Goal: Task Accomplishment & Management: Manage account settings

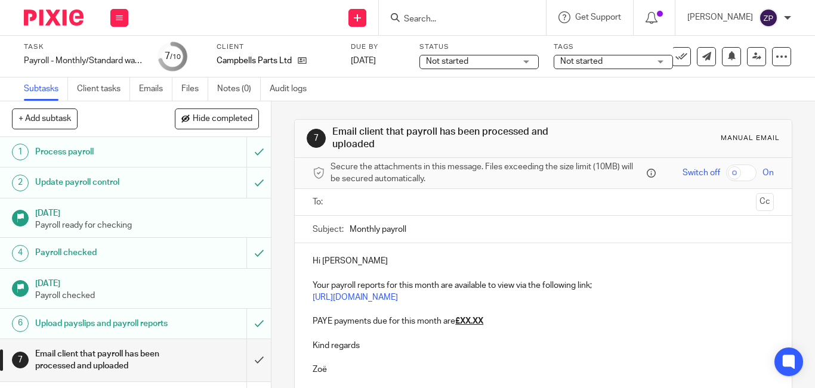
click at [478, 321] on u "£XX.XX" at bounding box center [469, 321] width 28 height 8
drag, startPoint x: 484, startPoint y: 325, endPoint x: 458, endPoint y: 324, distance: 26.3
click at [458, 324] on u "£XX.XX" at bounding box center [469, 321] width 28 height 8
click at [466, 323] on u "£233.36" at bounding box center [470, 321] width 30 height 8
click at [506, 328] on p at bounding box center [543, 334] width 461 height 12
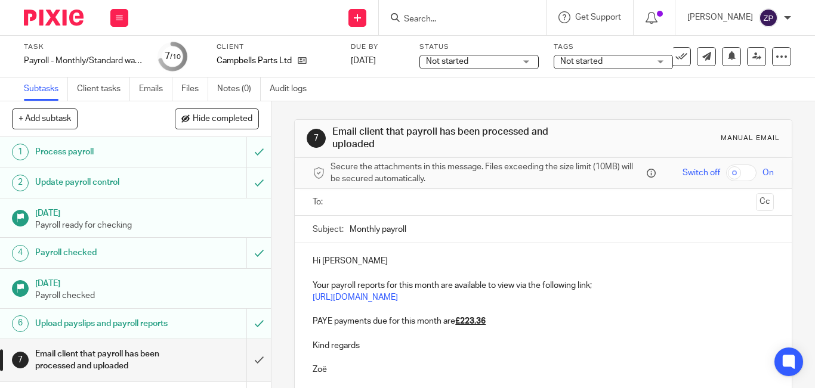
click at [501, 319] on p "PAYE payments due for this month are £223.36" at bounding box center [543, 322] width 461 height 12
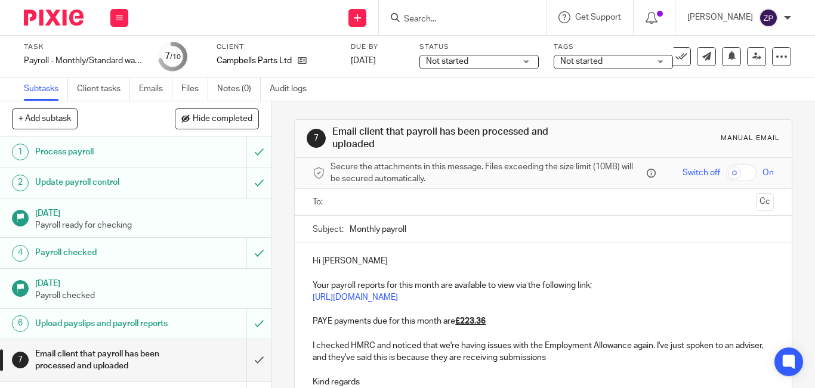
click at [596, 359] on p "I checked HMRC and noticed that we're having issues with the Employment Allowan…" at bounding box center [543, 352] width 461 height 24
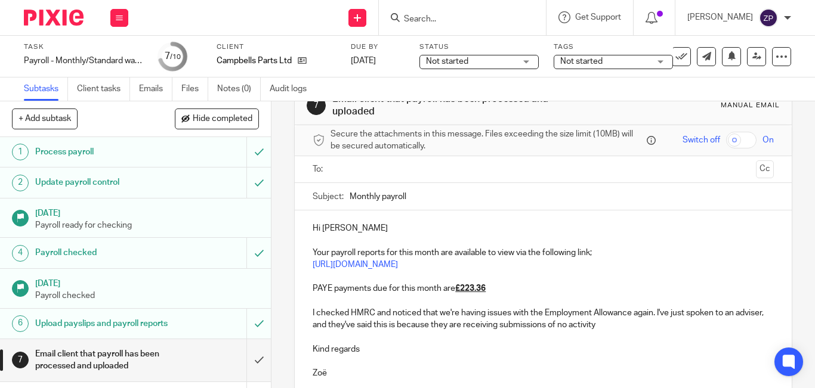
scroll to position [60, 0]
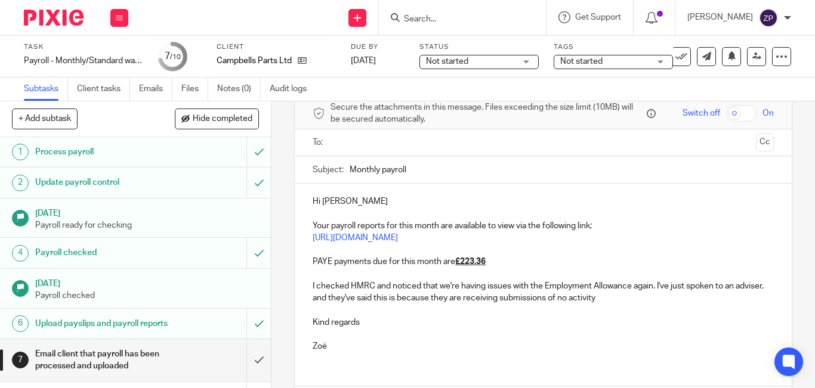
click at [644, 297] on p "I checked HMRC and noticed that we're having issues with the Employment Allowan…" at bounding box center [543, 292] width 461 height 24
click at [699, 300] on p "I checked HMRC and noticed that we're having issues with the Employment Allowan…" at bounding box center [543, 292] width 461 height 24
click at [699, 298] on p "I checked HMRC and noticed that we're having issues with the Employment Allowan…" at bounding box center [543, 292] width 461 height 24
click at [690, 298] on p "I checked HMRC and noticed that we're having issues with the Employment Allowan…" at bounding box center [543, 292] width 461 height 24
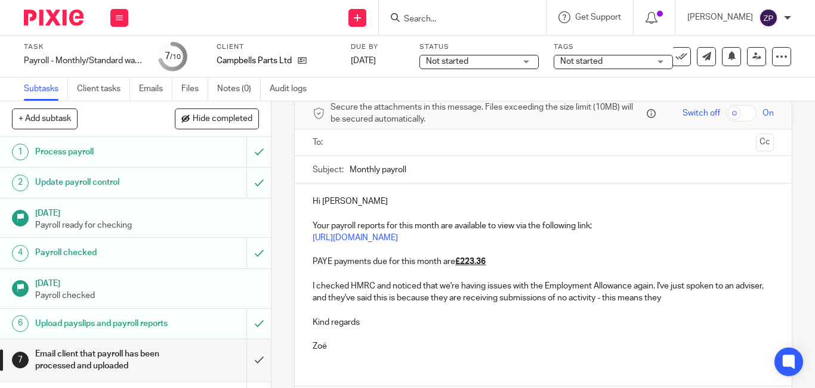
click at [690, 298] on p "I checked HMRC and noticed that we're having issues with the Employment Allowan…" at bounding box center [543, 292] width 461 height 24
click at [686, 292] on p "I checked HMRC and noticed that we're having issues with the Employment Allowan…" at bounding box center [543, 292] width 461 height 24
click at [686, 295] on p "I checked HMRC and noticed that we're having issues with the Employment Allowan…" at bounding box center [543, 292] width 461 height 24
click at [700, 302] on p "I checked HMRC and noticed that we're having issues with the Employment Allowan…" at bounding box center [543, 292] width 461 height 24
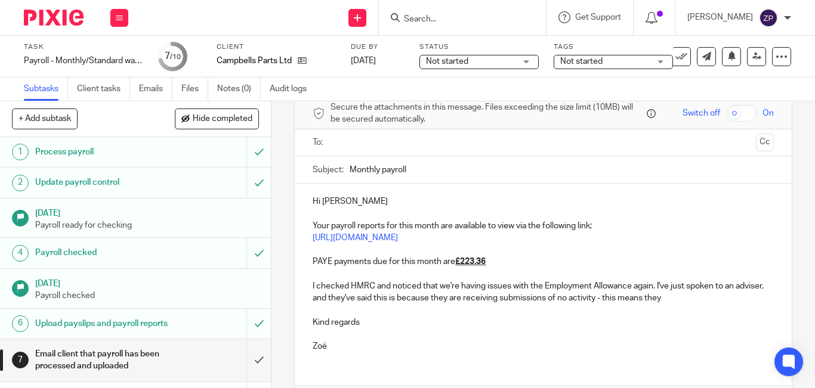
click at [687, 297] on p "I checked HMRC and noticed that we're having issues with the Employment Allowan…" at bounding box center [543, 292] width 461 height 24
click at [590, 307] on p at bounding box center [543, 310] width 461 height 12
click at [711, 298] on p "I checked HMRC and noticed that we're having issues with the Employment Allowan…" at bounding box center [543, 292] width 461 height 24
click at [691, 297] on p "I checked HMRC and noticed that we're having issues with the Employment Allowan…" at bounding box center [543, 292] width 461 height 24
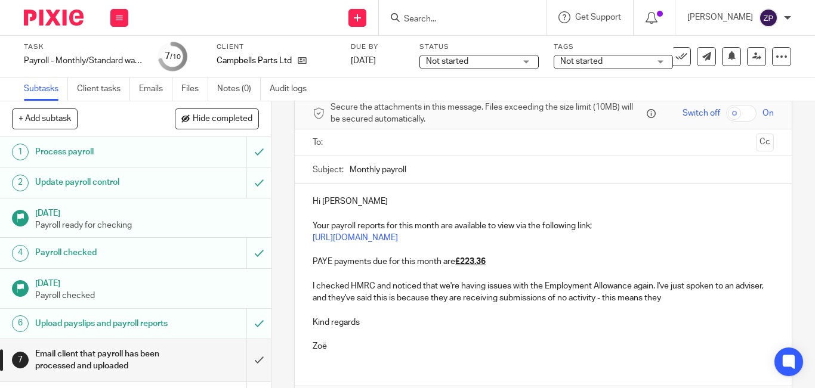
click at [691, 297] on p "I checked HMRC and noticed that we're having issues with the Employment Allowan…" at bounding box center [543, 292] width 461 height 24
click at [684, 297] on p "I checked HMRC and noticed that we're having issues with the Employment Allowan…" at bounding box center [543, 292] width 461 height 24
click at [703, 304] on p "I checked HMRC and noticed that we're having issues with the Employment Allowan…" at bounding box center [543, 292] width 461 height 24
click at [698, 297] on p "I checked HMRC and noticed that we're having issues with the Employment Allowan…" at bounding box center [543, 292] width 461 height 24
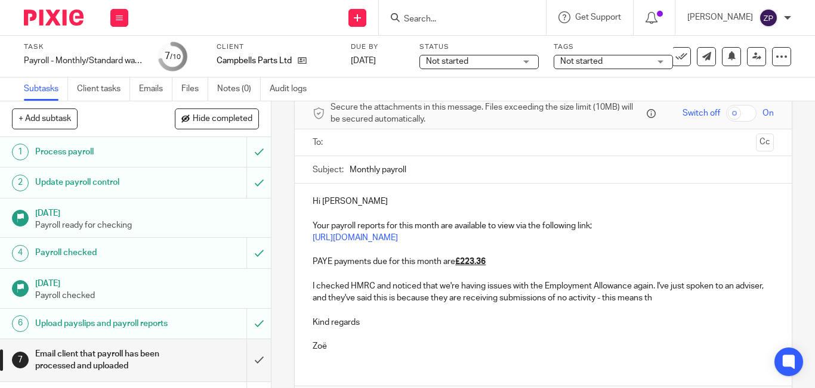
click at [685, 302] on p "I checked HMRC and noticed that we're having issues with the Employment Allowan…" at bounding box center [543, 292] width 461 height 24
click at [686, 297] on p "I checked HMRC and noticed that we're having issues with the Employment Allowan…" at bounding box center [543, 292] width 461 height 24
click at [689, 303] on p "I checked HMRC and noticed that we're having issues with the Employment Allowan…" at bounding box center [543, 292] width 461 height 24
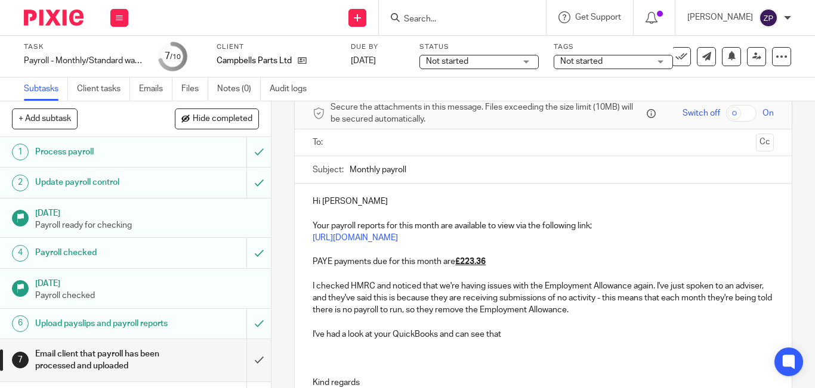
click at [519, 338] on p "I've had a look at your QuickBooks and can see that" at bounding box center [543, 335] width 461 height 12
click at [514, 325] on p at bounding box center [543, 323] width 461 height 12
click at [507, 340] on p "I've had a look at your QuickBooks and can see that" at bounding box center [543, 335] width 461 height 12
click at [578, 335] on p "I've had a look at your QuickBooks and can see that a nil payroll is being subm…" at bounding box center [543, 335] width 461 height 12
click at [597, 335] on p "I've had a look at your QuickBooks and can see that a nil payroll is being auto…" at bounding box center [543, 335] width 461 height 12
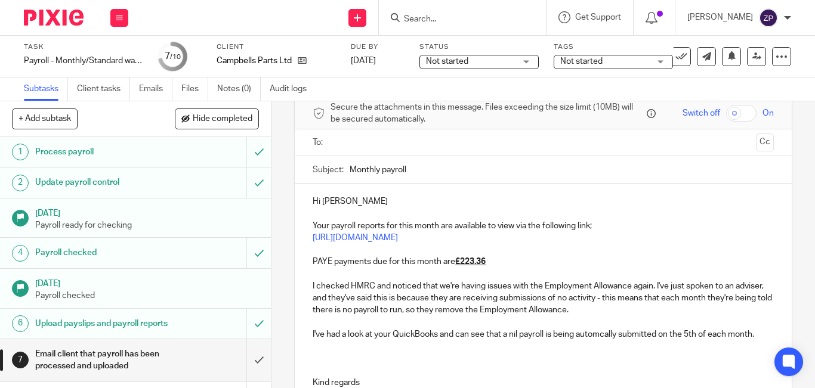
click at [603, 336] on p "I've had a look at your QuickBooks and can see that a nil payroll is being auto…" at bounding box center [543, 335] width 461 height 12
drag, startPoint x: 594, startPoint y: 335, endPoint x: 587, endPoint y: 333, distance: 8.1
click at [594, 335] on p "I've had a look at your QuickBooks and can see that a nil payroll is being auto…" at bounding box center [543, 335] width 461 height 12
click at [516, 341] on p "I've had a look at your QuickBooks and can see that a nil payroll is being auto…" at bounding box center [543, 335] width 461 height 12
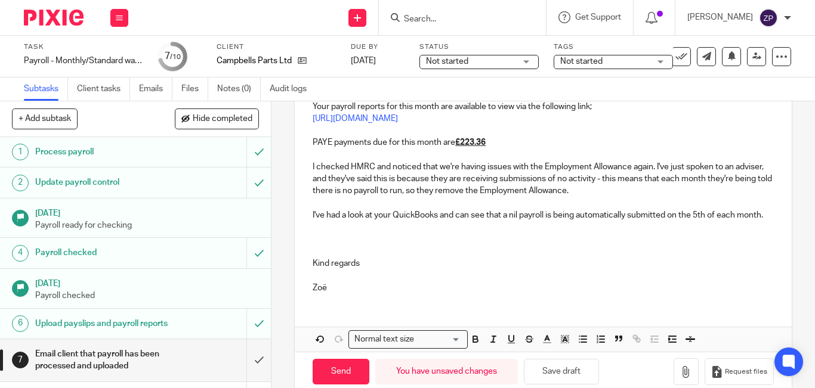
scroll to position [119, 0]
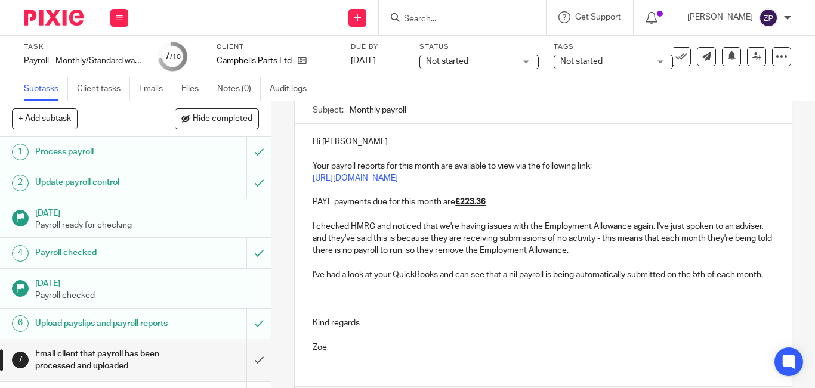
click at [344, 279] on p "I've had a look at your QuickBooks and can see that a nil payroll is being auto…" at bounding box center [543, 275] width 461 height 12
click at [356, 281] on p "I've had a look at your QuickBooks and can see that a nil payroll is being auto…" at bounding box center [543, 275] width 461 height 12
click at [425, 301] on p at bounding box center [543, 300] width 461 height 12
click at [406, 283] on p "I've had a look at your QuickBooks and can see that a nil payroll is being auto…" at bounding box center [543, 281] width 461 height 24
click at [383, 286] on p "I've had a look at your QuickBooks and can see that a nil payroll is being auto…" at bounding box center [543, 281] width 461 height 24
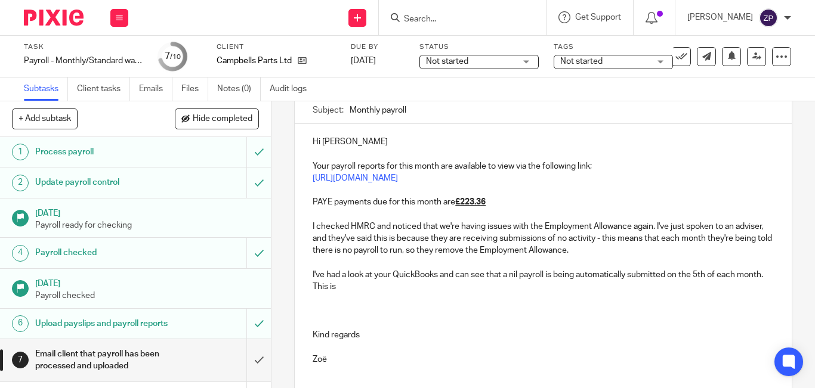
click at [378, 287] on p "I've had a look at your QuickBooks and can see that a nil payroll is being auto…" at bounding box center [543, 281] width 461 height 24
click at [420, 297] on p at bounding box center [543, 300] width 461 height 12
click at [392, 285] on p "I've had a look at your QuickBooks and can see that a nil payroll is being auto…" at bounding box center [543, 281] width 461 height 24
click at [366, 286] on p "I've had a look at your QuickBooks and can see that a nil payroll is being auto…" at bounding box center [543, 281] width 461 height 24
click at [596, 275] on p "I've had a look at your QuickBooks and can see that a nil payroll is being auto…" at bounding box center [543, 281] width 461 height 24
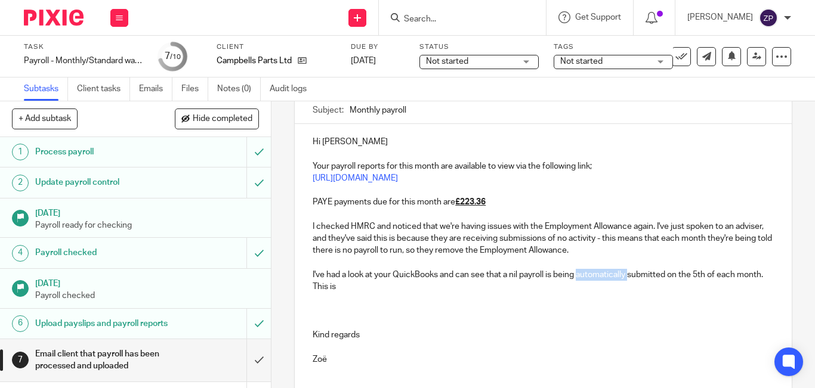
click at [596, 275] on p "I've had a look at your QuickBooks and can see that a nil payroll is being auto…" at bounding box center [543, 281] width 461 height 24
click at [495, 291] on p "I've had a look at your QuickBooks and can see that a nil payroll is being auto…" at bounding box center [543, 281] width 461 height 24
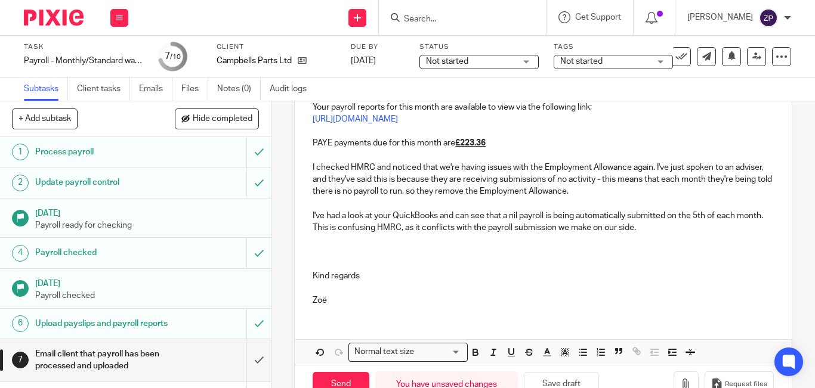
scroll to position [179, 0]
click at [384, 271] on p "Kind regards" at bounding box center [543, 276] width 461 height 12
click at [384, 238] on p at bounding box center [543, 240] width 461 height 12
click at [354, 239] on p at bounding box center [543, 240] width 461 height 12
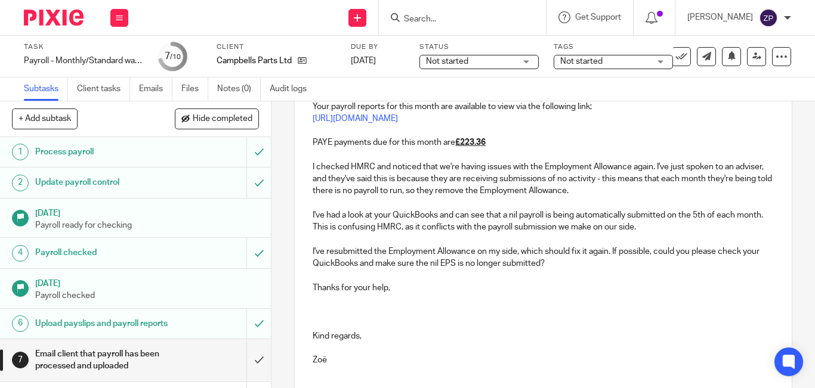
click at [354, 345] on p at bounding box center [543, 349] width 461 height 12
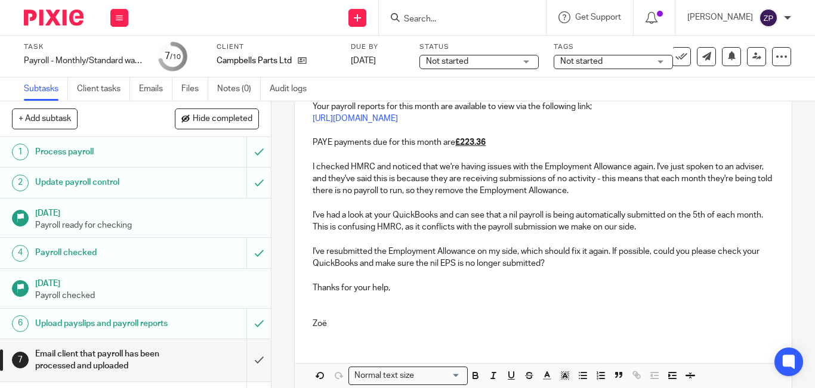
click at [371, 334] on div "Hi Jake Your payroll reports for this month are available to view via the follo…" at bounding box center [543, 201] width 497 height 275
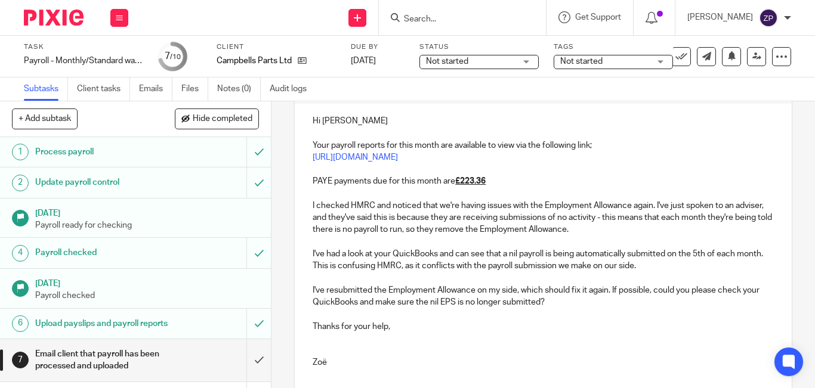
scroll to position [119, 0]
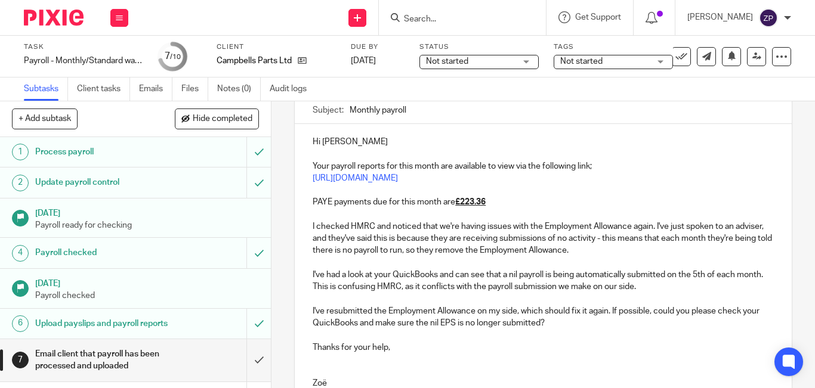
click at [584, 323] on p "I've resubmitted the Employment Allowance on my side, which should fix it again…" at bounding box center [543, 318] width 461 height 24
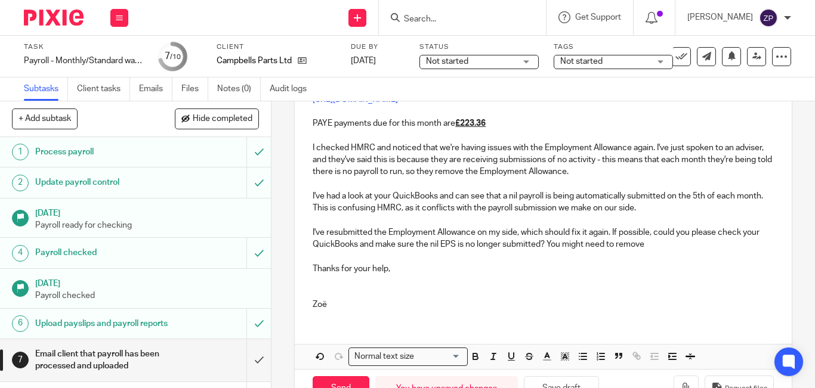
scroll to position [177, 0]
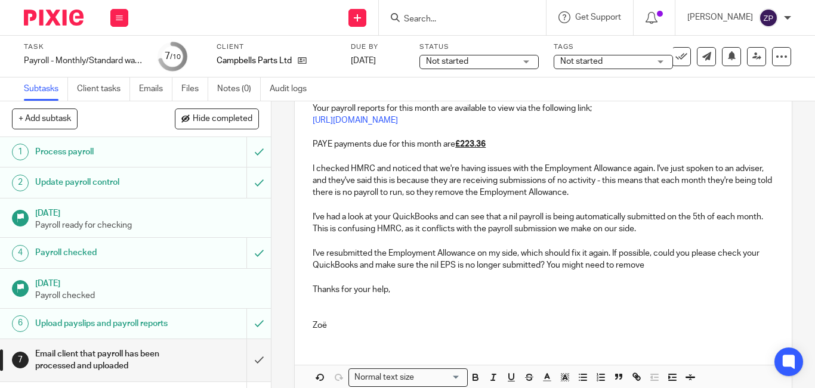
drag, startPoint x: 671, startPoint y: 264, endPoint x: 564, endPoint y: 269, distance: 106.9
click at [564, 269] on p "I've resubmitted the Employment Allowance on my side, which should fix it again…" at bounding box center [543, 260] width 461 height 24
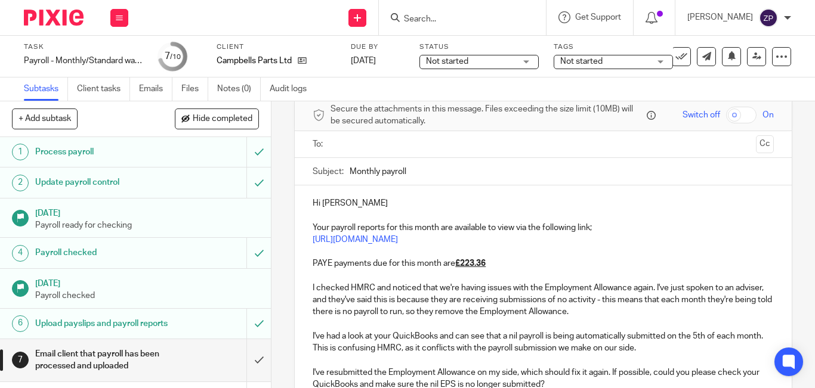
scroll to position [0, 0]
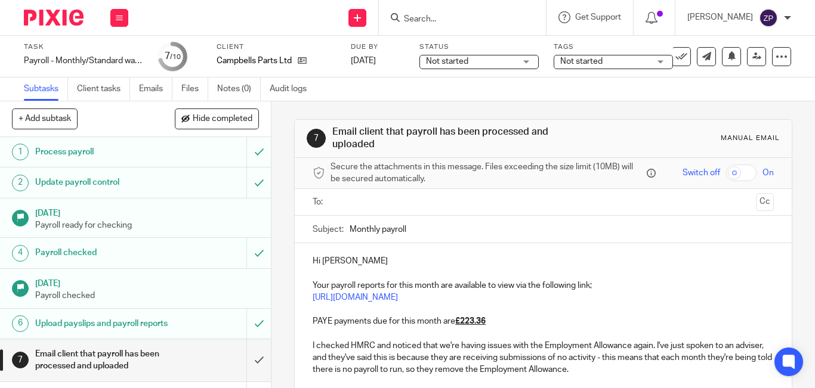
click at [407, 211] on ul at bounding box center [544, 203] width 424 height 20
click at [402, 208] on input "text" at bounding box center [543, 203] width 416 height 14
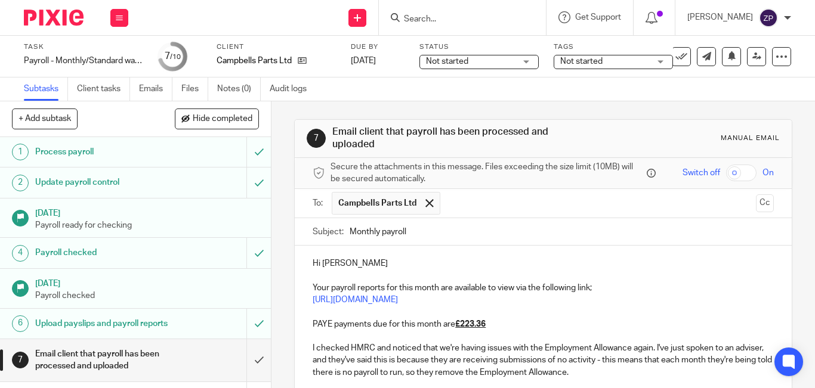
click at [359, 264] on p "Hi Jake" at bounding box center [543, 264] width 461 height 12
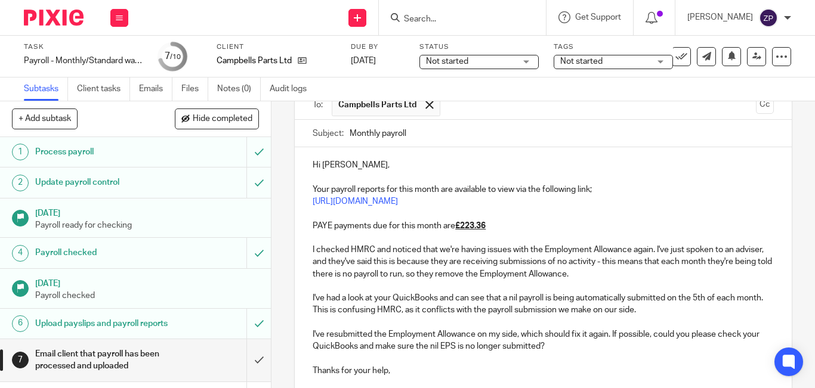
scroll to position [119, 0]
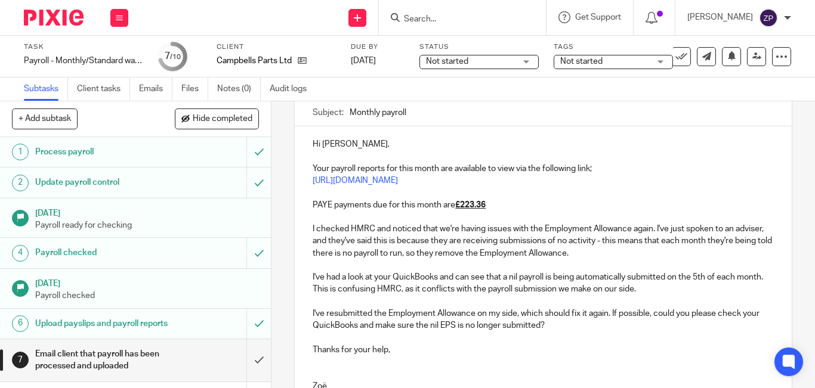
click at [597, 314] on p "I've resubmitted the Employment Allowance on my side, which should fix it again…" at bounding box center [543, 320] width 461 height 24
click at [605, 325] on p "I've resubmitted the Employment Allowance on my side, which should fix it again…" at bounding box center [543, 320] width 461 height 24
click at [598, 317] on p "I've resubmitted the Employment Allowance on my side, which should fix it again…" at bounding box center [543, 320] width 461 height 24
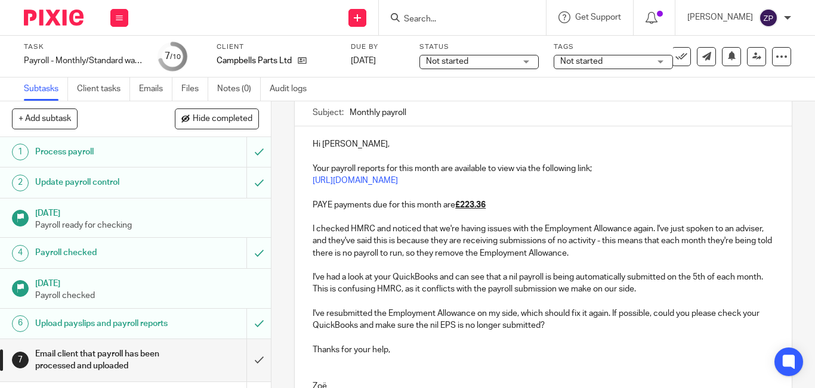
click at [605, 322] on p "I've resubmitted the Employment Allowance on my side, which should fix it again…" at bounding box center [543, 320] width 461 height 24
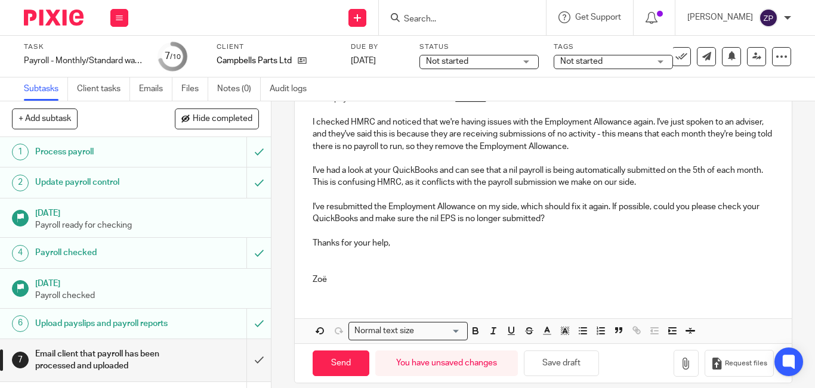
scroll to position [239, 0]
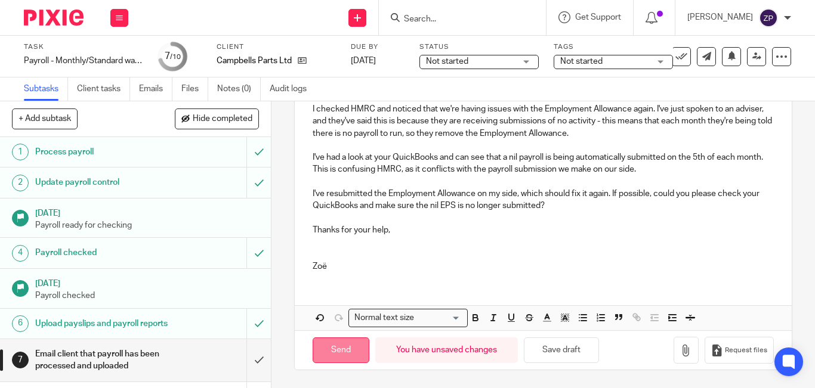
click at [328, 359] on input "Send" at bounding box center [341, 351] width 57 height 26
type input "Sent"
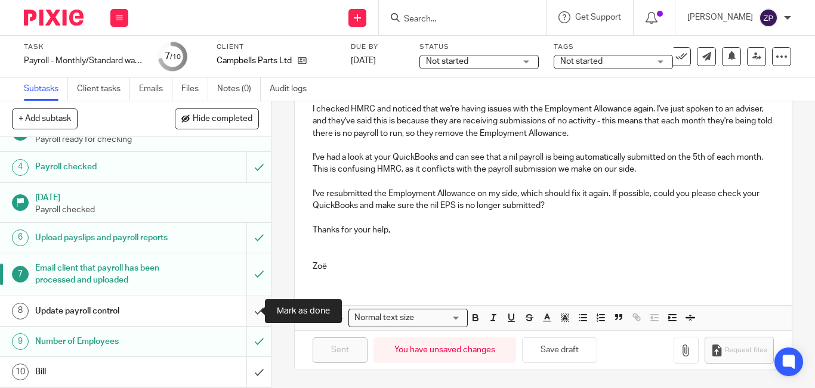
click at [243, 313] on input "submit" at bounding box center [135, 312] width 271 height 30
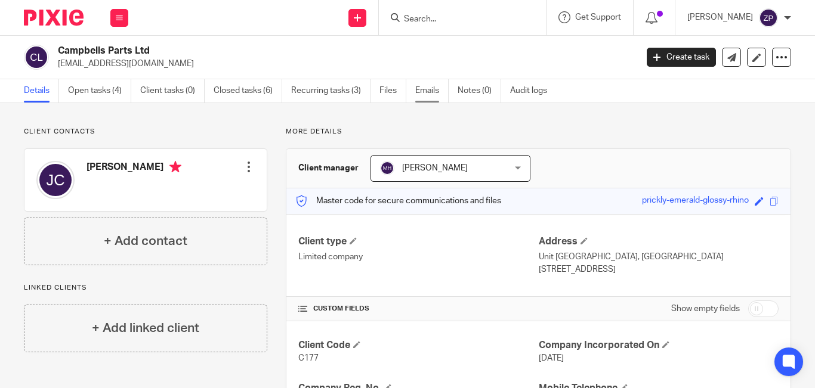
click at [417, 95] on link "Emails" at bounding box center [431, 90] width 33 height 23
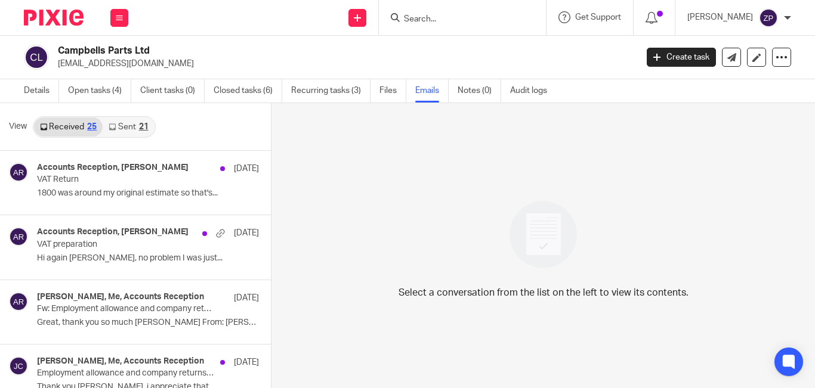
click at [127, 131] on link "Sent 21" at bounding box center [128, 127] width 51 height 19
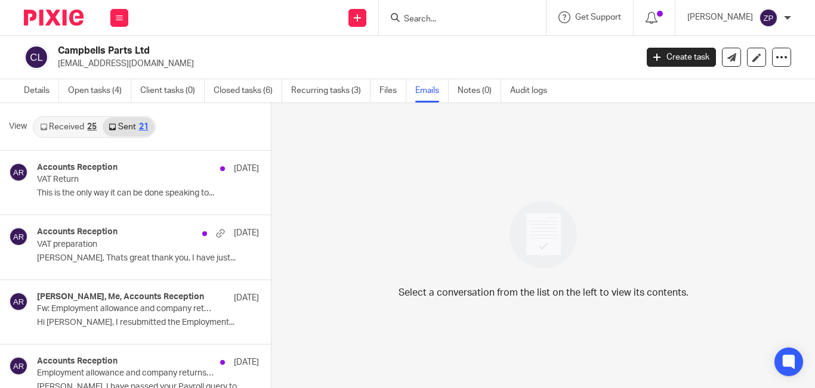
scroll to position [2, 0]
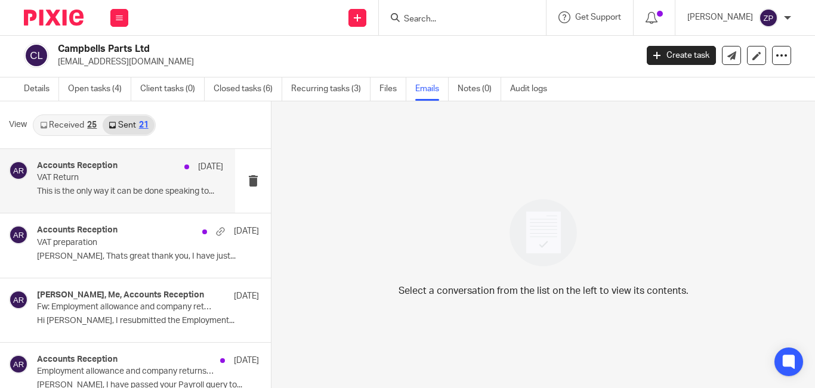
click at [155, 203] on div "Accounts Reception 13 Aug VAT Return This is the only way it can be done speaki…" at bounding box center [117, 181] width 235 height 64
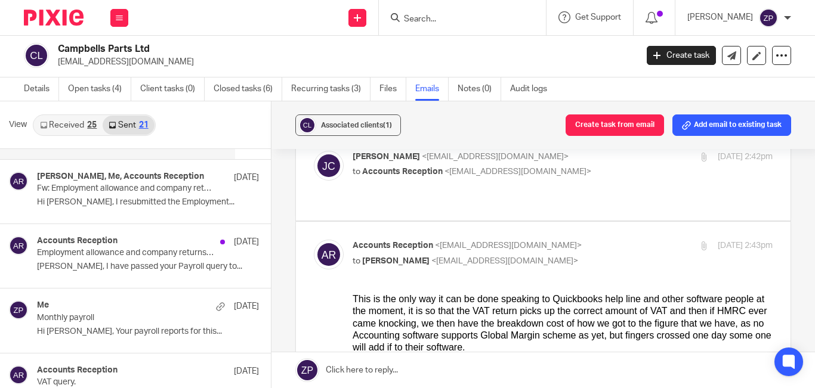
scroll to position [119, 0]
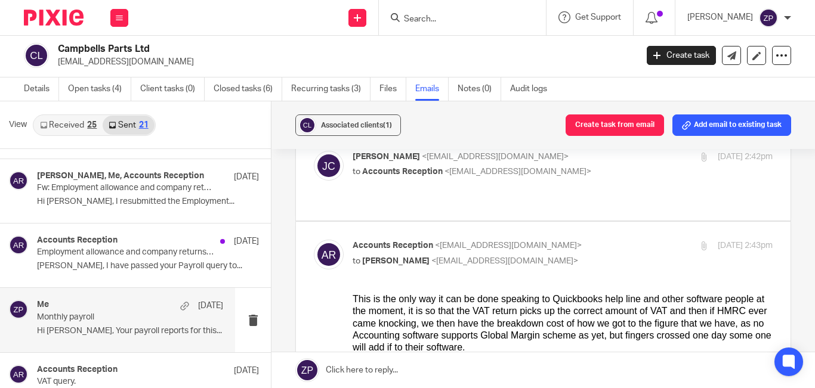
click at [100, 304] on div "Me 22 Jul" at bounding box center [130, 306] width 186 height 12
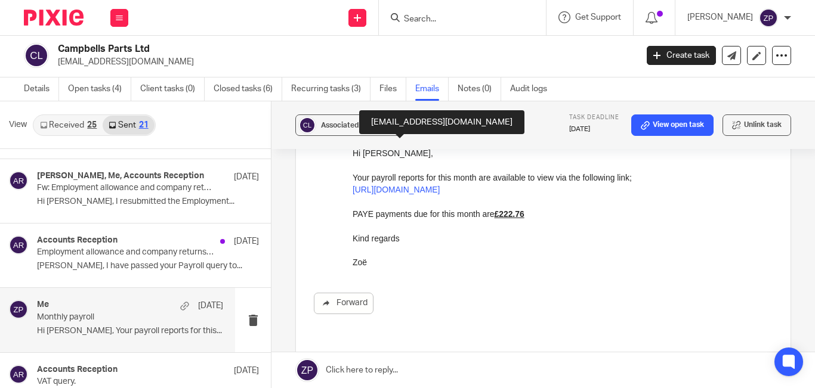
scroll to position [0, 0]
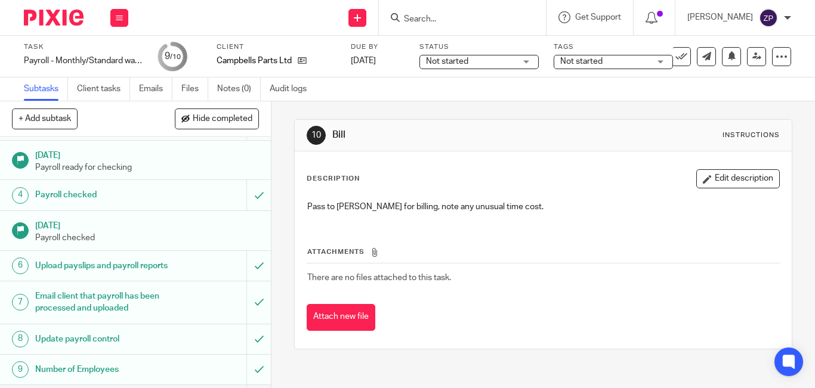
scroll to position [98, 0]
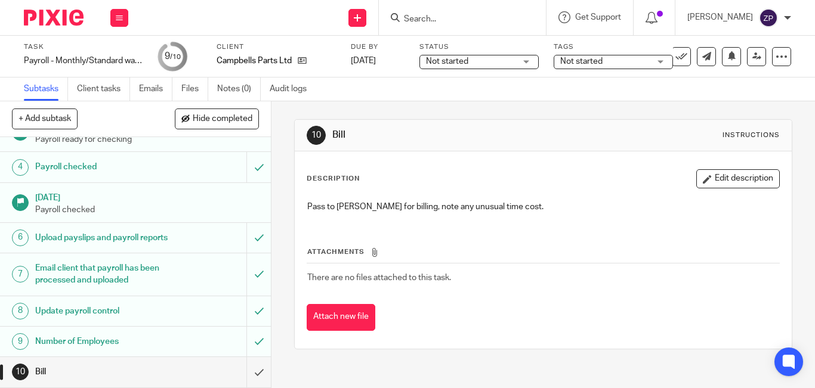
click at [588, 60] on span "Not started" at bounding box center [581, 61] width 42 height 8
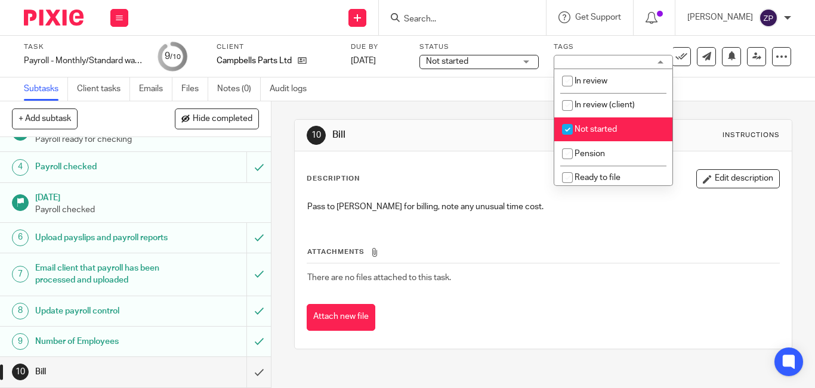
click at [588, 127] on span "Not started" at bounding box center [596, 129] width 42 height 8
checkbox input "false"
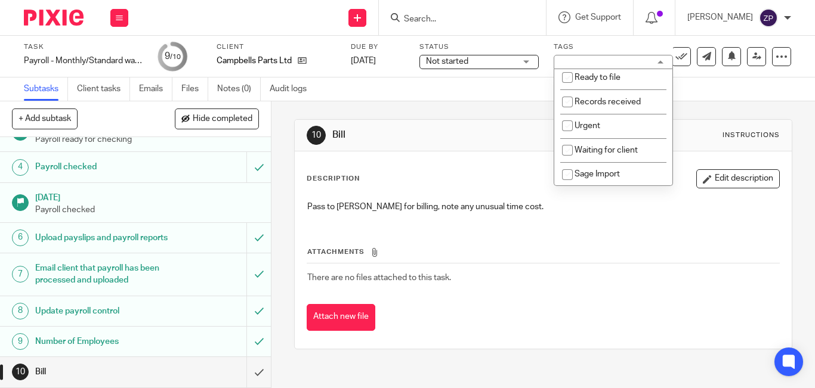
scroll to position [198, 0]
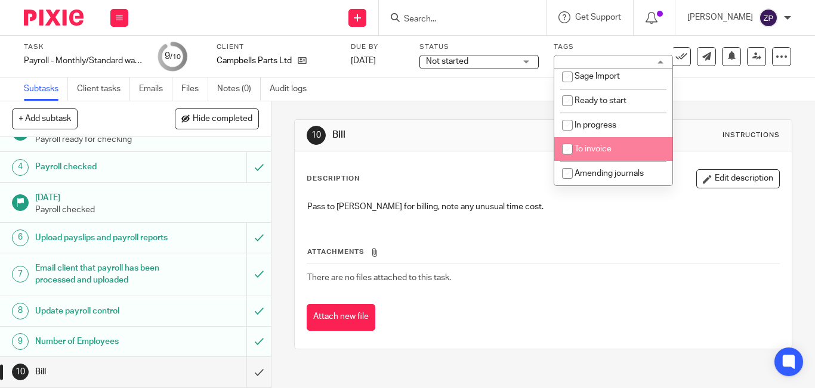
click at [596, 148] on span "To invoice" at bounding box center [593, 149] width 37 height 8
checkbox input "true"
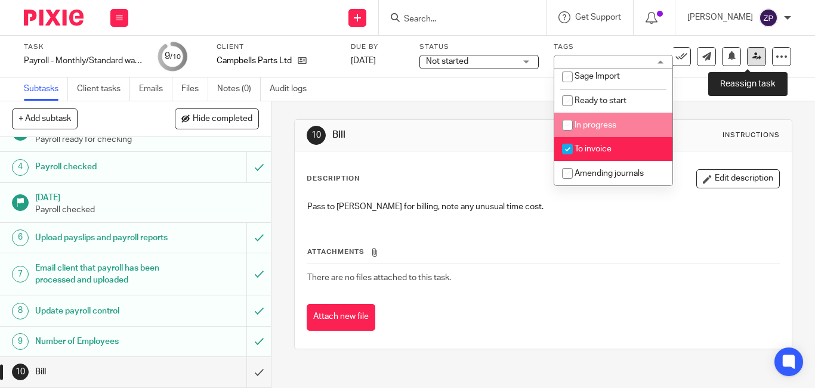
click at [748, 61] on link at bounding box center [756, 56] width 19 height 19
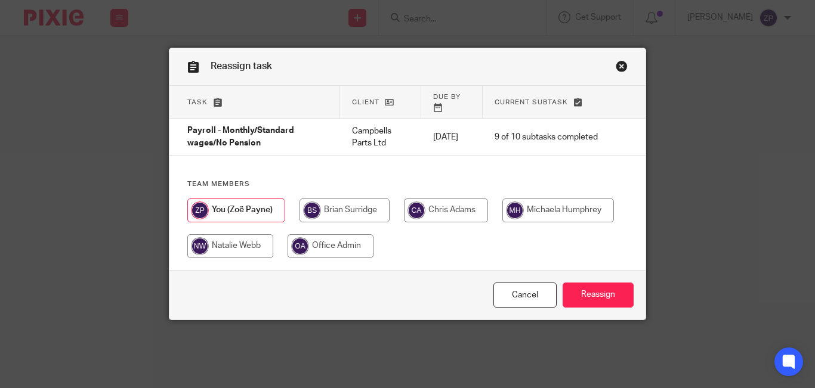
click at [348, 201] on input "radio" at bounding box center [345, 211] width 90 height 24
radio input "true"
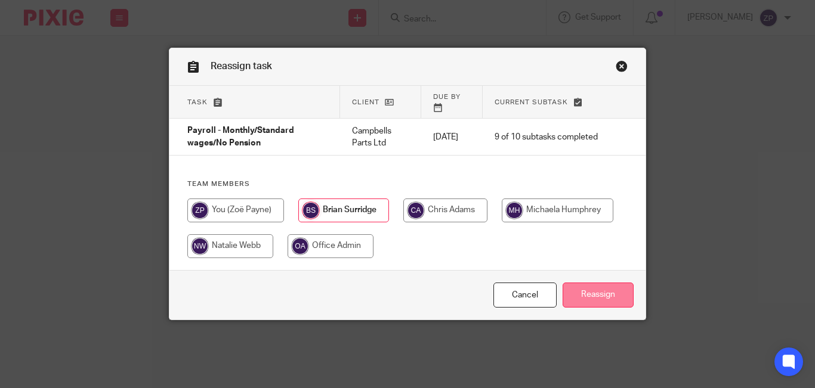
click at [591, 286] on input "Reassign" at bounding box center [598, 296] width 71 height 26
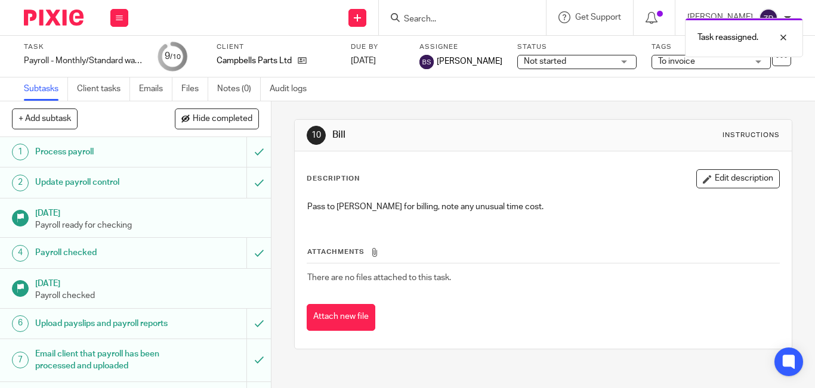
click at [51, 20] on img at bounding box center [54, 18] width 60 height 16
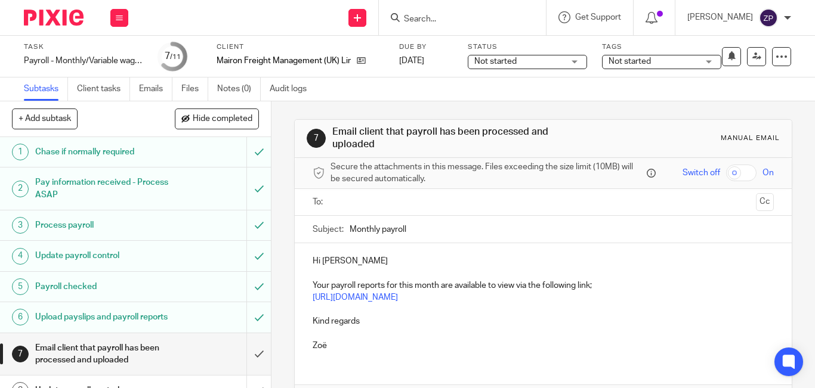
click at [353, 203] on input "text" at bounding box center [543, 203] width 416 height 14
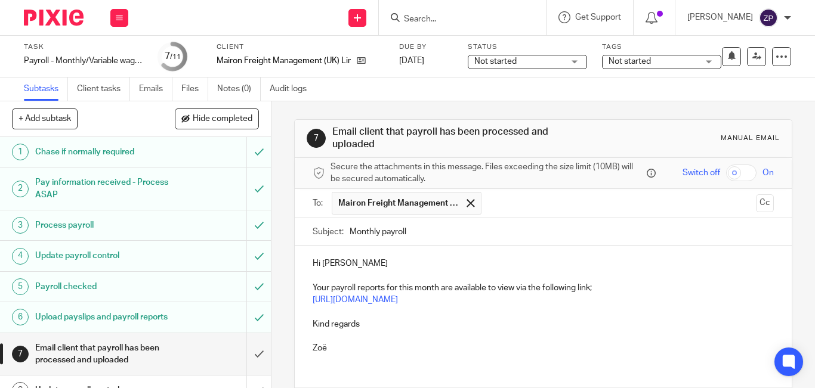
click at [369, 258] on p "Hi Terry" at bounding box center [543, 264] width 461 height 12
click at [365, 323] on p "Kind regards" at bounding box center [543, 325] width 461 height 12
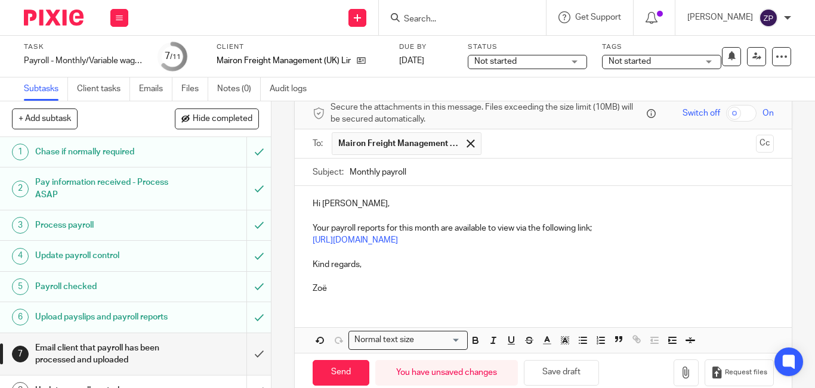
scroll to position [82, 0]
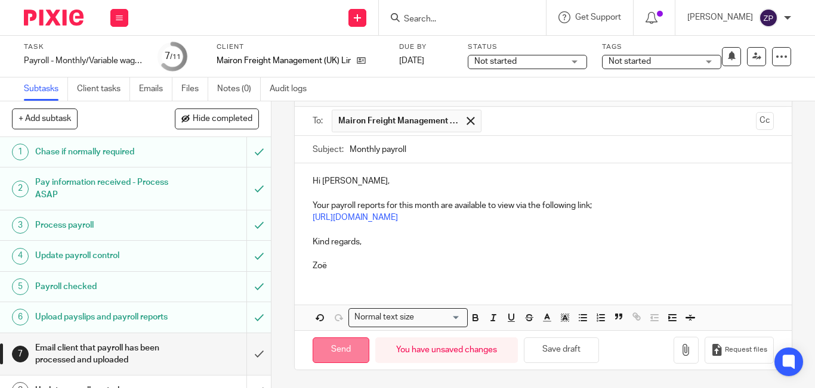
click at [328, 357] on input "Send" at bounding box center [341, 351] width 57 height 26
type input "Sent"
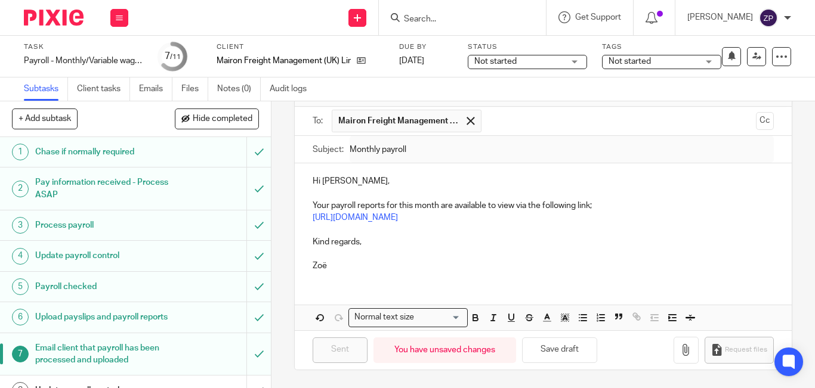
scroll to position [122, 0]
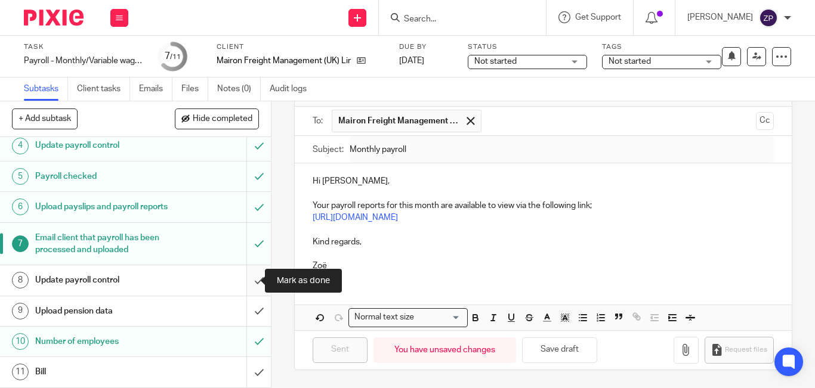
click at [243, 280] on input "submit" at bounding box center [135, 281] width 271 height 30
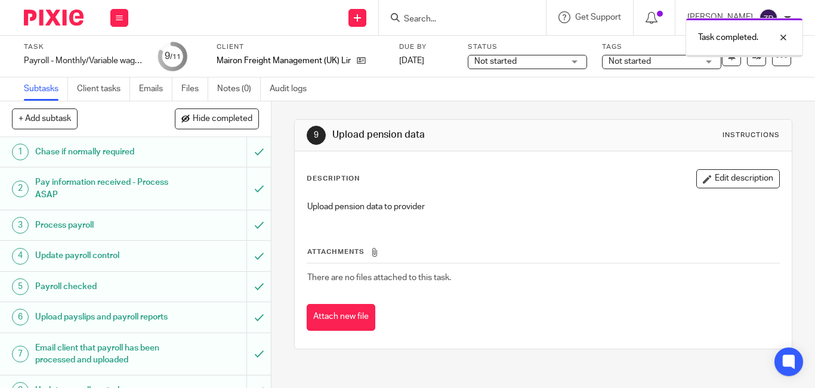
click at [631, 63] on span "Not started" at bounding box center [630, 61] width 42 height 8
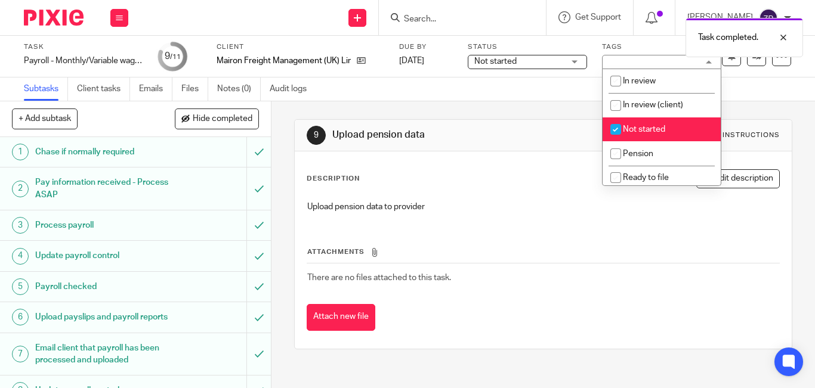
drag, startPoint x: 649, startPoint y: 132, endPoint x: 644, endPoint y: 147, distance: 16.2
click at [649, 132] on span "Not started" at bounding box center [644, 129] width 42 height 8
checkbox input "false"
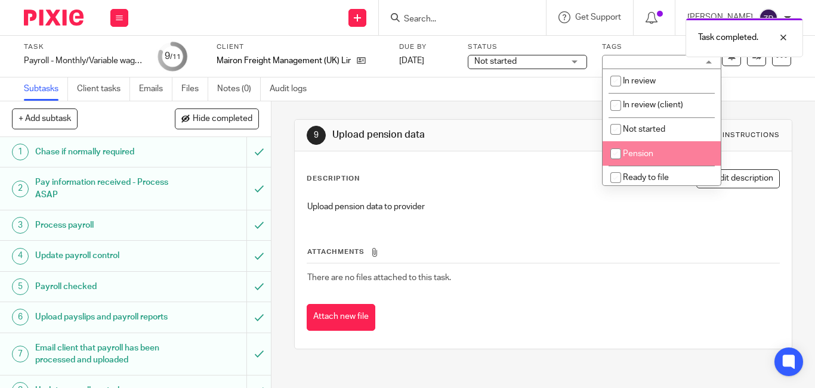
click at [642, 154] on span "Pension" at bounding box center [638, 154] width 30 height 8
checkbox input "true"
click at [51, 11] on img at bounding box center [54, 18] width 60 height 16
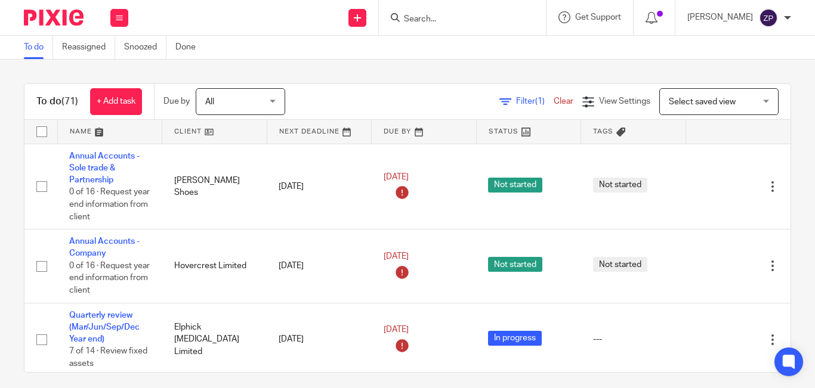
click at [465, 21] on input "Search" at bounding box center [456, 19] width 107 height 11
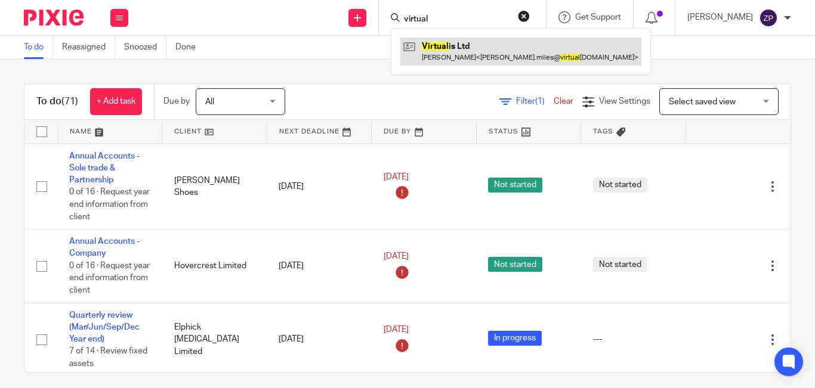
type input "virtual"
click at [480, 54] on link at bounding box center [520, 51] width 241 height 27
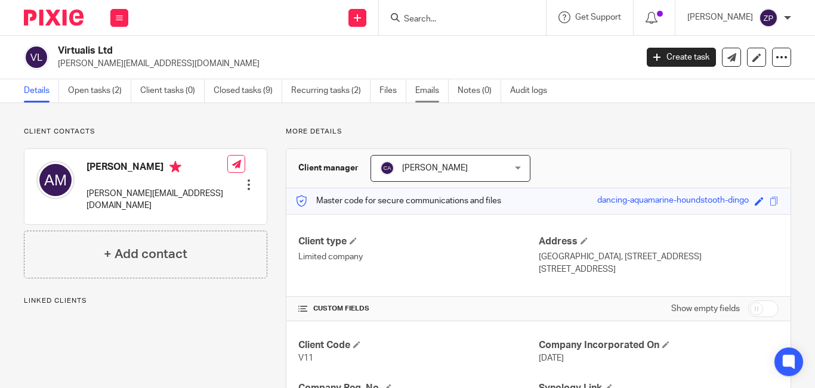
click at [430, 91] on link "Emails" at bounding box center [431, 90] width 33 height 23
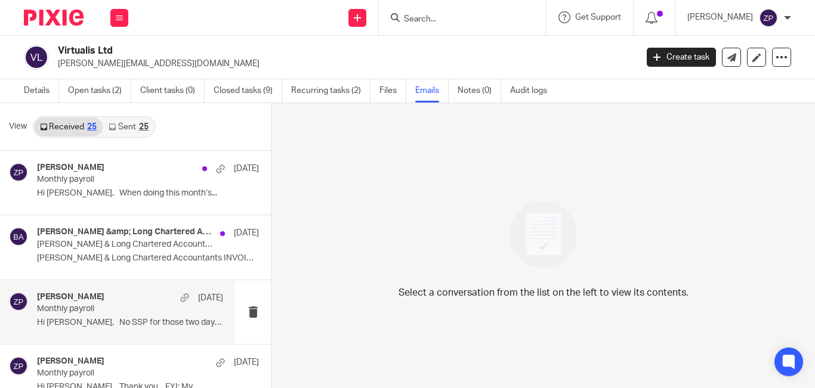
click at [86, 325] on p "Hi Zoe, No SSP for those two days..." at bounding box center [130, 323] width 186 height 10
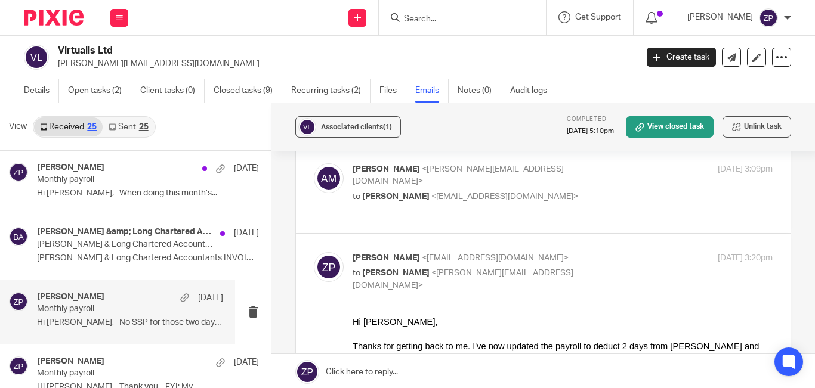
scroll to position [477, 0]
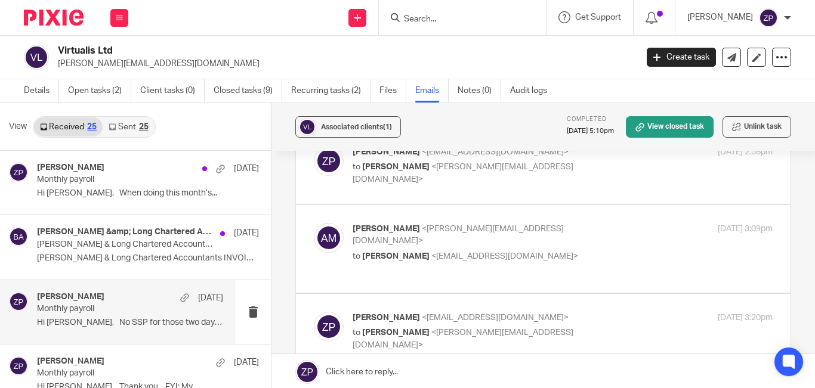
click at [568, 205] on label at bounding box center [543, 249] width 495 height 88
click at [314, 223] on input "checkbox" at bounding box center [313, 223] width 1 height 1
checkbox input "true"
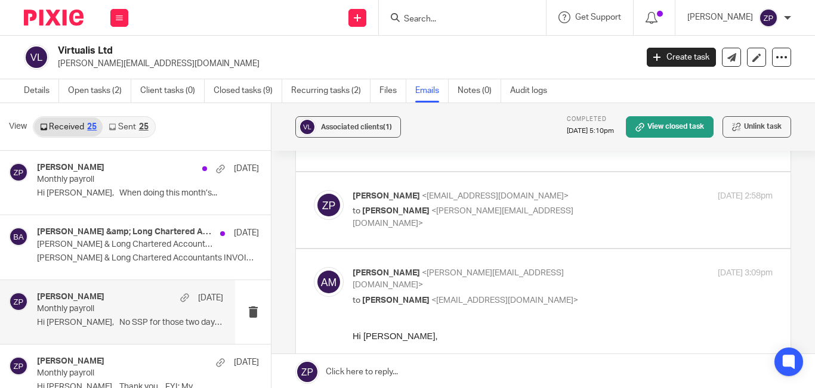
scroll to position [418, 0]
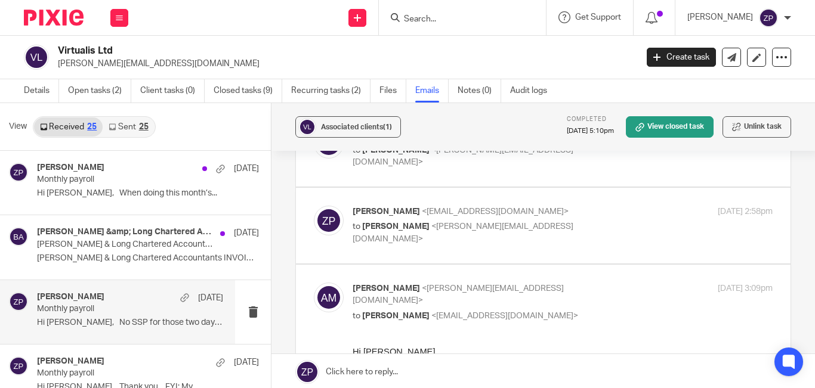
click at [569, 206] on p "Zoe Payne <zoe@boldenandlong.co.uk>" at bounding box center [493, 212] width 280 height 13
checkbox input "true"
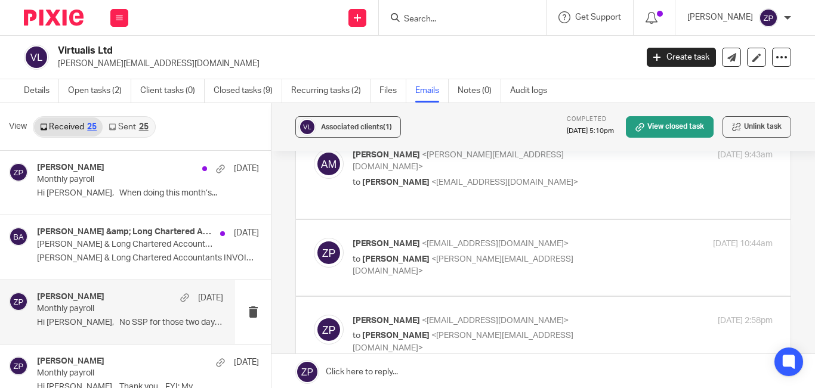
scroll to position [298, 0]
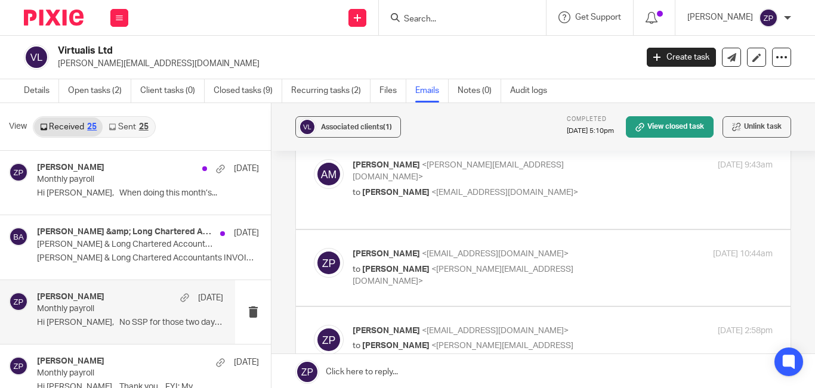
click at [556, 248] on p "Zoe Payne <zoe@boldenandlong.co.uk>" at bounding box center [493, 254] width 280 height 13
checkbox input "true"
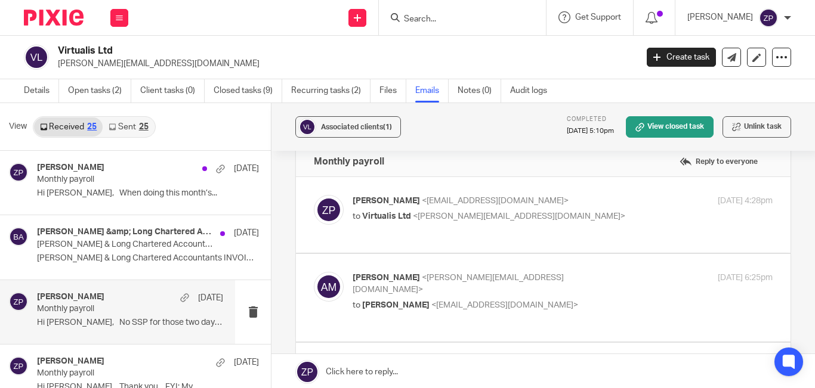
scroll to position [0, 0]
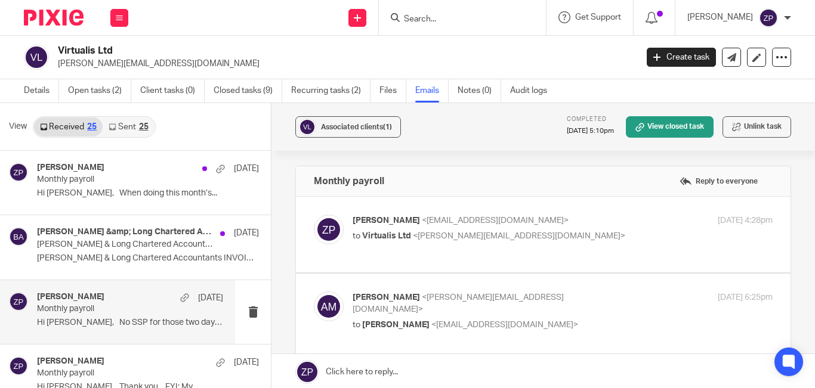
click at [588, 207] on label at bounding box center [543, 235] width 495 height 76
click at [314, 214] on input "checkbox" at bounding box center [313, 214] width 1 height 1
checkbox input "true"
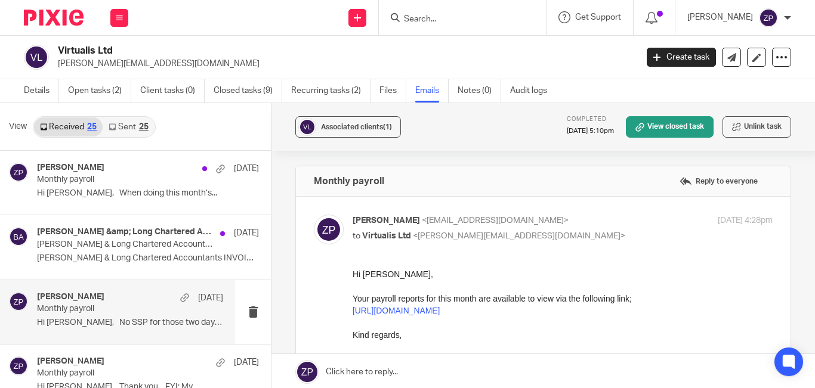
click at [54, 18] on img at bounding box center [54, 18] width 60 height 16
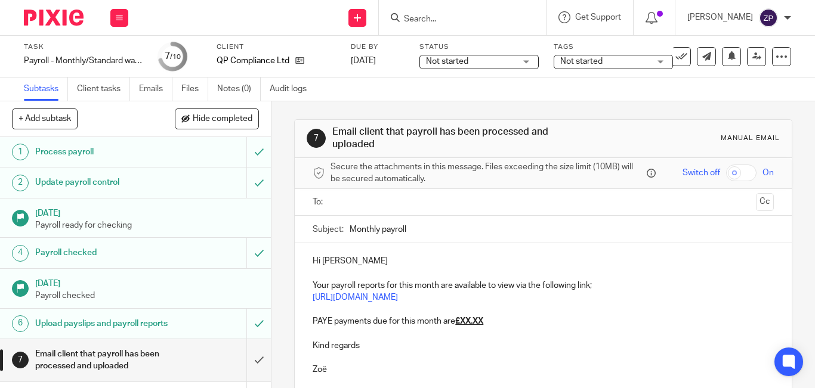
click at [440, 346] on p "Kind regards" at bounding box center [543, 346] width 461 height 12
drag, startPoint x: 492, startPoint y: 318, endPoint x: 308, endPoint y: 321, distance: 184.4
click at [308, 321] on div "Hi [PERSON_NAME] Your payroll reports for this month are available to view via …" at bounding box center [543, 314] width 497 height 142
click at [375, 330] on p "Kind regards" at bounding box center [543, 334] width 461 height 12
click at [373, 265] on p "Hi [PERSON_NAME]" at bounding box center [543, 261] width 461 height 12
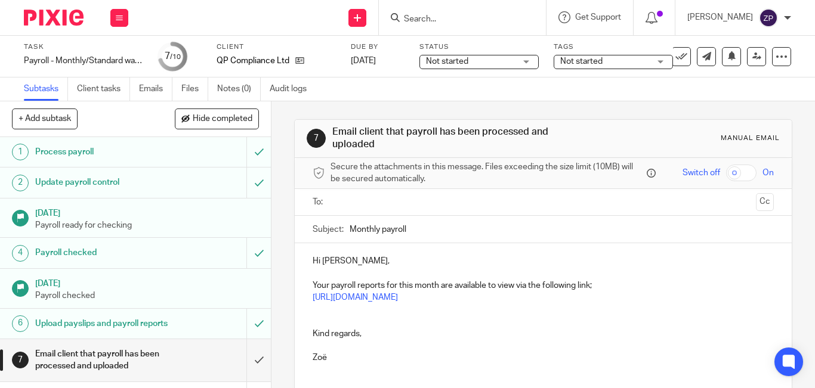
click at [345, 260] on p "Hi [PERSON_NAME]," at bounding box center [543, 261] width 461 height 12
drag, startPoint x: 351, startPoint y: 261, endPoint x: 336, endPoint y: 262, distance: 15.6
click at [336, 262] on p "Hi [PERSON_NAME]," at bounding box center [543, 261] width 461 height 12
click at [389, 337] on p "Kind regards," at bounding box center [543, 334] width 461 height 12
click at [552, 298] on p "[URL][DOMAIN_NAME]" at bounding box center [543, 298] width 461 height 12
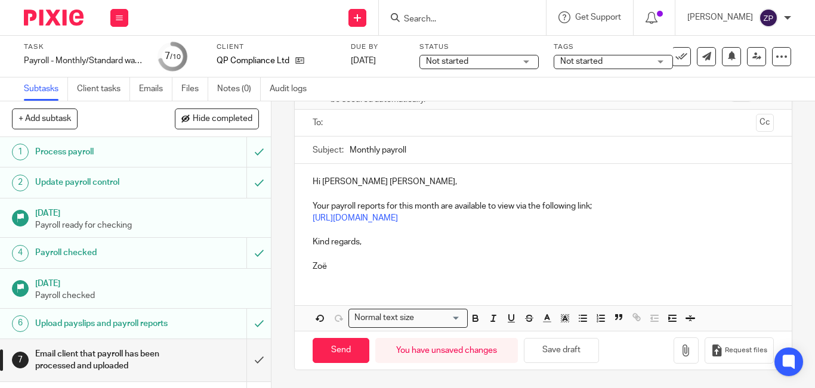
scroll to position [20, 0]
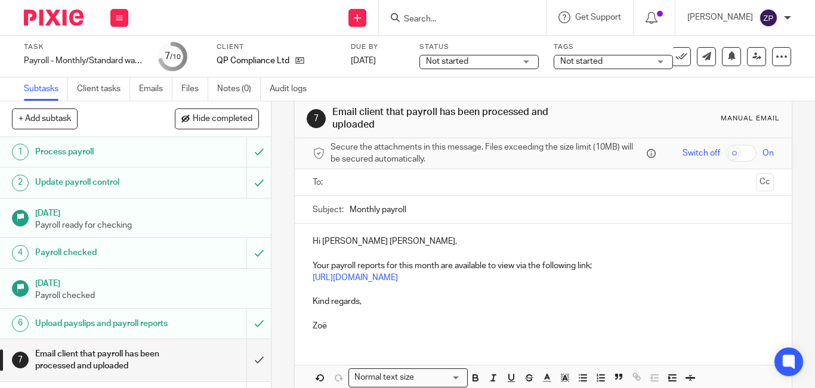
click at [356, 190] on ul at bounding box center [544, 183] width 424 height 20
click at [348, 184] on input "text" at bounding box center [543, 183] width 416 height 14
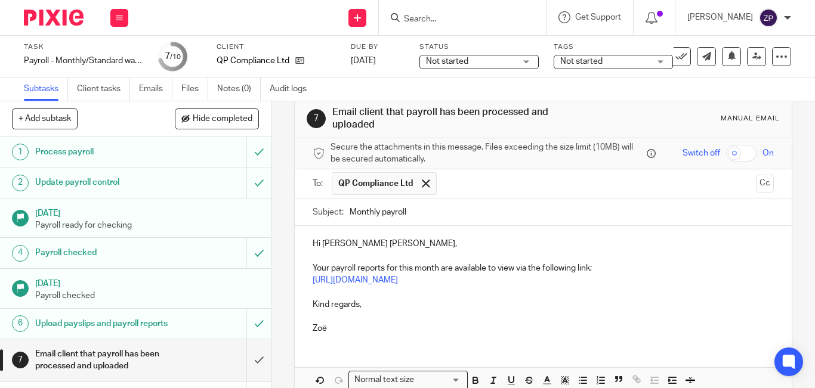
click at [395, 248] on p "Hi [PERSON_NAME] [PERSON_NAME]," at bounding box center [543, 244] width 461 height 12
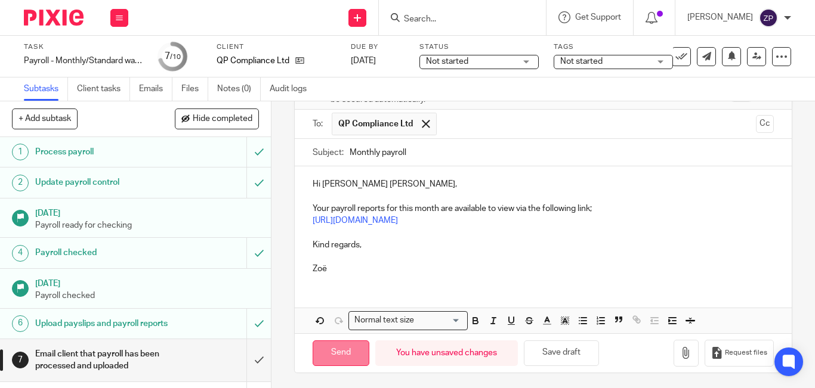
click at [338, 354] on input "Send" at bounding box center [341, 354] width 57 height 26
type input "Sent"
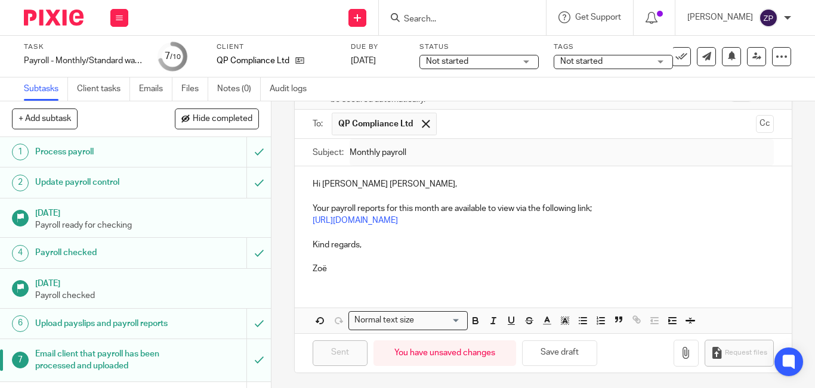
scroll to position [98, 0]
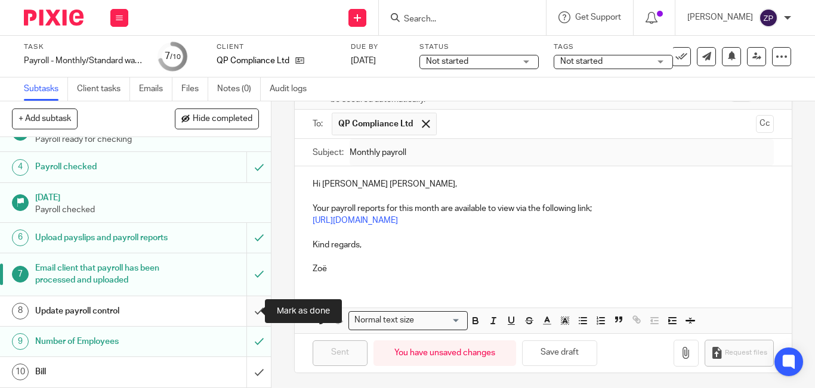
click at [243, 312] on input "submit" at bounding box center [135, 312] width 271 height 30
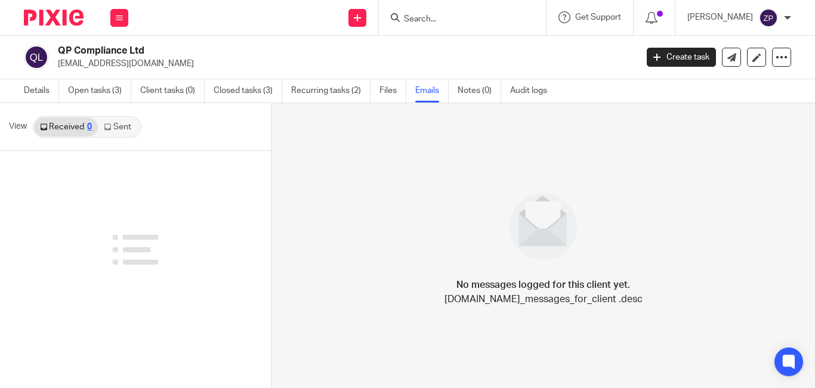
click at [123, 124] on link "Sent" at bounding box center [119, 127] width 42 height 19
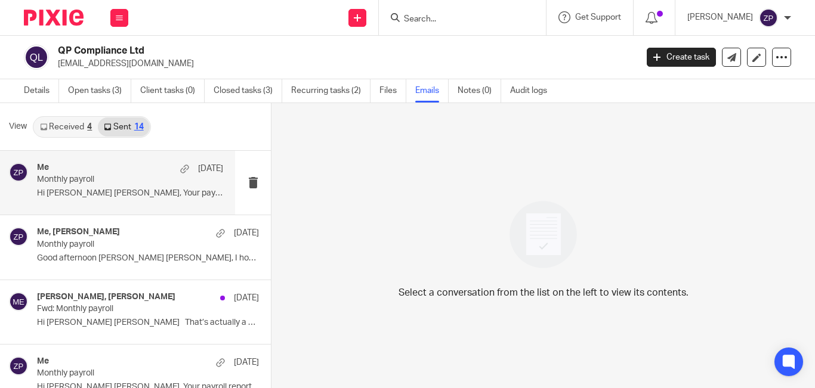
click at [95, 209] on div "Me [DATE] Monthly payroll Hi [PERSON_NAME] [PERSON_NAME], Your payroll reports …" at bounding box center [117, 183] width 235 height 64
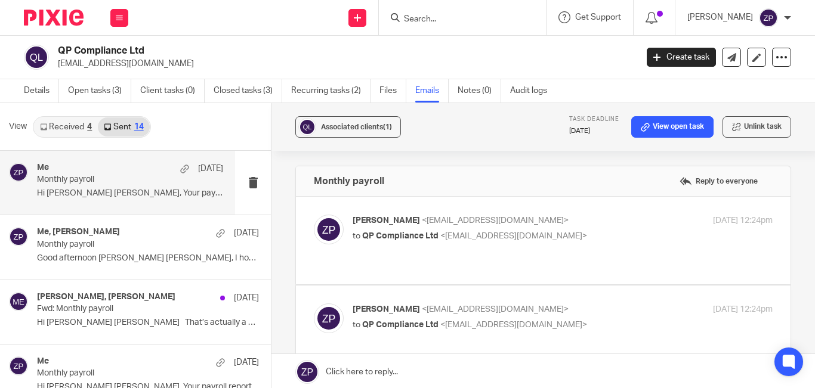
click at [364, 254] on div "[PERSON_NAME] <[EMAIL_ADDRESS][DOMAIN_NAME]> to QP Compliance Ltd <[EMAIL_ADDRE…" at bounding box center [543, 241] width 459 height 52
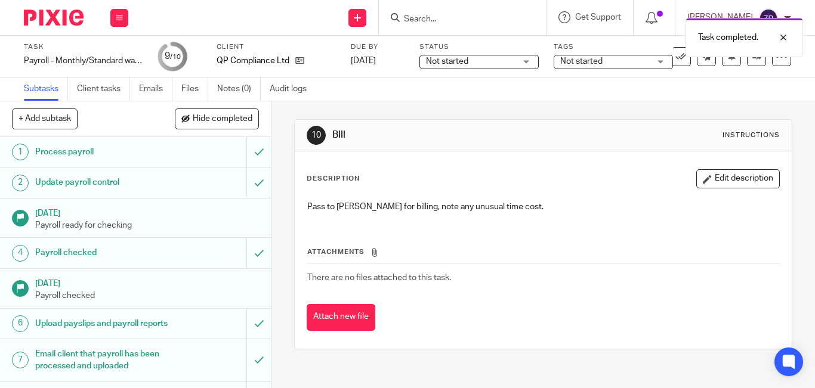
drag, startPoint x: 0, startPoint y: 0, endPoint x: 589, endPoint y: 62, distance: 592.2
click at [589, 62] on span "Not started" at bounding box center [581, 61] width 42 height 8
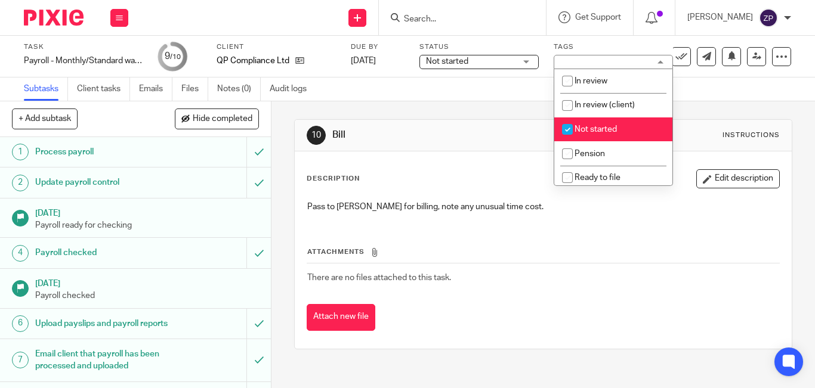
click at [569, 130] on input "checkbox" at bounding box center [567, 129] width 23 height 23
checkbox input "false"
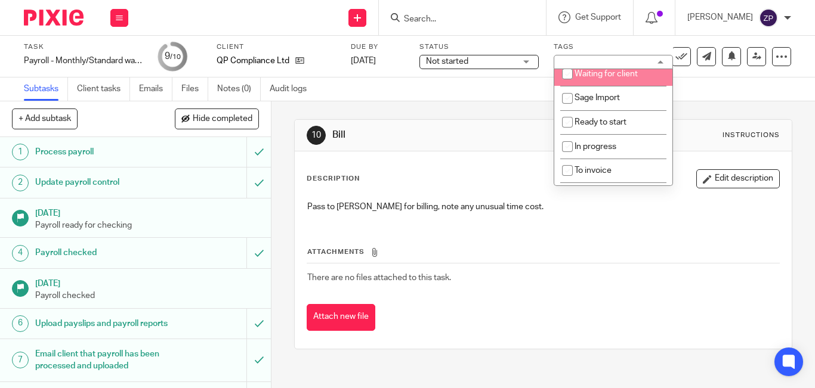
scroll to position [198, 0]
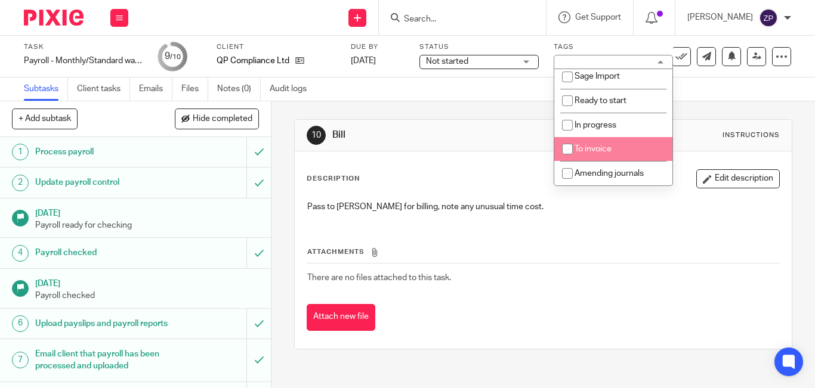
click at [611, 147] on span "To invoice" at bounding box center [593, 149] width 37 height 8
checkbox input "true"
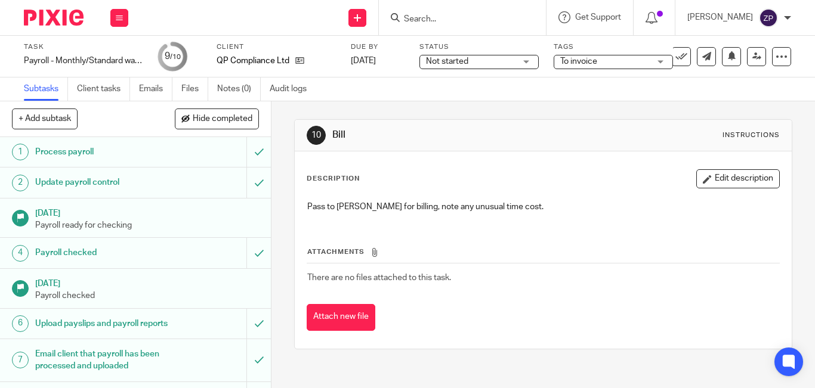
click at [408, 218] on div "Pass to [PERSON_NAME] for billing, note any unusual time cost." at bounding box center [543, 208] width 484 height 27
click at [752, 53] on icon at bounding box center [756, 56] width 9 height 9
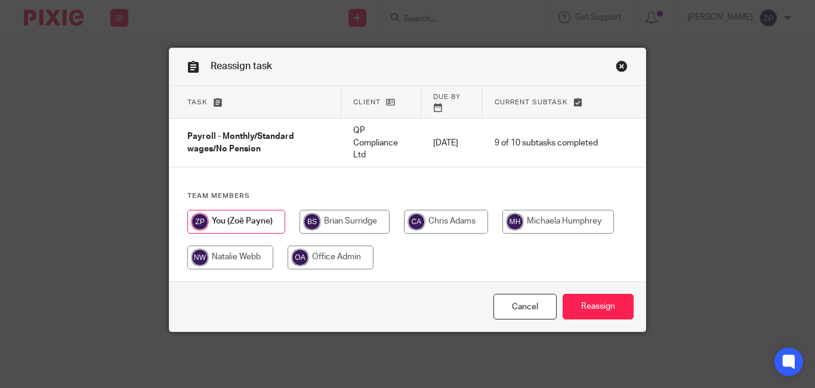
click at [319, 211] on input "radio" at bounding box center [345, 222] width 90 height 24
radio input "true"
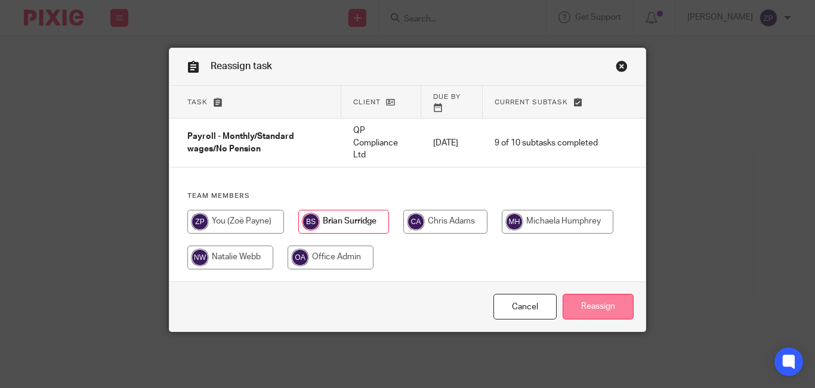
click at [612, 296] on input "Reassign" at bounding box center [598, 307] width 71 height 26
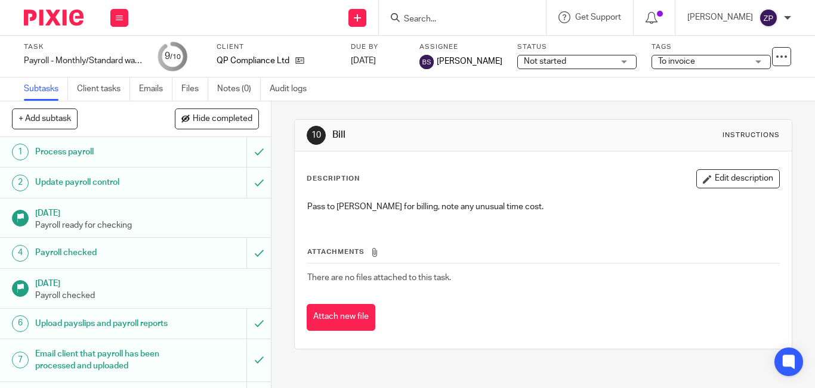
drag, startPoint x: 57, startPoint y: 18, endPoint x: 61, endPoint y: 5, distance: 14.2
click at [57, 18] on img at bounding box center [54, 18] width 60 height 16
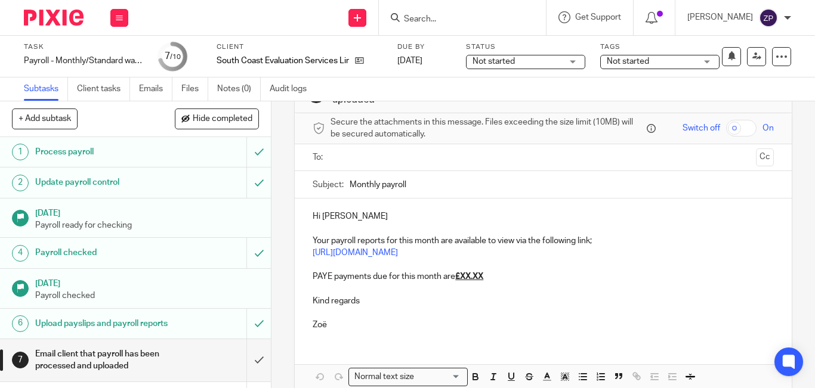
scroll to position [104, 0]
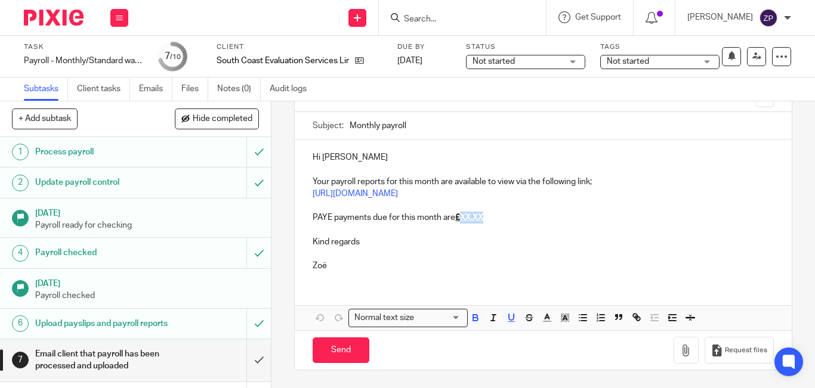
drag, startPoint x: 483, startPoint y: 219, endPoint x: 461, endPoint y: 220, distance: 22.7
click at [461, 220] on u "£XX.XX" at bounding box center [469, 218] width 28 height 8
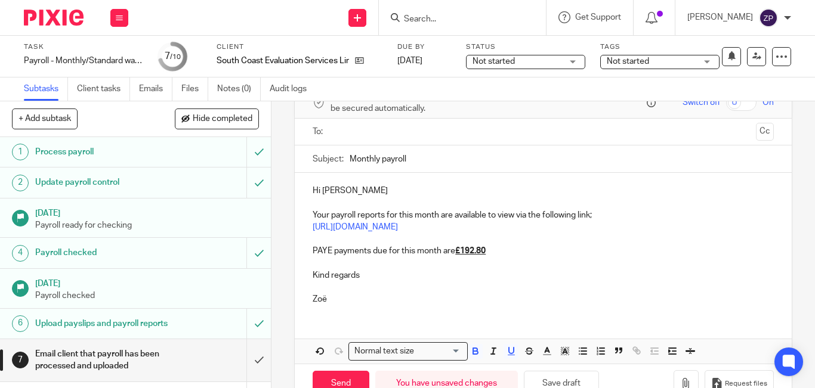
scroll to position [44, 0]
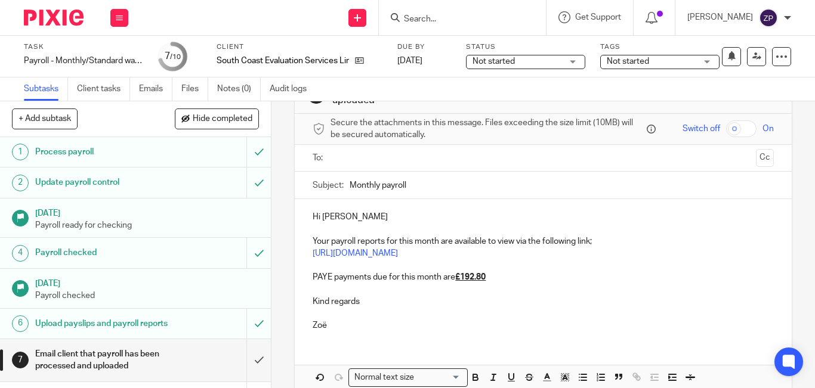
click at [333, 214] on p "Hi Andrew" at bounding box center [543, 217] width 461 height 12
click at [374, 301] on p "Kind regards" at bounding box center [543, 302] width 461 height 12
click at [359, 156] on input "text" at bounding box center [543, 159] width 416 height 14
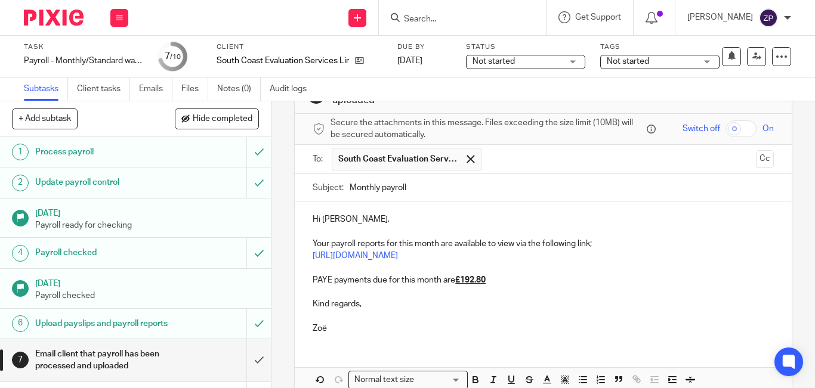
click at [377, 307] on p "Kind regards," at bounding box center [543, 304] width 461 height 12
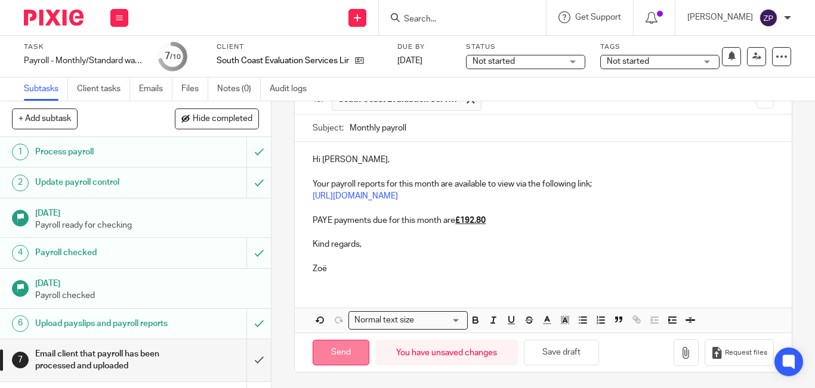
click at [339, 359] on input "Send" at bounding box center [341, 353] width 57 height 26
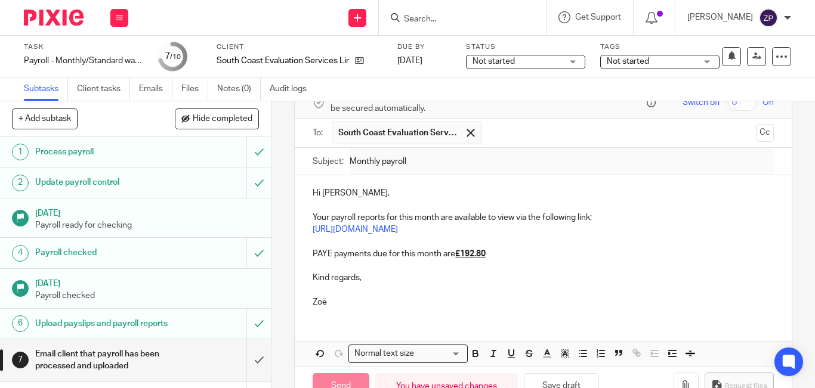
scroll to position [44, 0]
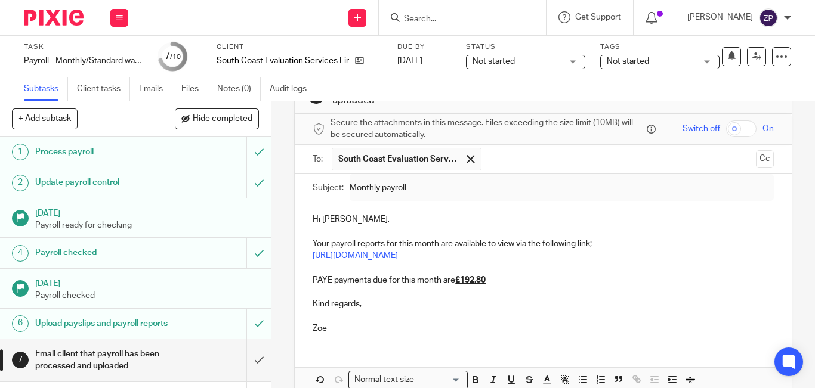
type input "Sent"
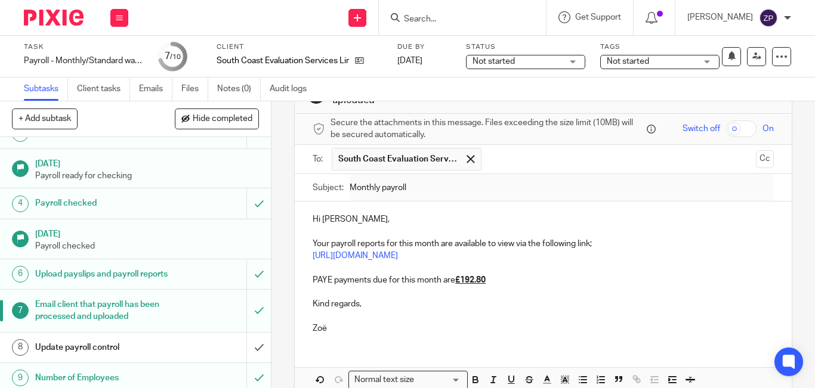
scroll to position [98, 0]
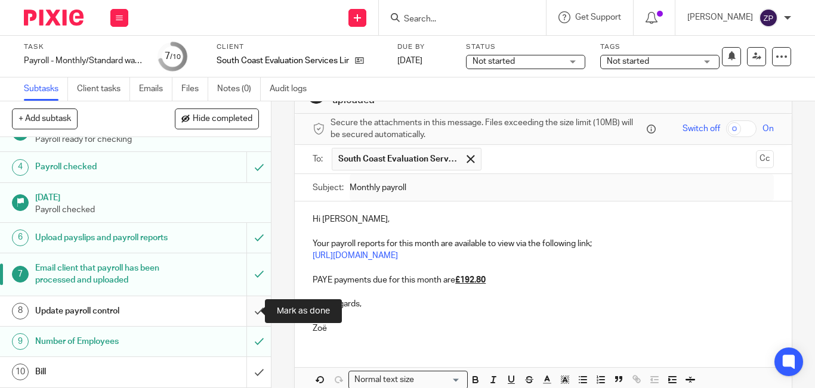
click at [248, 312] on input "submit" at bounding box center [135, 312] width 271 height 30
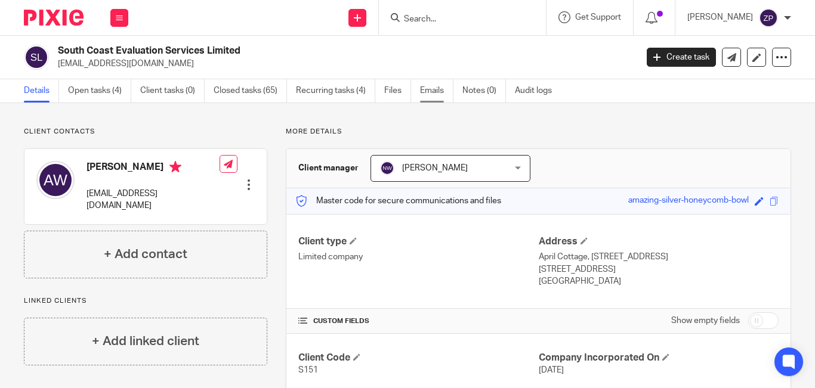
click at [439, 98] on link "Emails" at bounding box center [436, 90] width 33 height 23
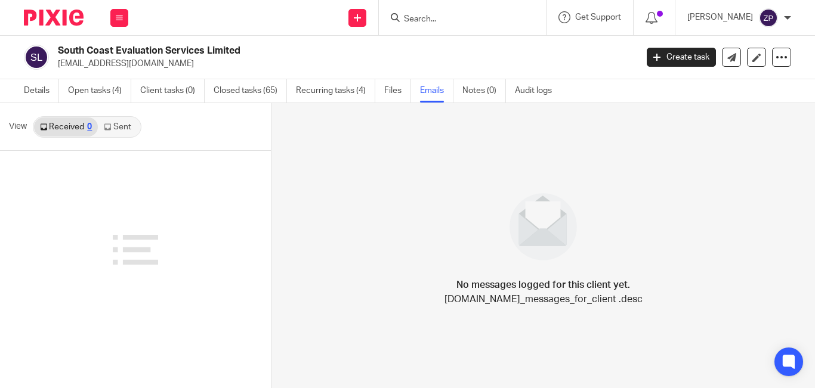
click at [119, 125] on link "Sent" at bounding box center [119, 127] width 42 height 19
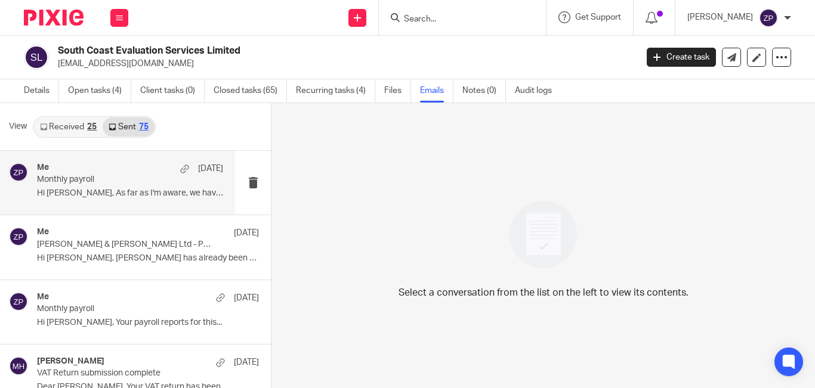
click at [98, 195] on p "Hi [PERSON_NAME], As far as I'm aware, we haven't..." at bounding box center [130, 194] width 186 height 10
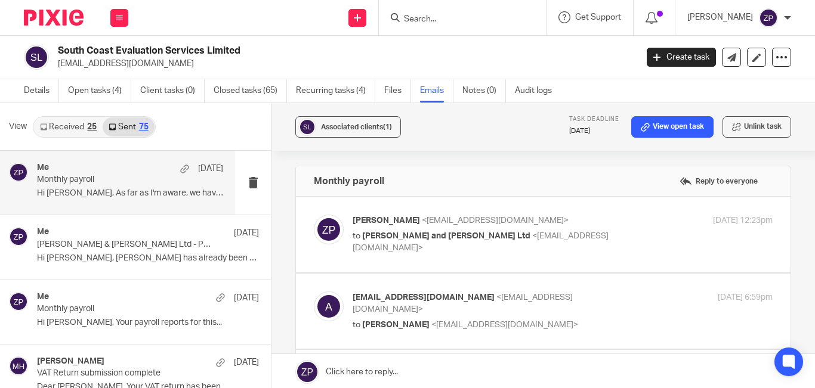
click at [557, 223] on p "[PERSON_NAME] <[EMAIL_ADDRESS][DOMAIN_NAME]>" at bounding box center [493, 221] width 280 height 13
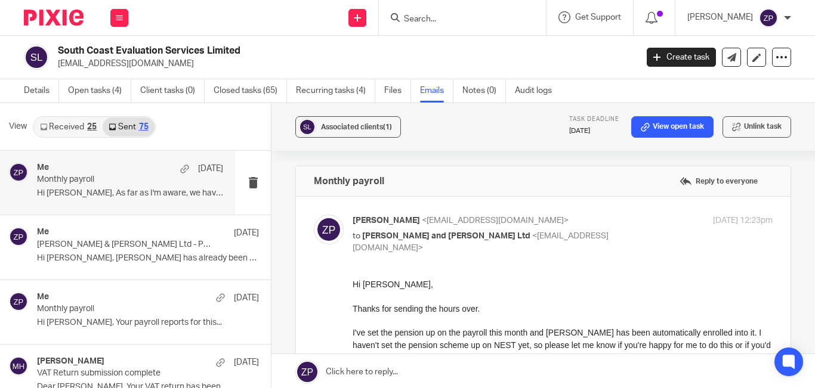
click at [555, 223] on p "[PERSON_NAME] <[EMAIL_ADDRESS][DOMAIN_NAME]>" at bounding box center [493, 221] width 280 height 13
checkbox input "false"
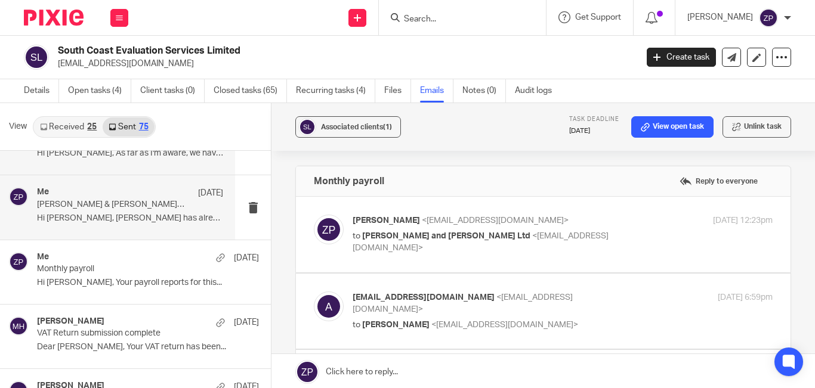
scroll to position [60, 0]
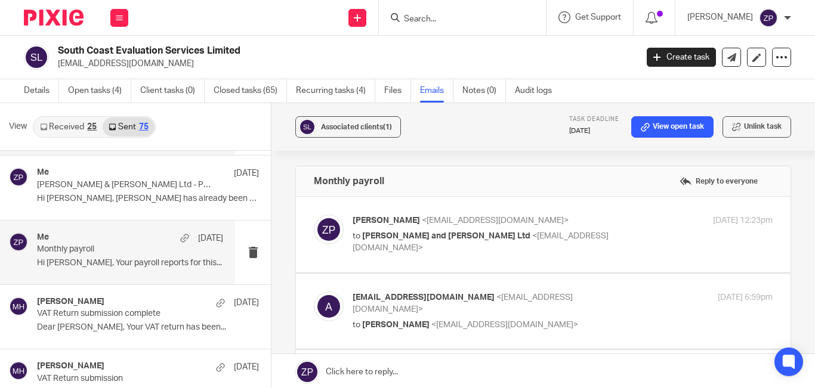
click at [106, 256] on div "Me 22 Jul Monthly payroll Hi Andrew, Your payroll reports for this..." at bounding box center [130, 253] width 186 height 40
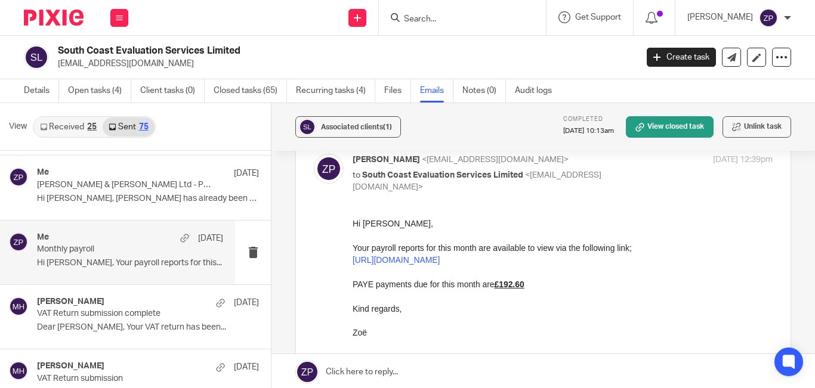
scroll to position [50, 0]
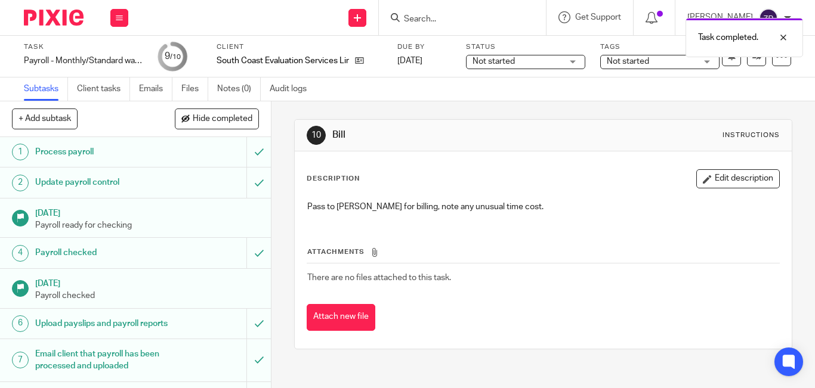
click at [640, 65] on span "Not started" at bounding box center [628, 61] width 42 height 8
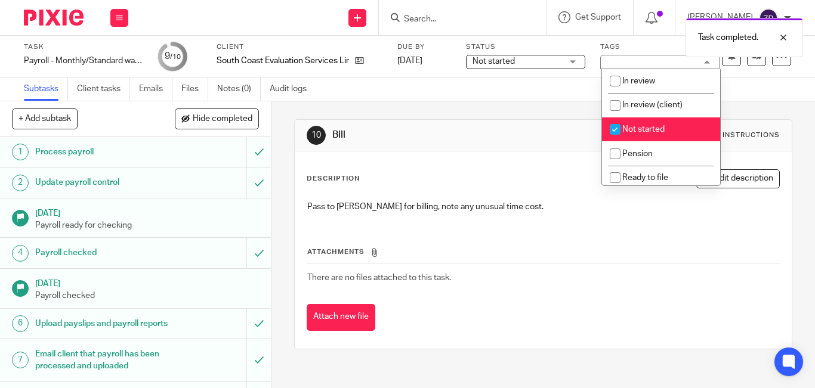
click at [638, 135] on li "Not started" at bounding box center [661, 130] width 118 height 24
checkbox input "false"
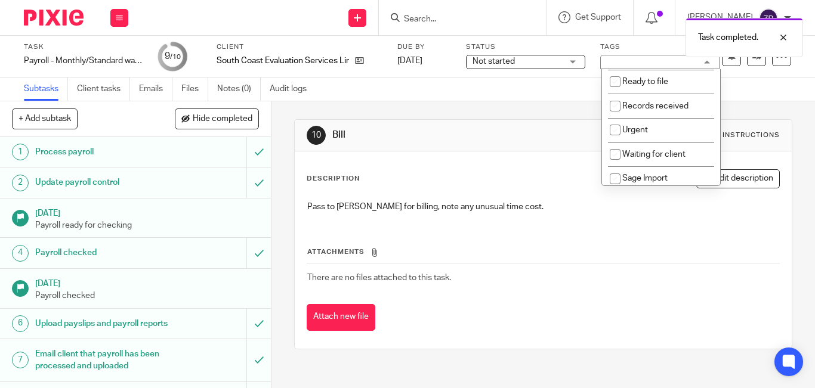
scroll to position [198, 0]
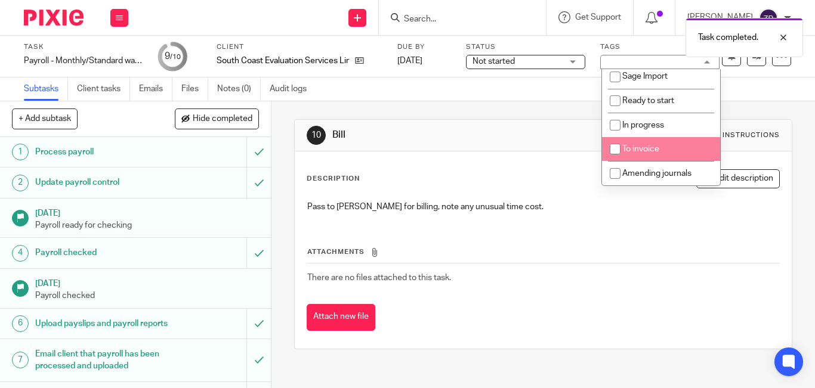
click at [639, 147] on span "To invoice" at bounding box center [640, 149] width 37 height 8
checkbox input "true"
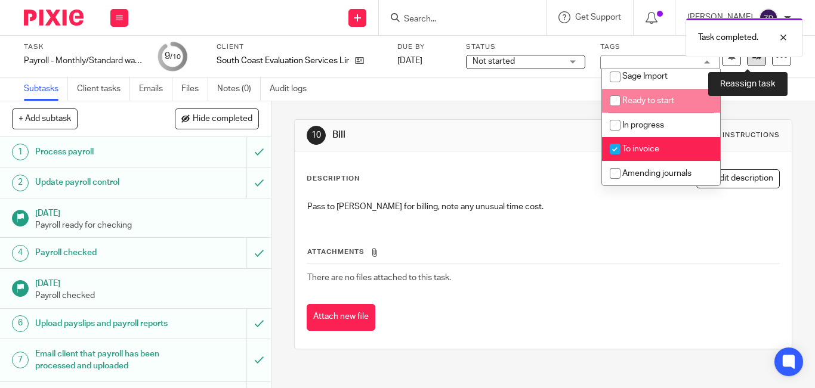
click at [750, 63] on link at bounding box center [756, 56] width 19 height 19
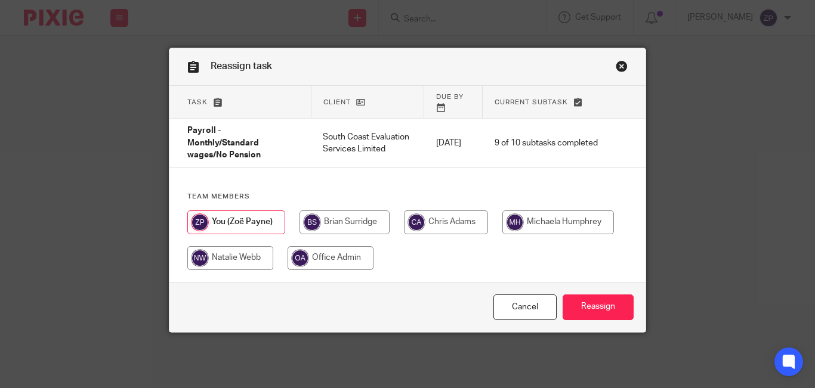
click at [336, 226] on div at bounding box center [407, 247] width 440 height 72
click at [341, 217] on input "radio" at bounding box center [345, 223] width 90 height 24
radio input "true"
click at [590, 295] on input "Reassign" at bounding box center [598, 308] width 71 height 26
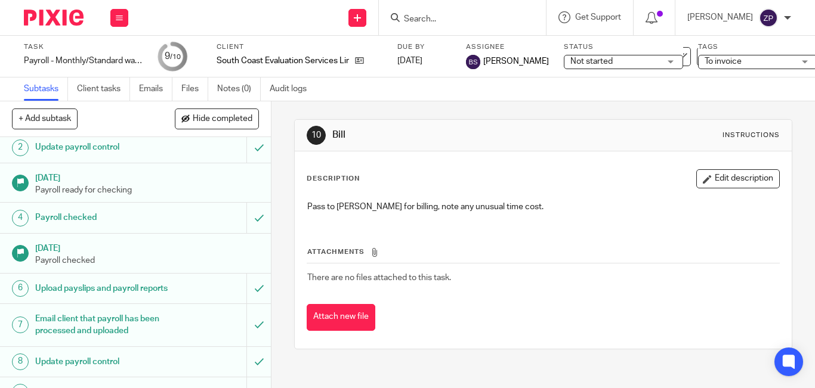
scroll to position [107, 0]
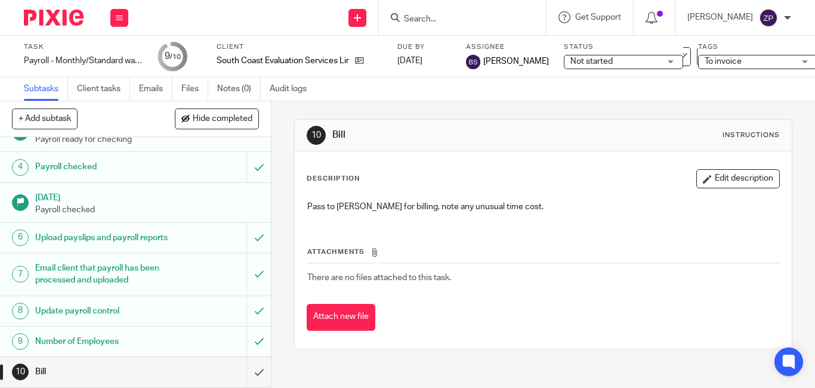
click at [44, 22] on img at bounding box center [54, 18] width 60 height 16
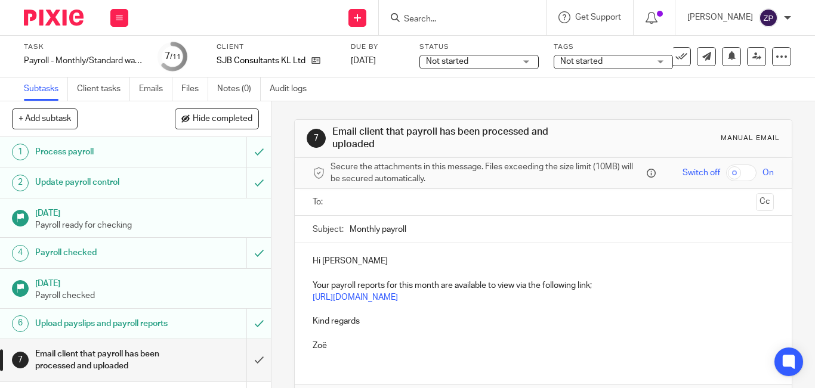
click at [365, 203] on input "text" at bounding box center [543, 203] width 416 height 14
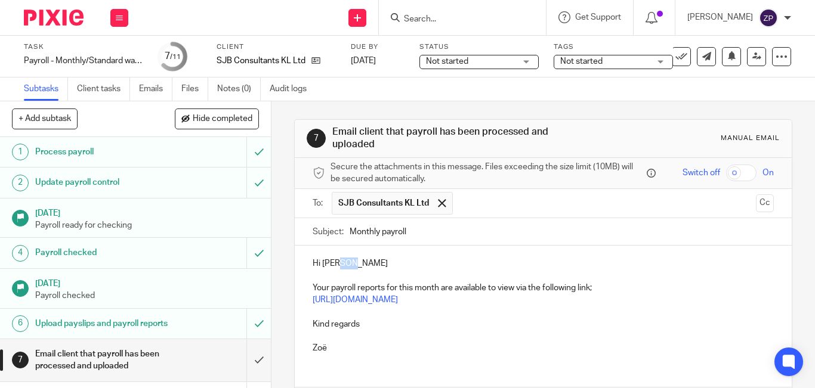
drag, startPoint x: 356, startPoint y: 261, endPoint x: 337, endPoint y: 266, distance: 19.7
click at [337, 266] on p "Hi [PERSON_NAME]" at bounding box center [543, 264] width 461 height 12
drag, startPoint x: 363, startPoint y: 325, endPoint x: 307, endPoint y: 325, distance: 56.1
click at [307, 325] on div "Hi [PERSON_NAME], Your payroll reports for this month are available to view via…" at bounding box center [543, 305] width 497 height 118
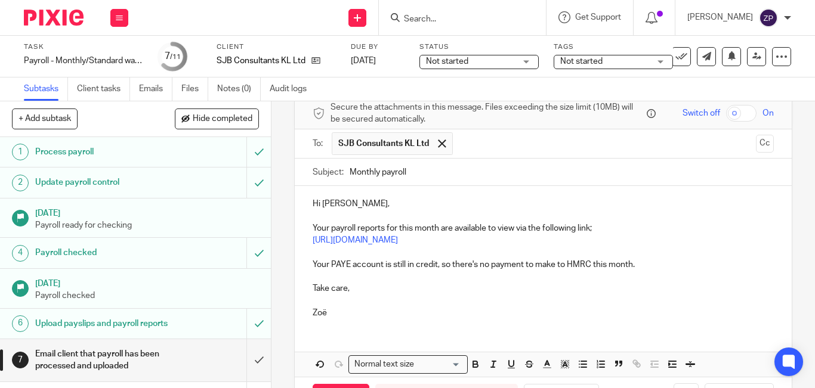
scroll to position [106, 0]
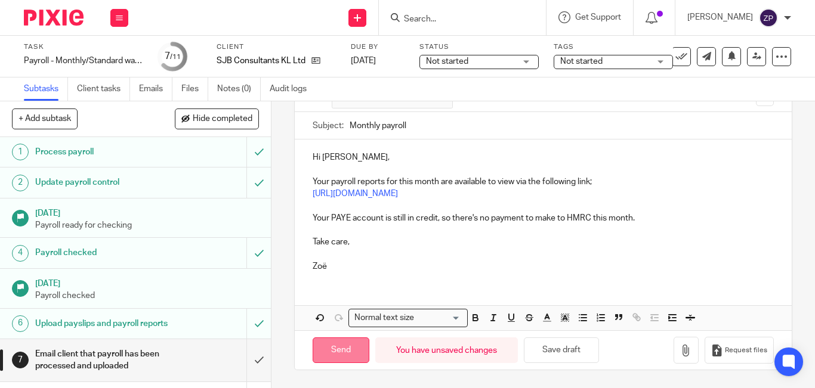
click at [325, 363] on input "Send" at bounding box center [341, 351] width 57 height 26
type input "Sent"
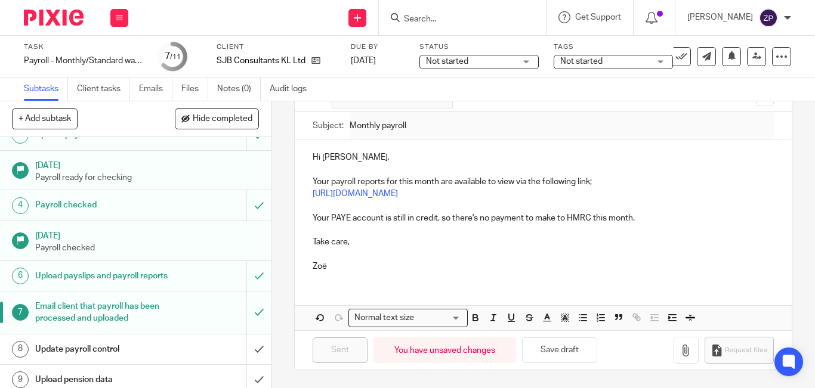
scroll to position [128, 0]
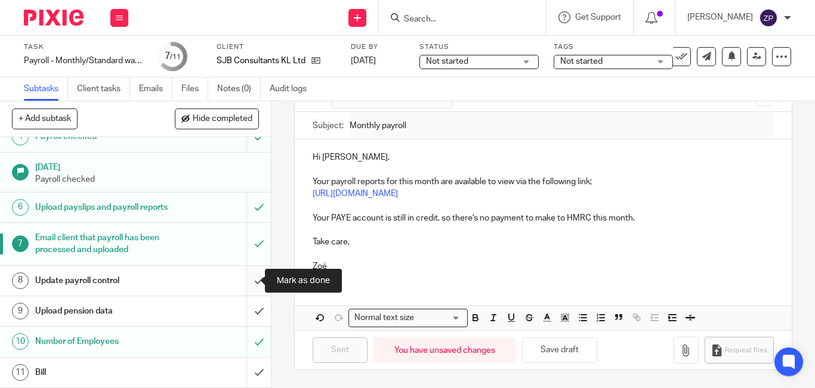
click at [249, 285] on input "submit" at bounding box center [135, 281] width 271 height 30
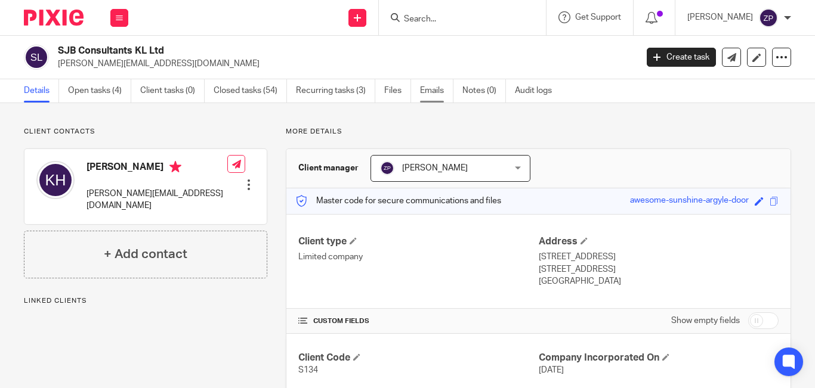
click at [424, 89] on link "Emails" at bounding box center [436, 90] width 33 height 23
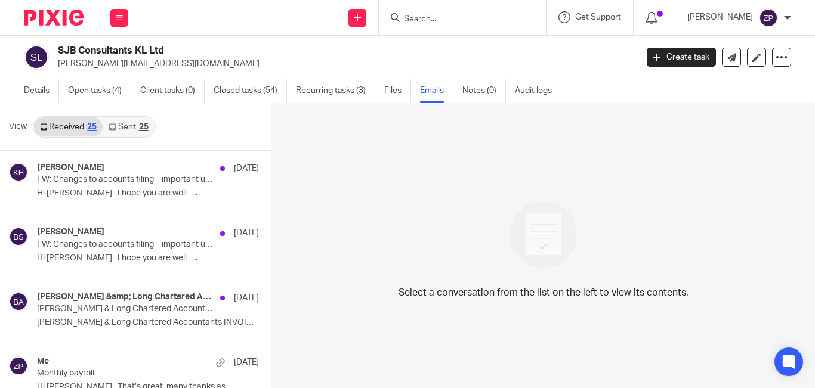
click at [124, 131] on link "Sent 25" at bounding box center [128, 127] width 51 height 19
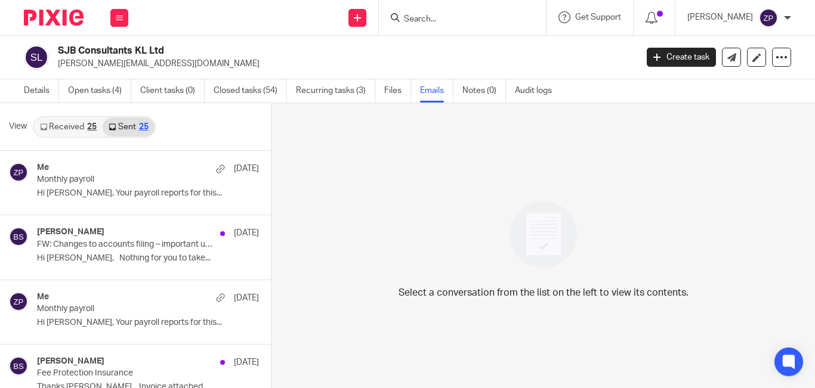
scroll to position [2, 0]
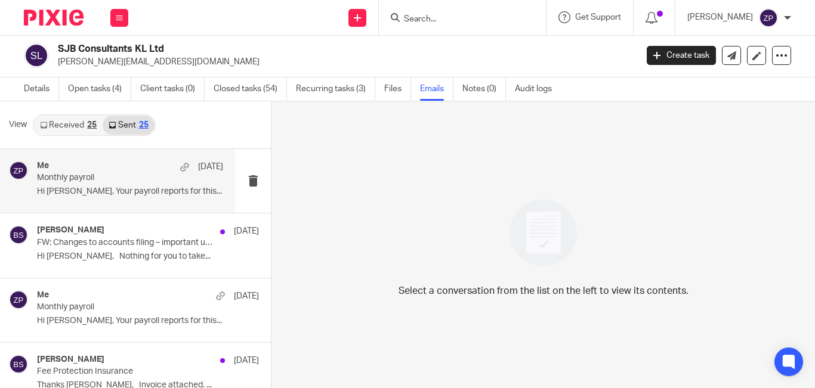
click at [121, 193] on p "Hi Kathy, Your payroll reports for this..." at bounding box center [130, 192] width 186 height 10
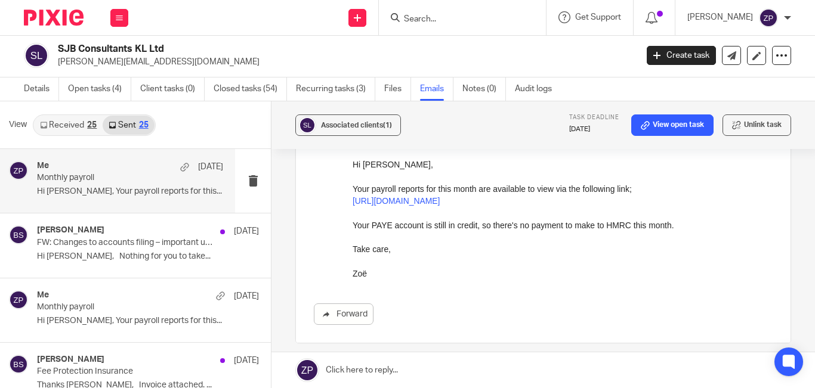
scroll to position [119, 0]
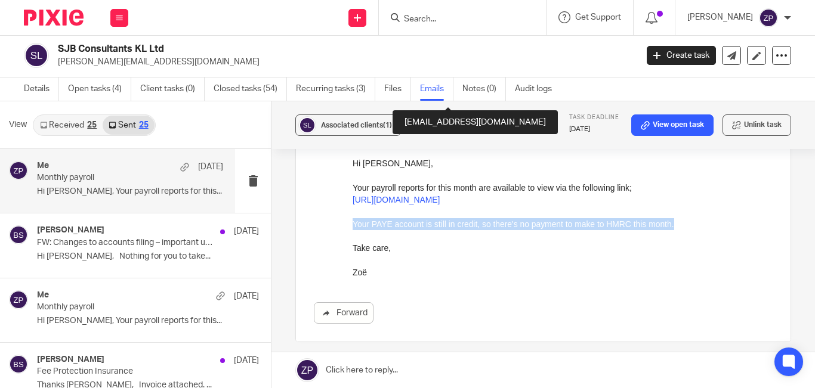
drag, startPoint x: 673, startPoint y: 227, endPoint x: 694, endPoint y: 375, distance: 149.5
click html "Hi Kathy, Your payroll reports for this month are available to view via the fol…"
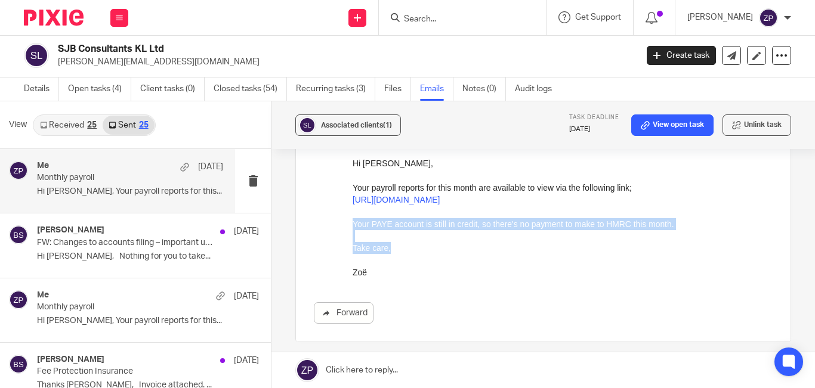
drag, startPoint x: 412, startPoint y: 248, endPoint x: 393, endPoint y: 240, distance: 21.2
click at [393, 240] on div "Hi Kathy, Your payroll reports for this month are available to view via the fol…" at bounding box center [563, 218] width 420 height 122
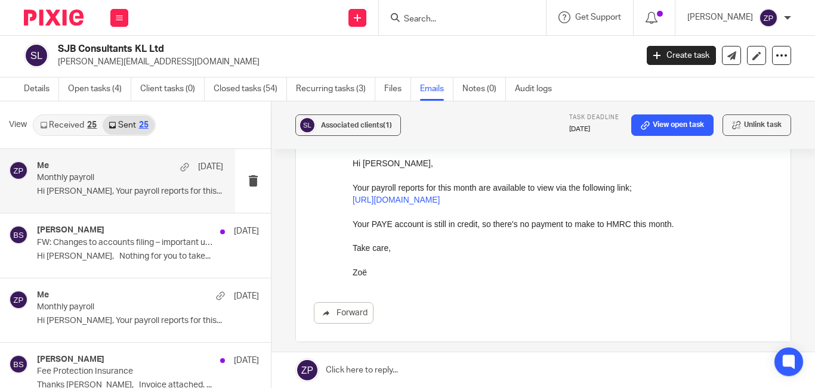
drag, startPoint x: 412, startPoint y: 254, endPoint x: 391, endPoint y: 246, distance: 22.6
click at [411, 254] on p at bounding box center [563, 260] width 420 height 12
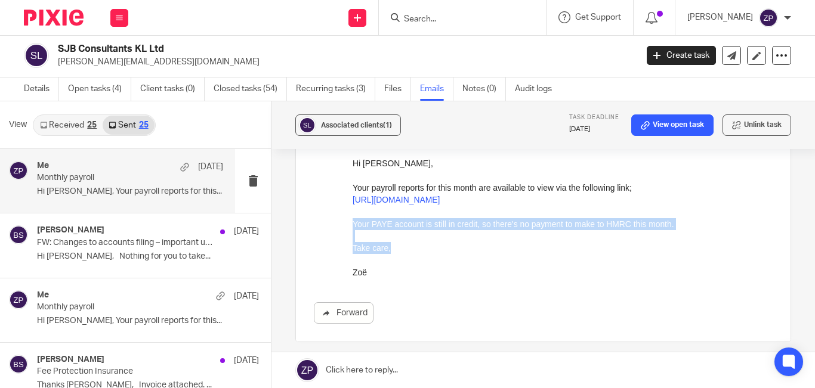
drag, startPoint x: 391, startPoint y: 246, endPoint x: 714, endPoint y: 272, distance: 323.9
click html "Hi Kathy, Your payroll reports for this month are available to view via the fol…"
copy div "Your PAYE account is still in credit, so there's no payment to make to HMRC thi…"
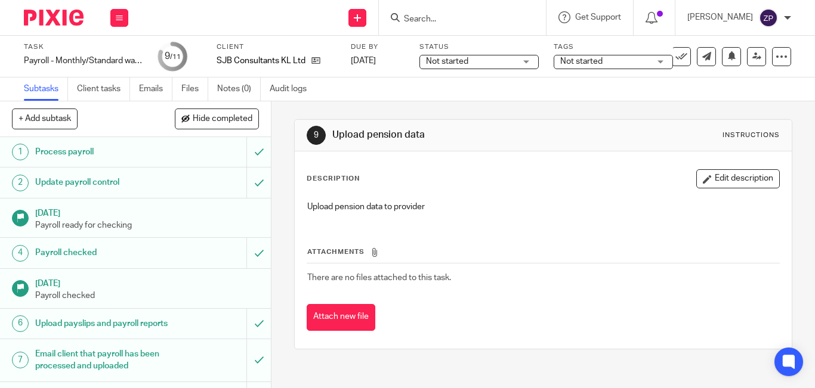
click at [601, 60] on span "Not started" at bounding box center [581, 61] width 42 height 8
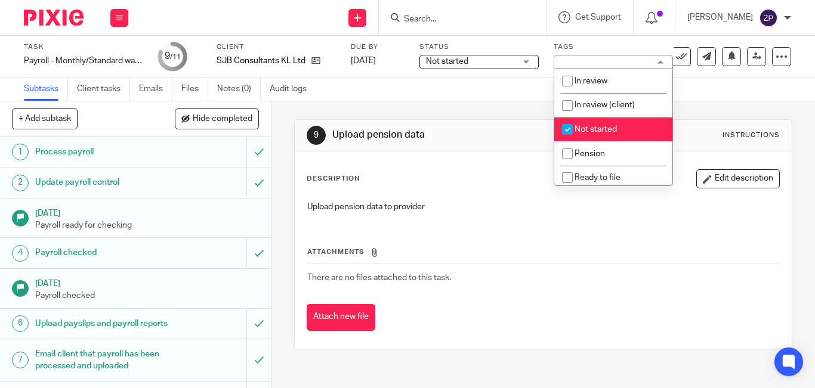
click at [591, 128] on span "Not started" at bounding box center [596, 129] width 42 height 8
checkbox input "false"
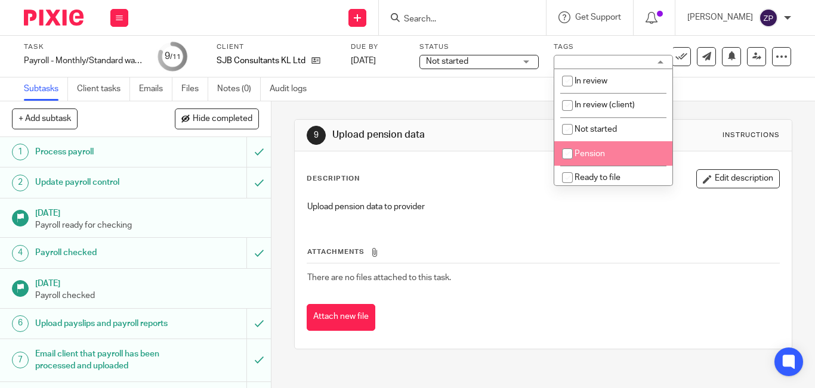
click at [590, 161] on li "Pension" at bounding box center [613, 153] width 118 height 24
checkbox input "true"
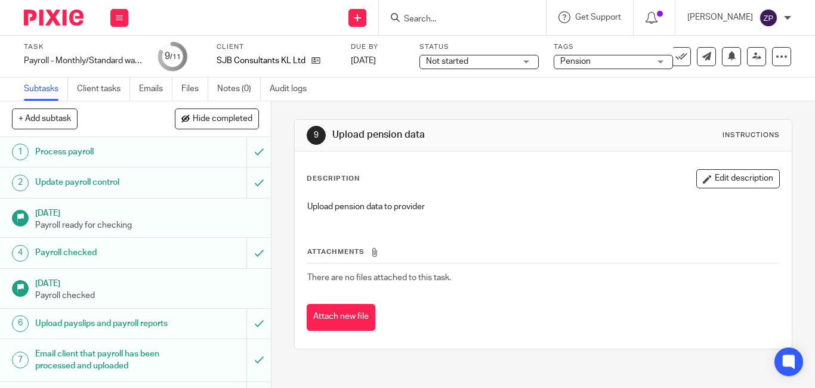
click at [53, 18] on img at bounding box center [54, 18] width 60 height 16
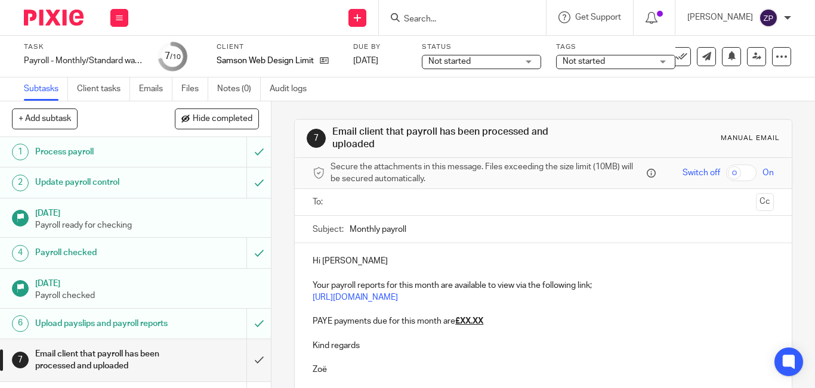
click at [344, 203] on input "text" at bounding box center [543, 203] width 416 height 14
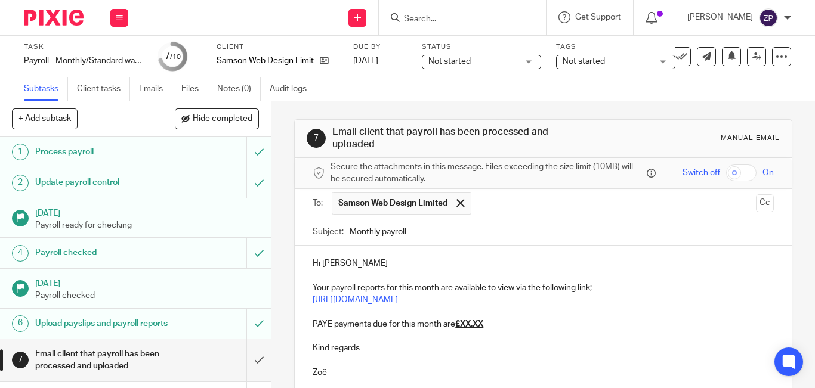
click at [362, 269] on p "Hi Lee" at bounding box center [543, 264] width 461 height 12
drag, startPoint x: 487, startPoint y: 322, endPoint x: 310, endPoint y: 313, distance: 176.8
click at [310, 313] on div "Hi Lee, Your payroll reports for this month are available to view via the follo…" at bounding box center [543, 317] width 497 height 142
click at [372, 321] on p "Kind regards" at bounding box center [543, 325] width 461 height 12
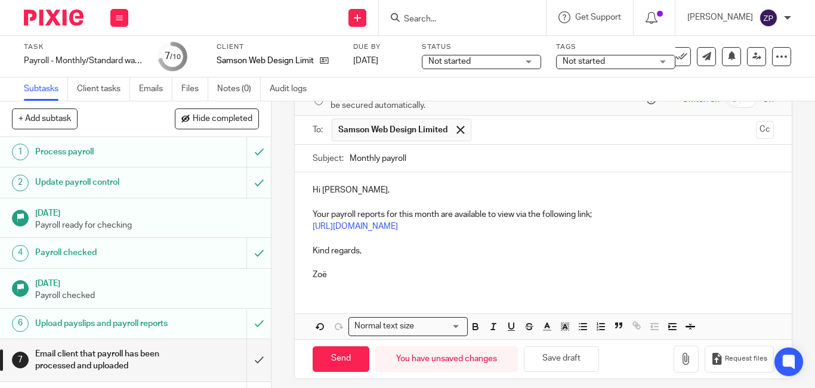
scroll to position [82, 0]
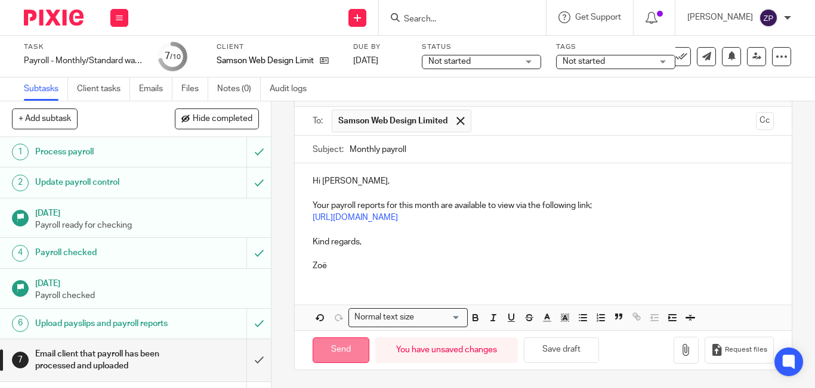
click at [339, 346] on input "Send" at bounding box center [341, 351] width 57 height 26
type input "Sent"
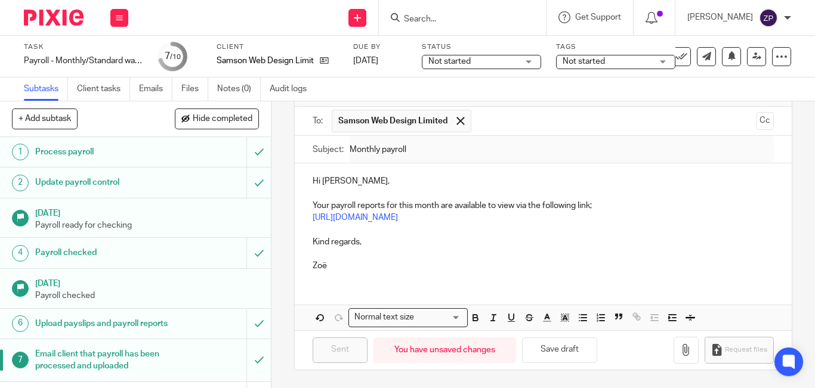
scroll to position [98, 0]
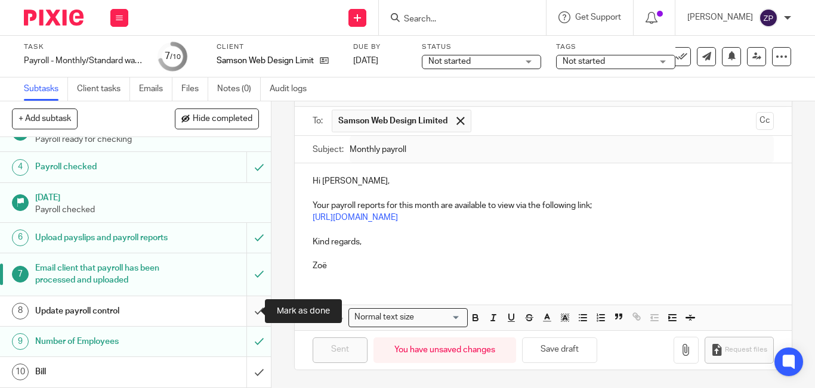
click at [248, 313] on input "submit" at bounding box center [135, 312] width 271 height 30
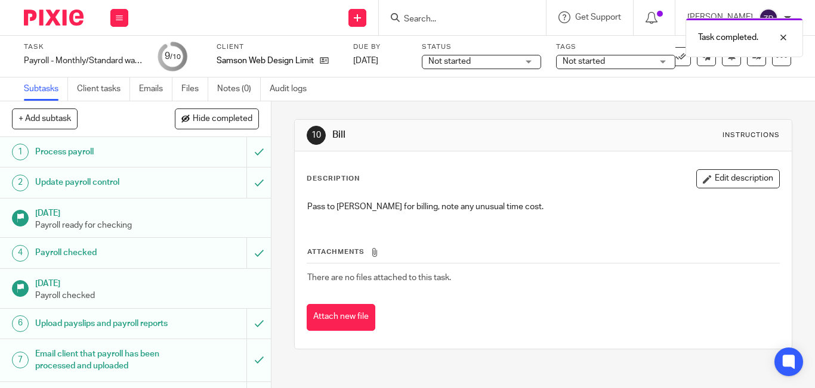
click at [601, 61] on span "Not started" at bounding box center [584, 61] width 42 height 8
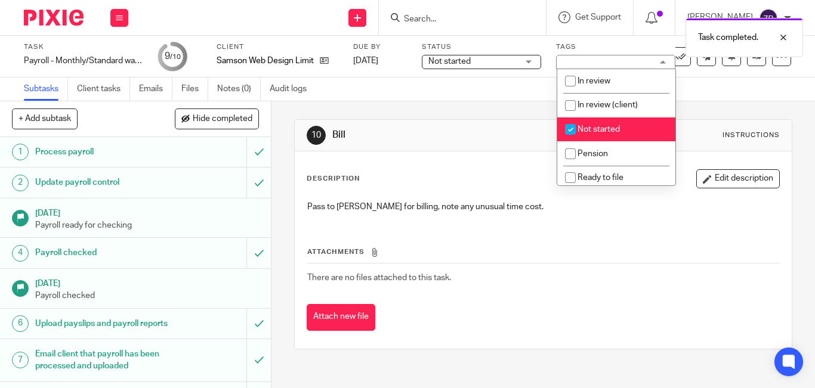
click at [600, 125] on li "Not started" at bounding box center [616, 130] width 118 height 24
checkbox input "false"
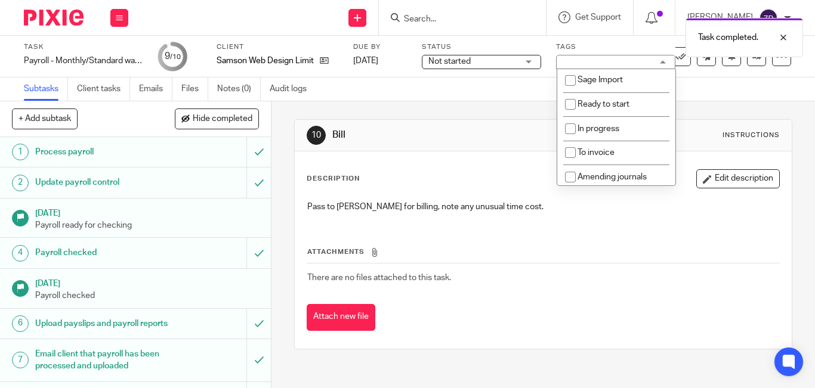
scroll to position [198, 0]
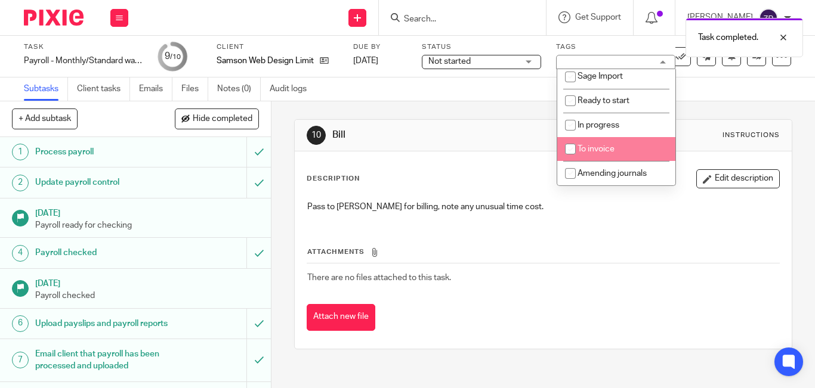
click at [611, 145] on span "To invoice" at bounding box center [596, 149] width 37 height 8
checkbox input "true"
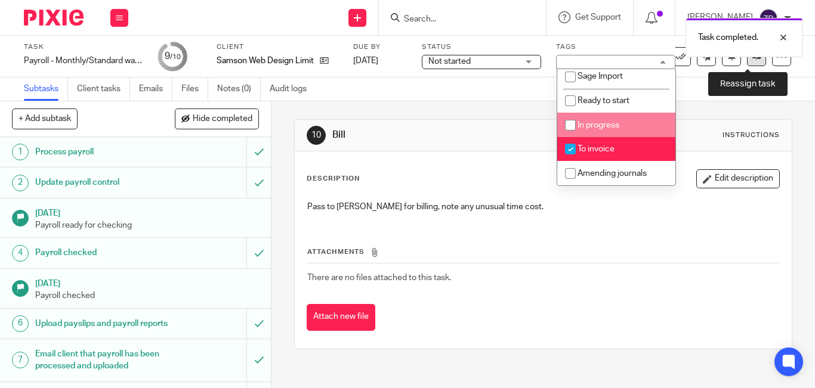
click at [752, 60] on icon at bounding box center [756, 56] width 9 height 9
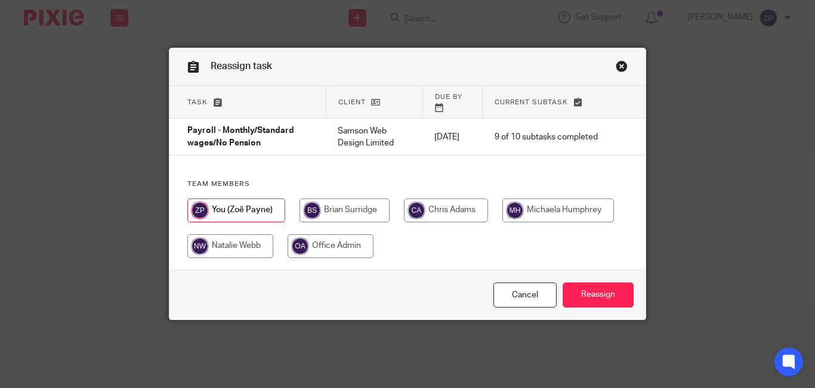
click at [326, 204] on input "radio" at bounding box center [345, 211] width 90 height 24
radio input "true"
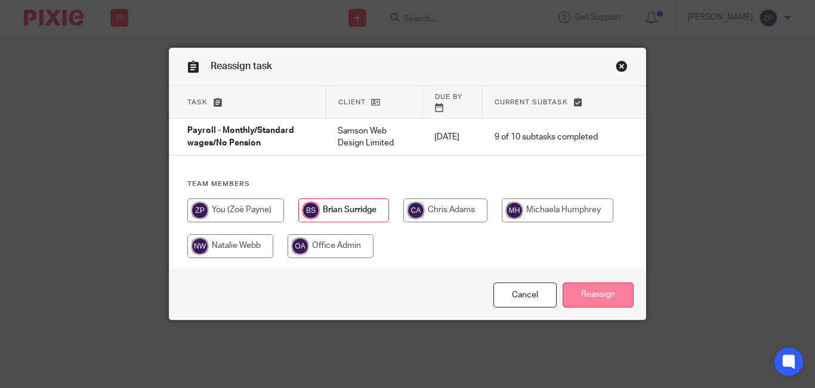
click at [603, 283] on input "Reassign" at bounding box center [598, 296] width 71 height 26
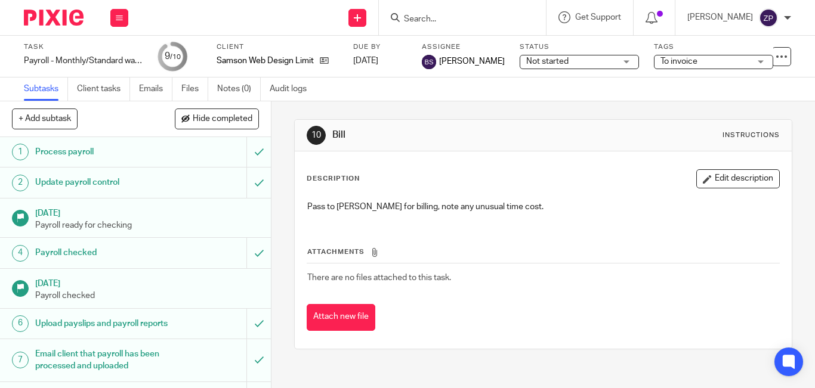
click at [65, 17] on img at bounding box center [54, 18] width 60 height 16
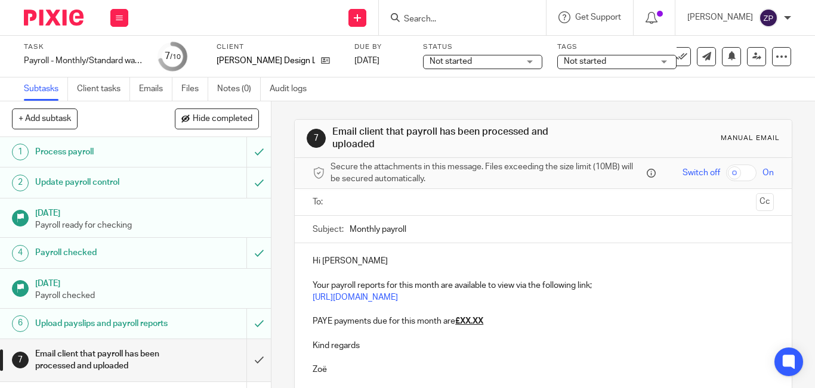
click at [344, 263] on p "Hi [PERSON_NAME]" at bounding box center [543, 261] width 461 height 12
drag, startPoint x: 485, startPoint y: 319, endPoint x: 459, endPoint y: 323, distance: 26.0
click at [459, 323] on p "PAYE payments due for this month are £XX.XX" at bounding box center [543, 322] width 461 height 12
click at [357, 201] on input "text" at bounding box center [543, 203] width 416 height 14
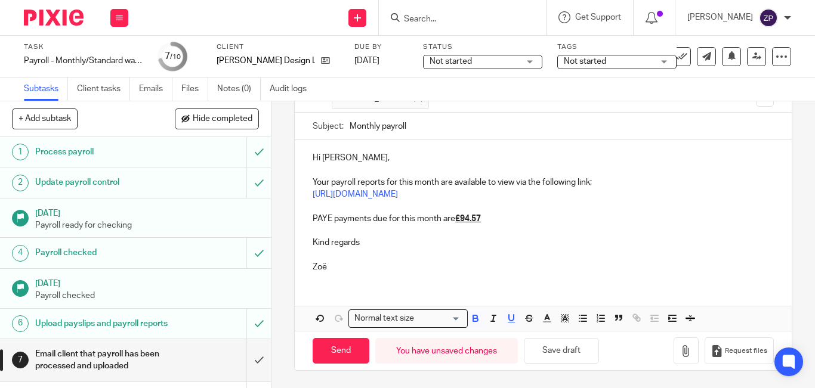
scroll to position [106, 0]
click at [378, 241] on p "Kind regards" at bounding box center [543, 242] width 461 height 12
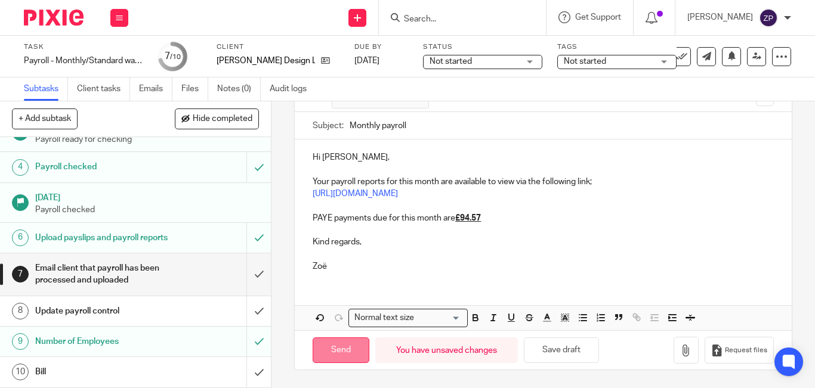
click at [336, 352] on input "Send" at bounding box center [341, 351] width 57 height 26
type input "Sent"
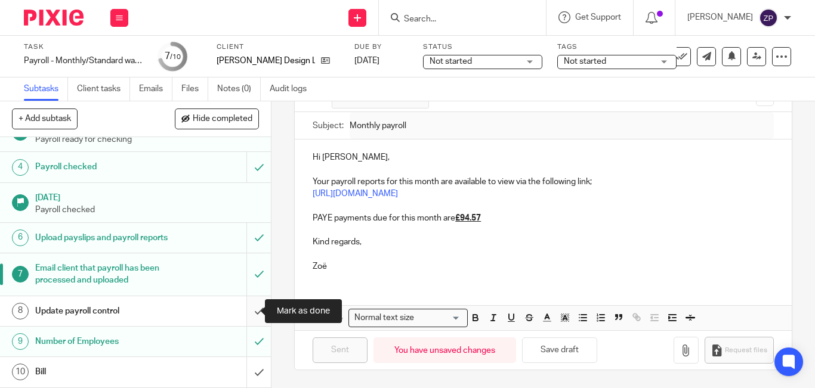
click at [251, 309] on input "submit" at bounding box center [135, 312] width 271 height 30
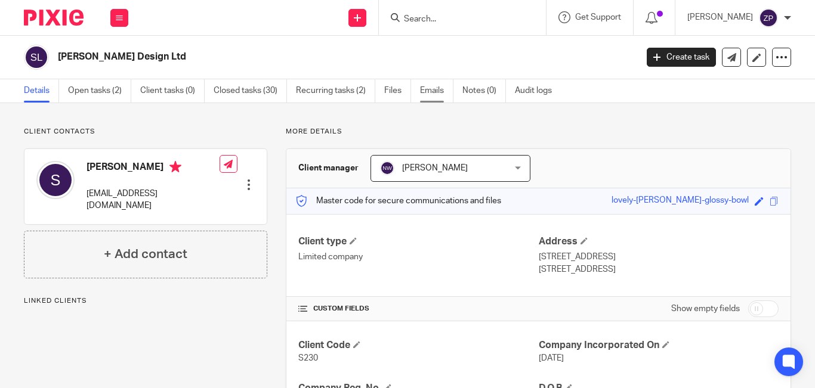
click at [427, 93] on link "Emails" at bounding box center [436, 90] width 33 height 23
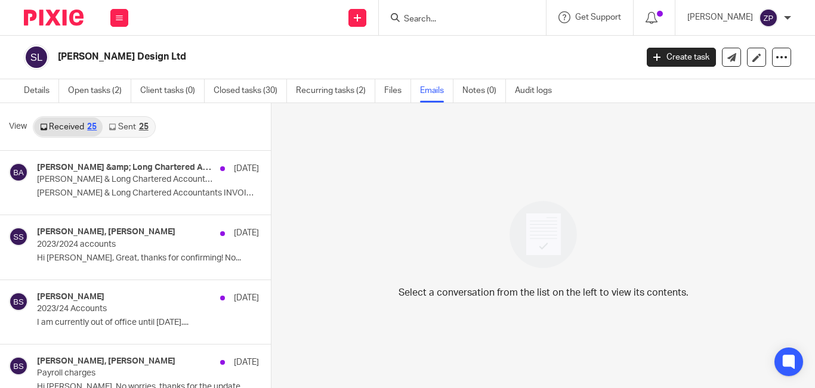
click at [125, 127] on link "Sent 25" at bounding box center [128, 127] width 51 height 19
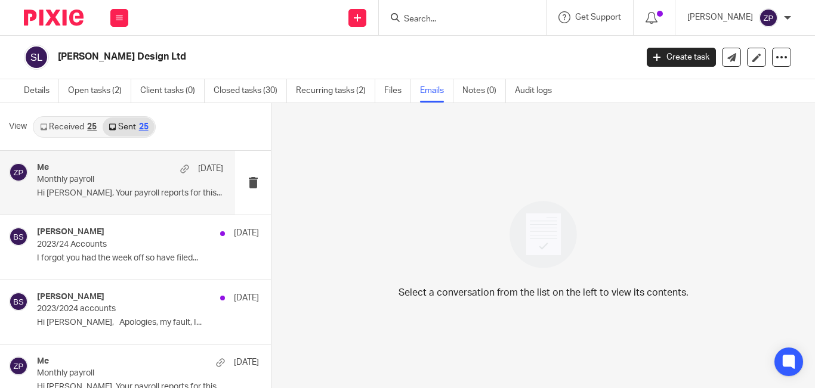
scroll to position [2, 0]
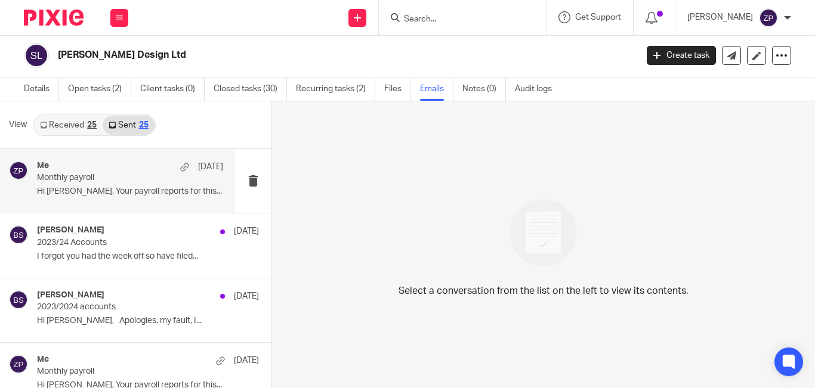
click at [144, 196] on p "Hi Shane, Your payroll reports for this..." at bounding box center [130, 192] width 186 height 10
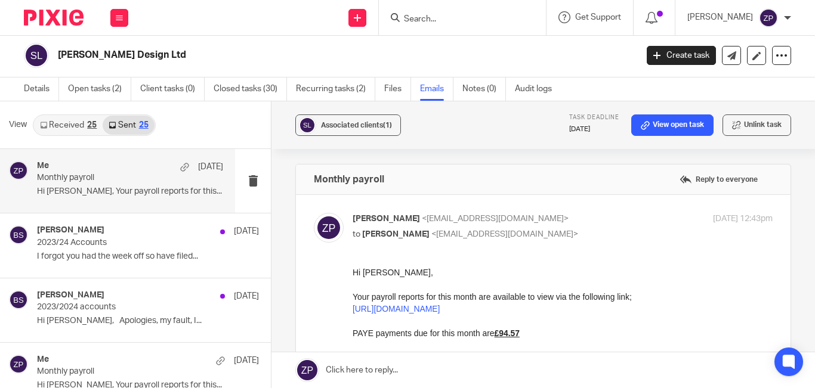
scroll to position [60, 0]
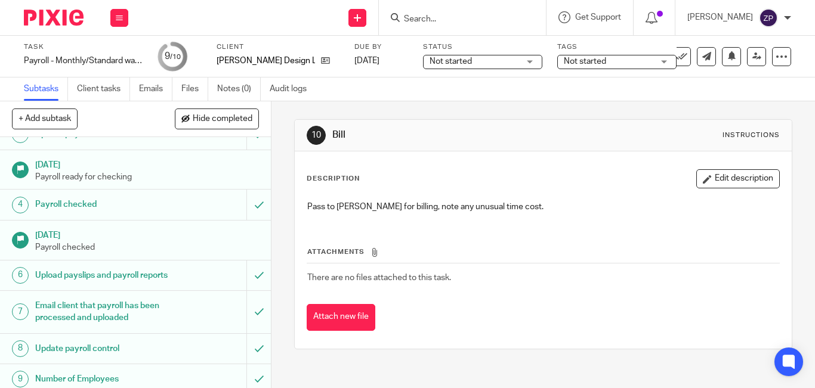
scroll to position [98, 0]
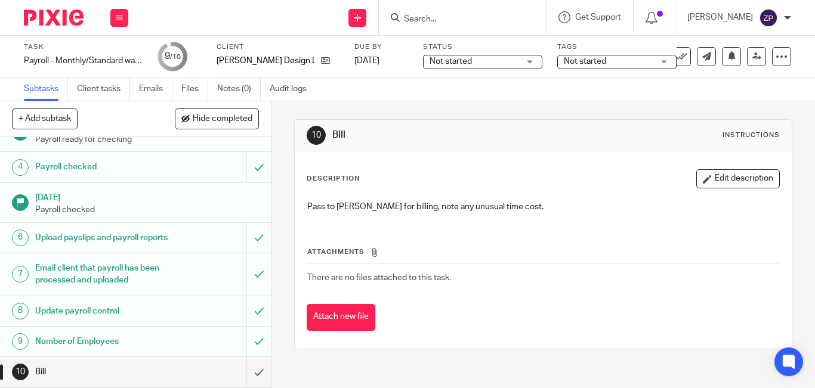
click at [597, 63] on span "Not started" at bounding box center [585, 61] width 42 height 8
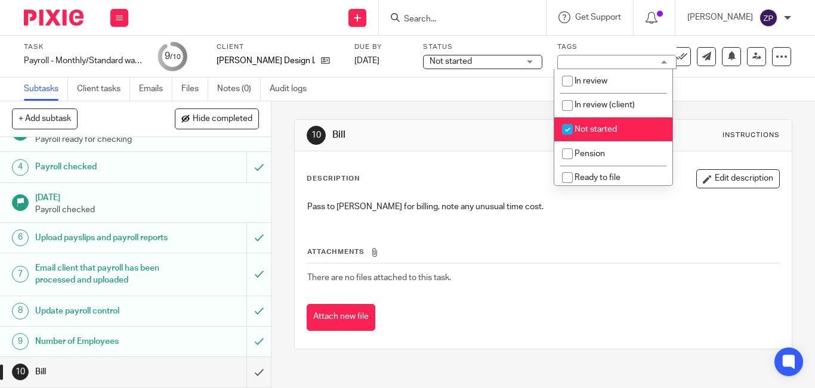
click at [579, 126] on span "Not started" at bounding box center [596, 129] width 42 height 8
checkbox input "false"
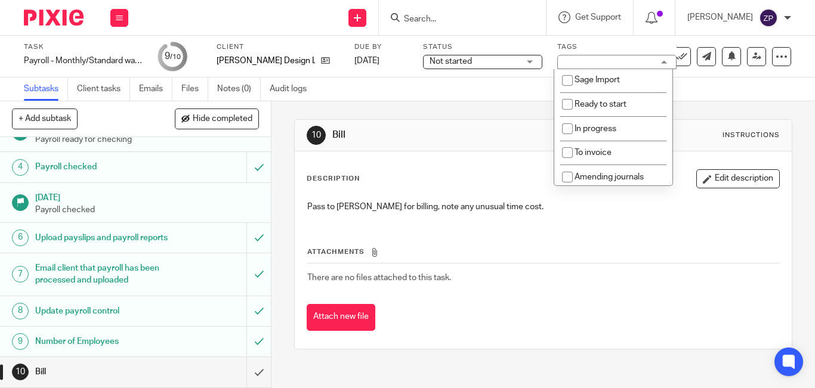
scroll to position [198, 0]
click at [596, 147] on span "To invoice" at bounding box center [593, 149] width 37 height 8
checkbox input "true"
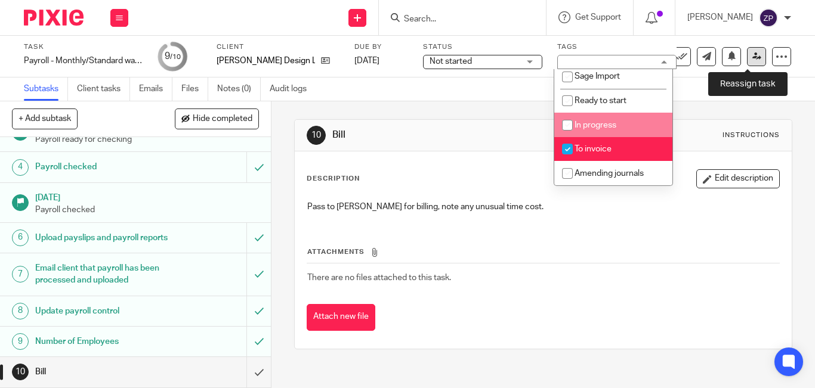
click at [747, 64] on link at bounding box center [756, 56] width 19 height 19
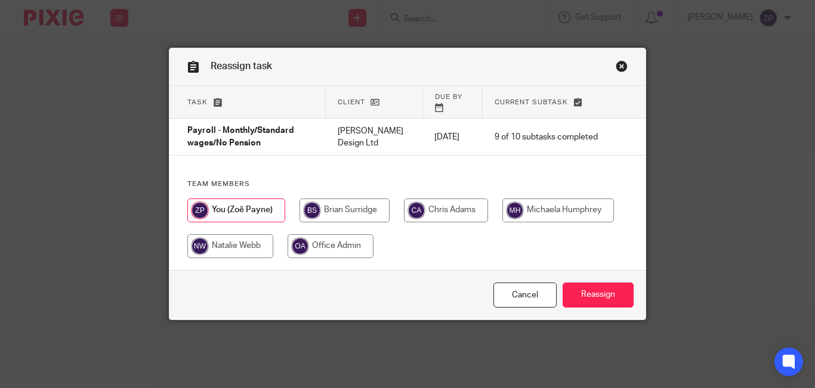
click at [348, 202] on input "radio" at bounding box center [345, 211] width 90 height 24
radio input "true"
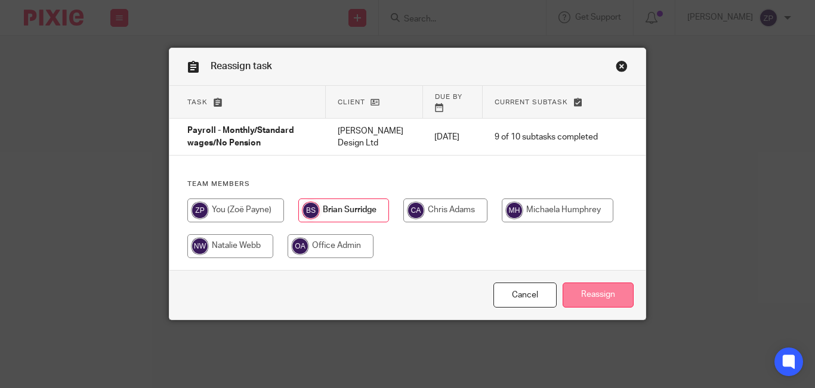
click at [603, 283] on input "Reassign" at bounding box center [598, 296] width 71 height 26
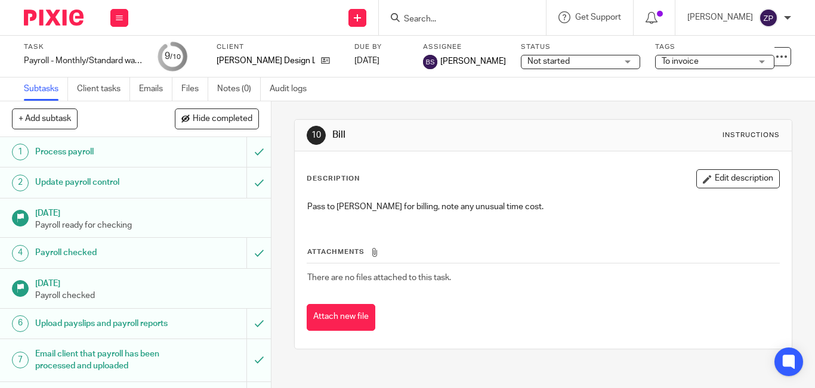
scroll to position [98, 0]
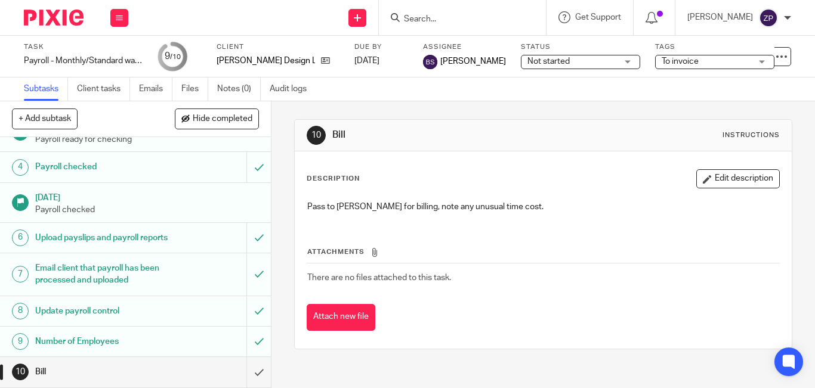
click at [41, 24] on img at bounding box center [54, 18] width 60 height 16
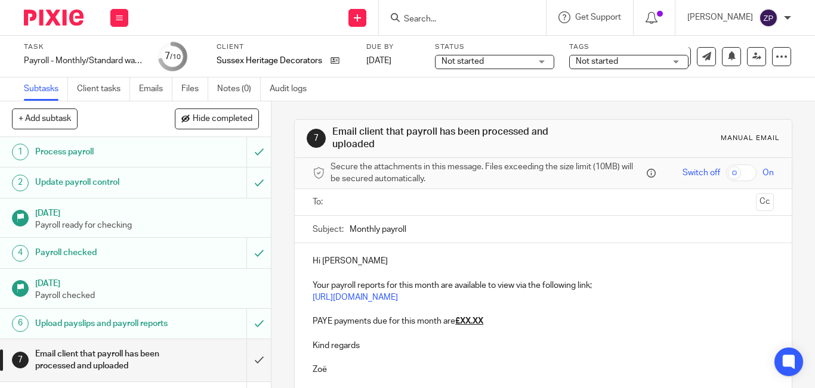
click at [370, 198] on input "text" at bounding box center [543, 203] width 416 height 14
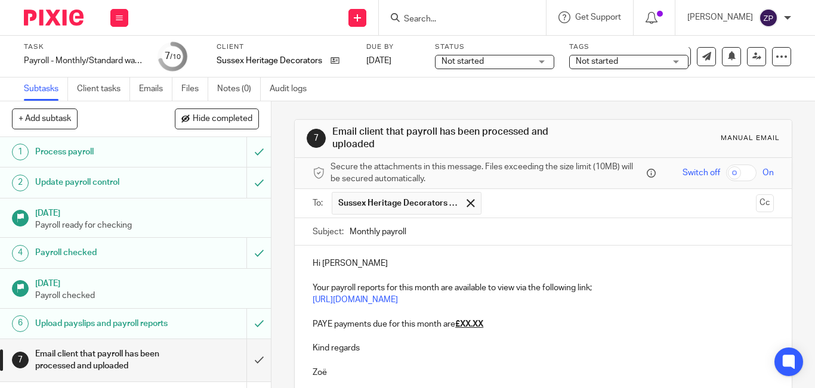
drag, startPoint x: 489, startPoint y: 342, endPoint x: 487, endPoint y: 327, distance: 15.1
click at [489, 342] on p at bounding box center [543, 337] width 461 height 12
drag, startPoint x: 487, startPoint y: 320, endPoint x: 304, endPoint y: 323, distance: 182.6
click at [304, 323] on div "Hi [PERSON_NAME] Your payroll reports for this month are available to view via …" at bounding box center [543, 317] width 497 height 142
click at [362, 265] on p "Hi [PERSON_NAME]" at bounding box center [543, 264] width 461 height 12
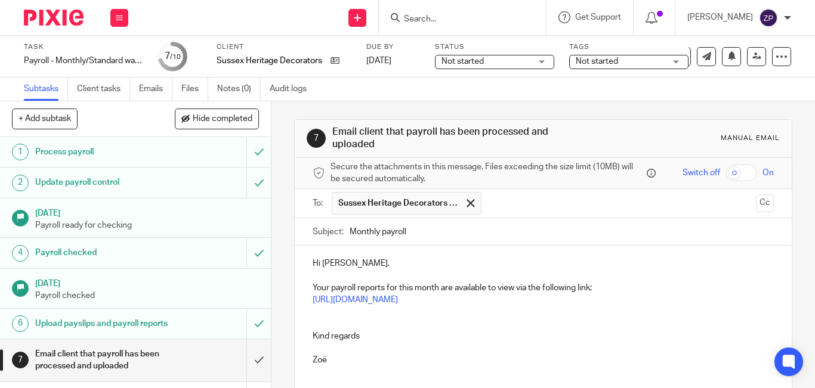
click at [380, 339] on p "Kind regards" at bounding box center [543, 337] width 461 height 12
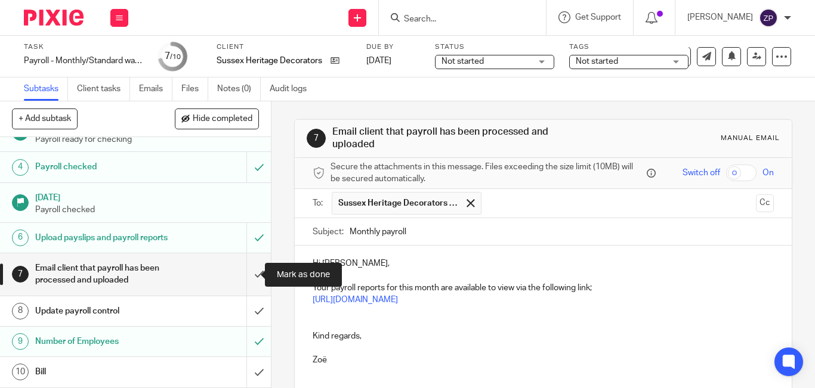
scroll to position [98, 0]
click at [313, 322] on p at bounding box center [543, 325] width 461 height 12
click at [254, 273] on input "submit" at bounding box center [135, 275] width 271 height 42
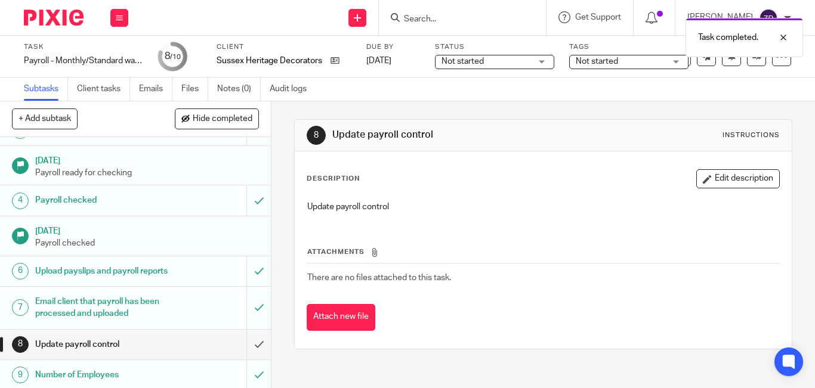
scroll to position [98, 0]
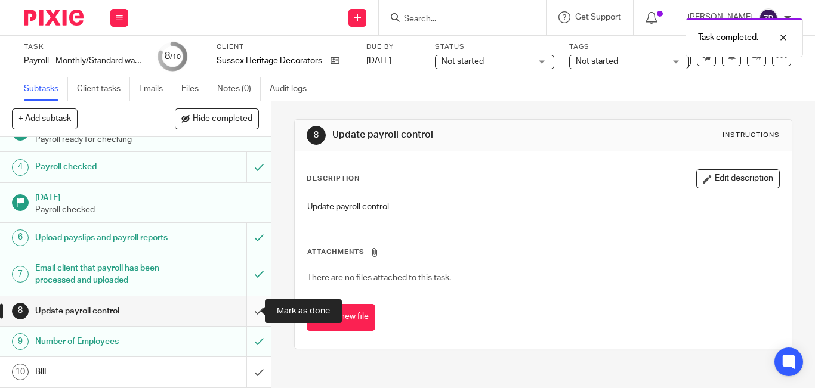
click at [249, 307] on input "submit" at bounding box center [135, 312] width 271 height 30
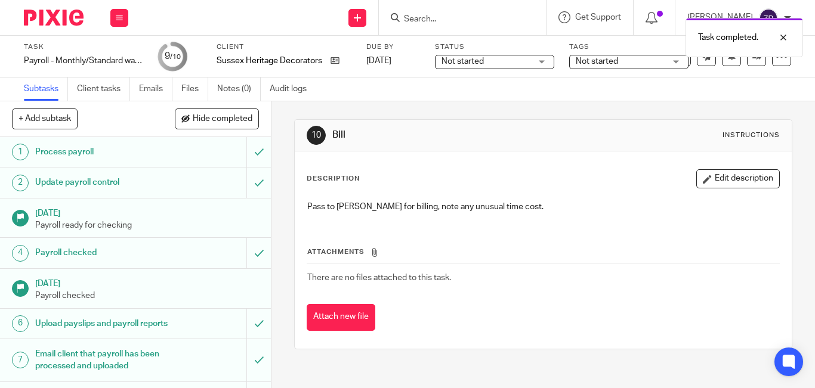
scroll to position [98, 0]
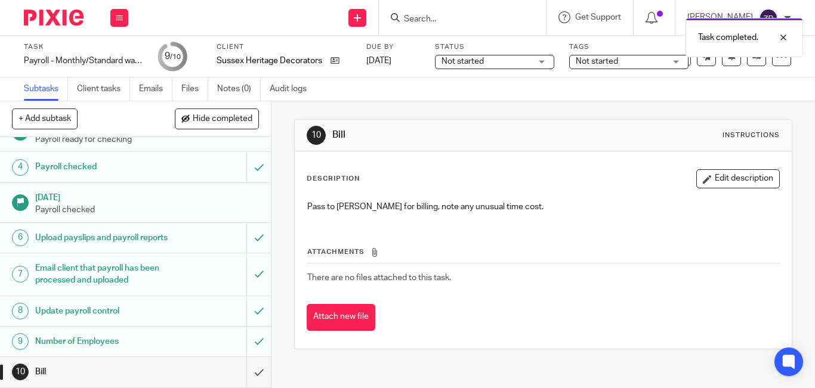
click at [648, 61] on span "Not started" at bounding box center [621, 61] width 90 height 13
click at [648, 61] on div "Not started" at bounding box center [628, 62] width 119 height 14
click at [639, 55] on span "Not started" at bounding box center [621, 61] width 90 height 13
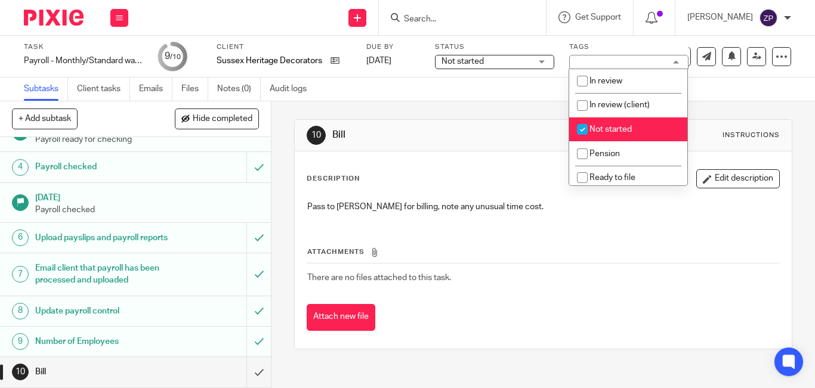
drag, startPoint x: 605, startPoint y: 129, endPoint x: 625, endPoint y: 140, distance: 23.2
click at [605, 129] on span "Not started" at bounding box center [611, 129] width 42 height 8
checkbox input "false"
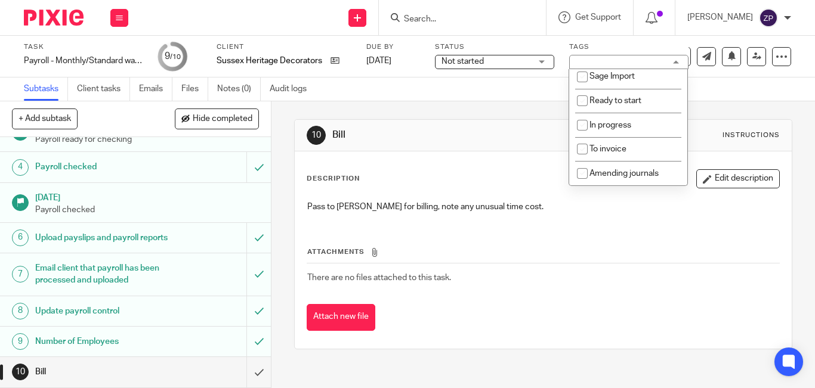
click at [623, 143] on li "To invoice" at bounding box center [628, 149] width 118 height 24
checkbox input "true"
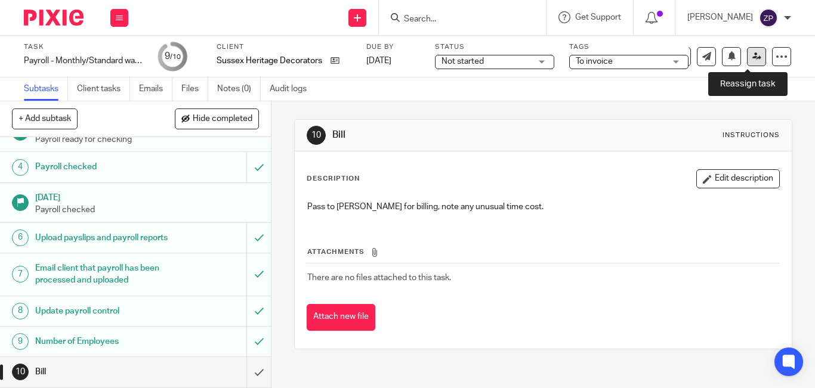
click at [752, 60] on icon at bounding box center [756, 56] width 9 height 9
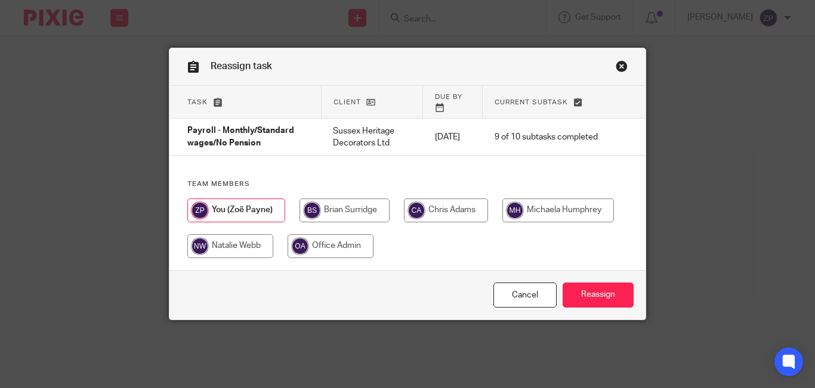
click at [334, 205] on input "radio" at bounding box center [345, 211] width 90 height 24
radio input "true"
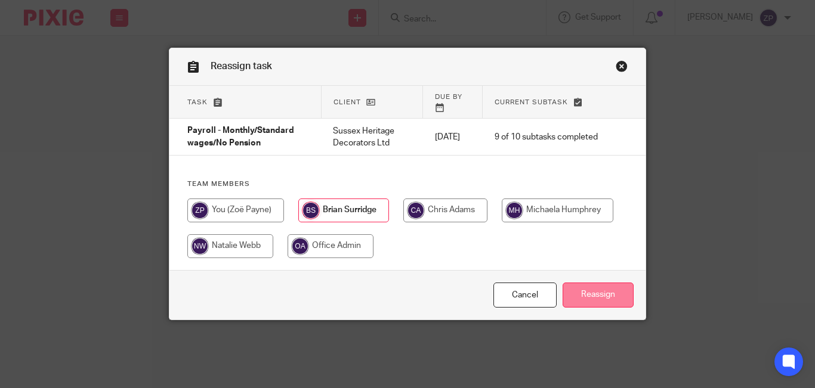
click at [575, 283] on input "Reassign" at bounding box center [598, 296] width 71 height 26
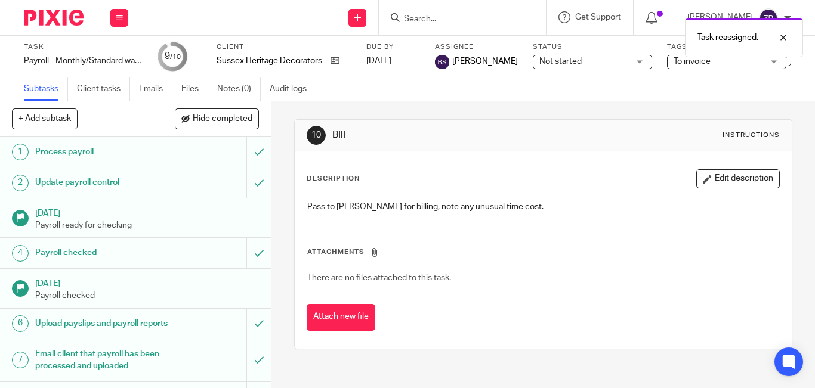
click at [60, 19] on img at bounding box center [54, 18] width 60 height 16
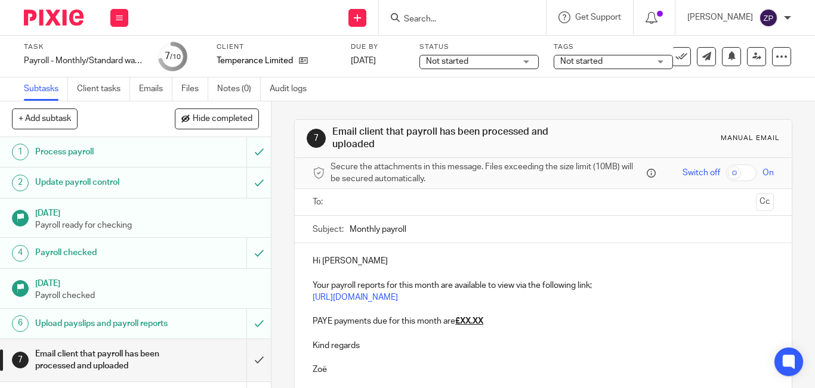
click at [362, 199] on input "text" at bounding box center [543, 203] width 416 height 14
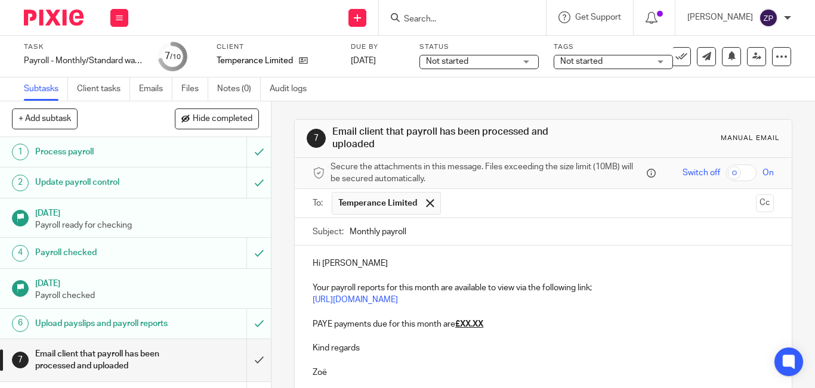
click at [371, 264] on p "Hi Sally" at bounding box center [543, 264] width 461 height 12
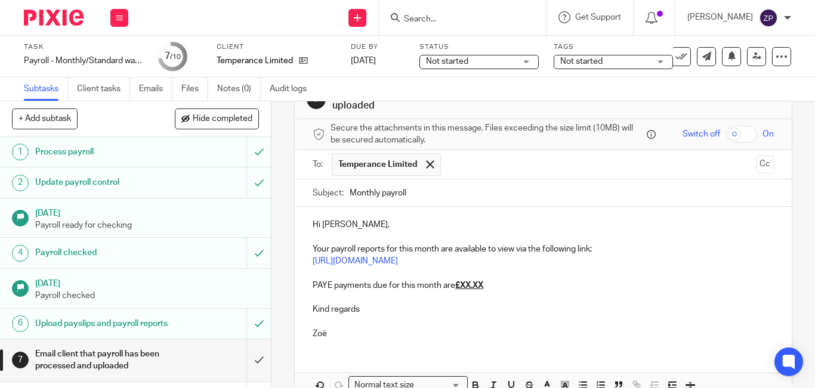
scroll to position [60, 0]
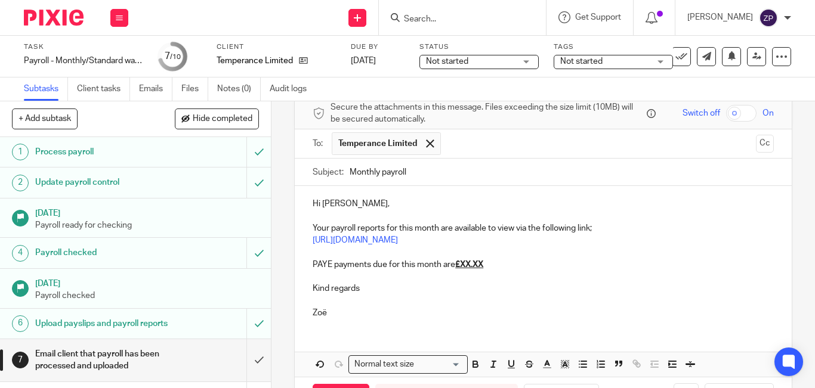
click at [483, 263] on u "£XX.XX" at bounding box center [469, 265] width 28 height 8
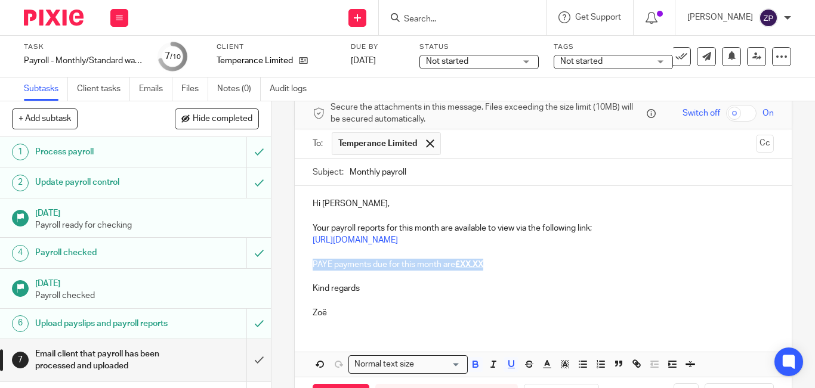
drag, startPoint x: 489, startPoint y: 263, endPoint x: 310, endPoint y: 263, distance: 179.0
click at [313, 263] on p "PAYE payments due for this month are £XX.XX" at bounding box center [543, 265] width 461 height 12
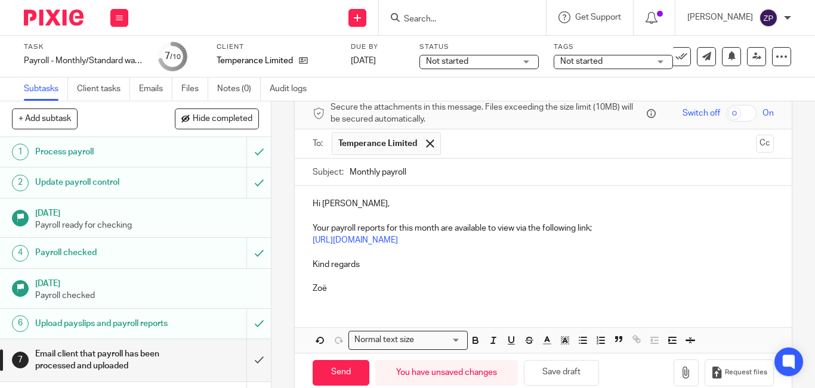
click at [370, 267] on p "Kind regards" at bounding box center [543, 265] width 461 height 12
click at [326, 378] on input "Send" at bounding box center [341, 373] width 57 height 26
type input "Sent"
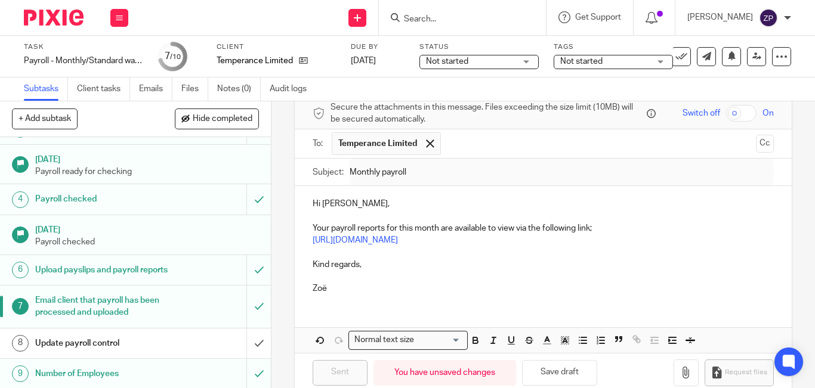
scroll to position [98, 0]
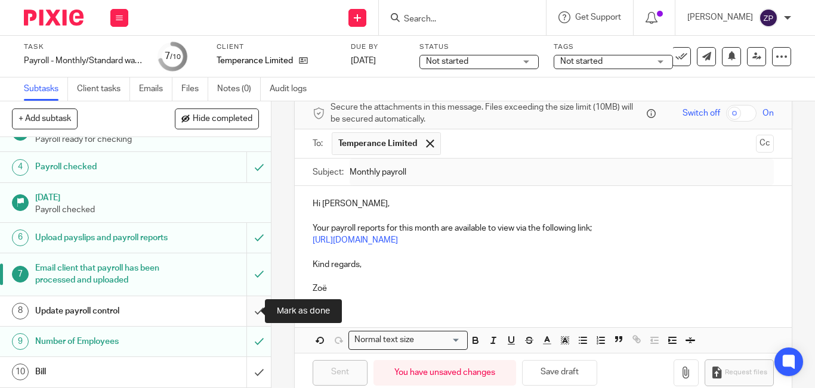
click at [243, 310] on input "submit" at bounding box center [135, 312] width 271 height 30
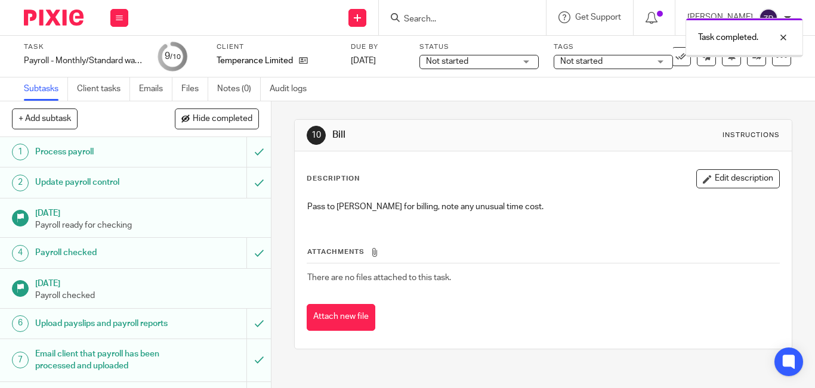
click at [606, 59] on span "Not started" at bounding box center [605, 61] width 90 height 13
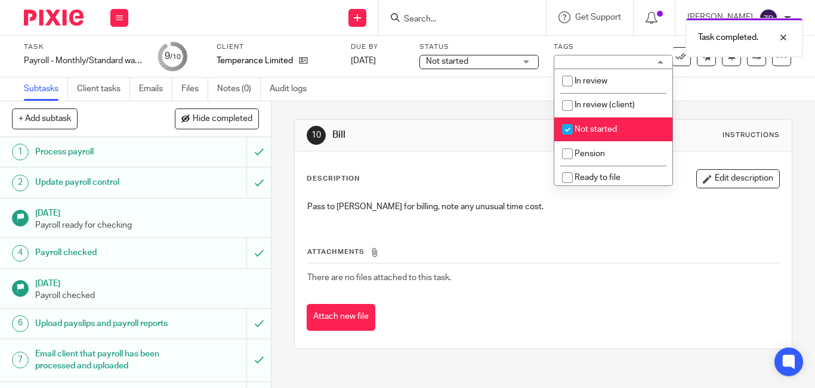
drag, startPoint x: 597, startPoint y: 128, endPoint x: 605, endPoint y: 133, distance: 9.6
click at [597, 128] on span "Not started" at bounding box center [596, 129] width 42 height 8
checkbox input "false"
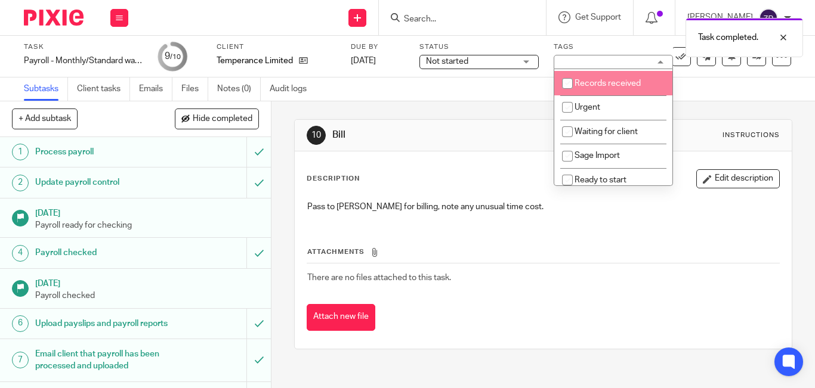
scroll to position [198, 0]
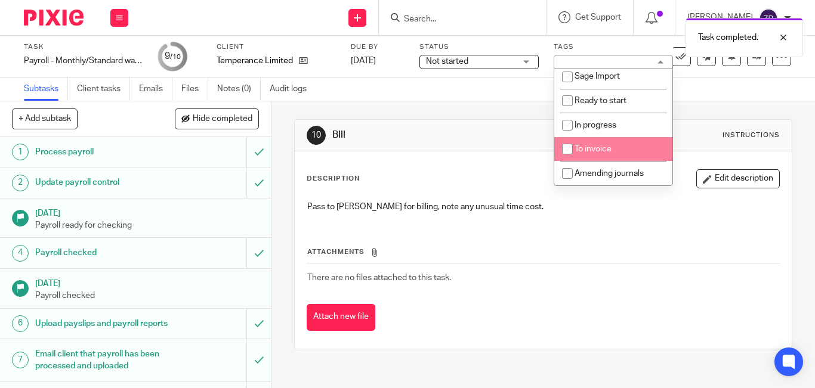
click at [608, 148] on span "To invoice" at bounding box center [593, 149] width 37 height 8
checkbox input "true"
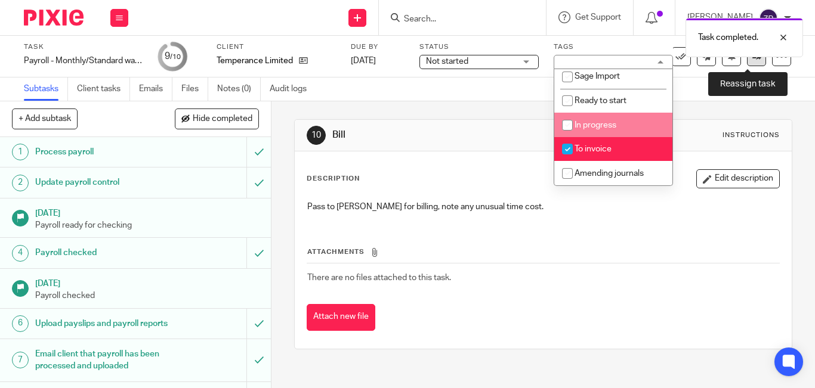
click at [752, 60] on icon at bounding box center [756, 56] width 9 height 9
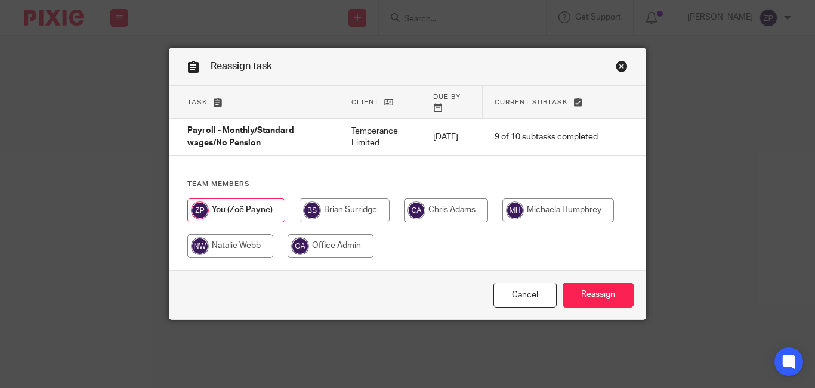
click at [337, 205] on input "radio" at bounding box center [345, 211] width 90 height 24
radio input "true"
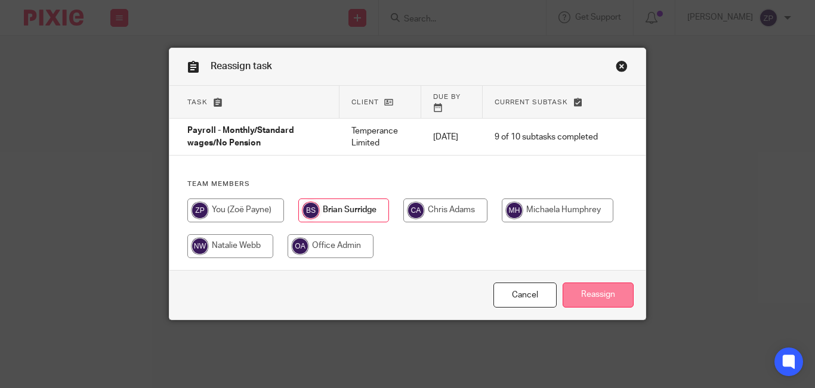
click at [605, 287] on input "Reassign" at bounding box center [598, 296] width 71 height 26
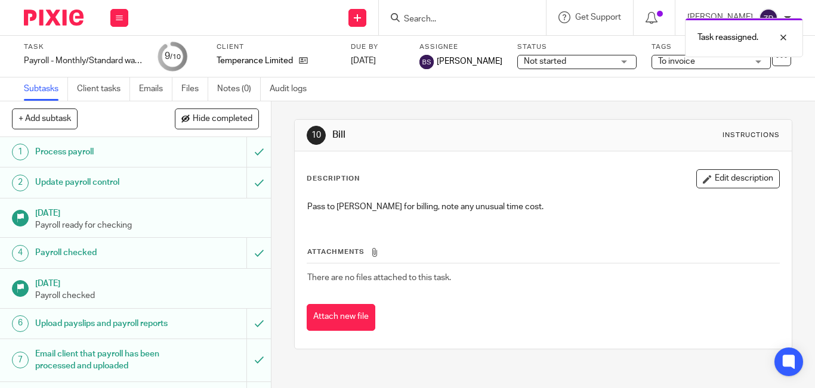
click at [54, 13] on img at bounding box center [54, 18] width 60 height 16
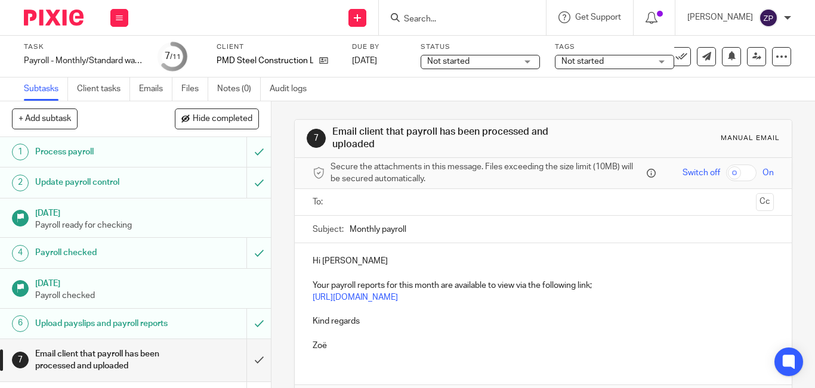
click at [338, 196] on input "text" at bounding box center [543, 203] width 416 height 14
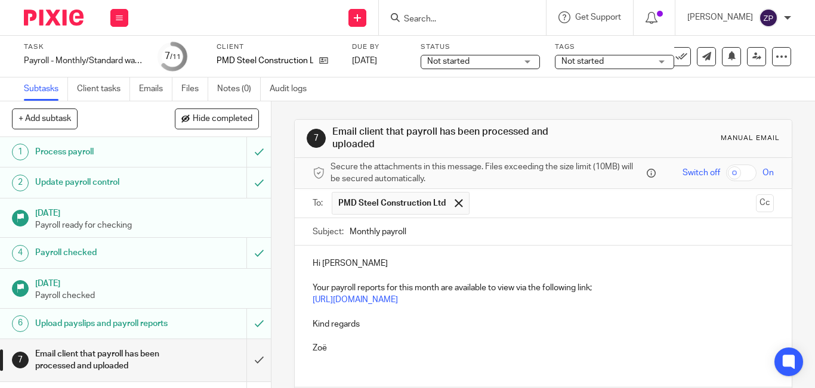
click at [379, 265] on p "Hi Nadine" at bounding box center [543, 264] width 461 height 12
click at [385, 325] on p "Kind regards" at bounding box center [543, 325] width 461 height 12
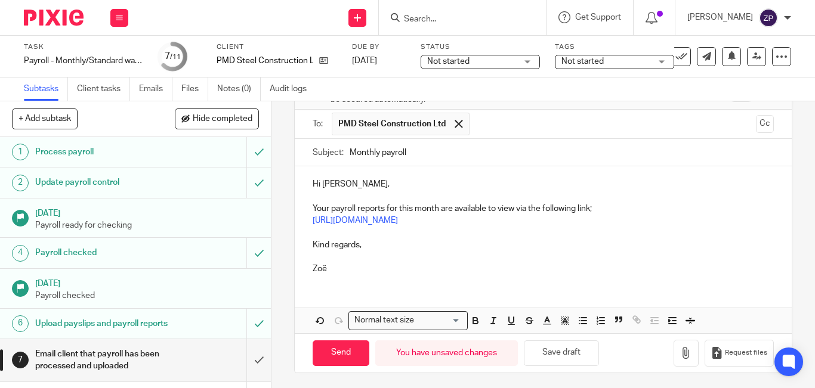
scroll to position [82, 0]
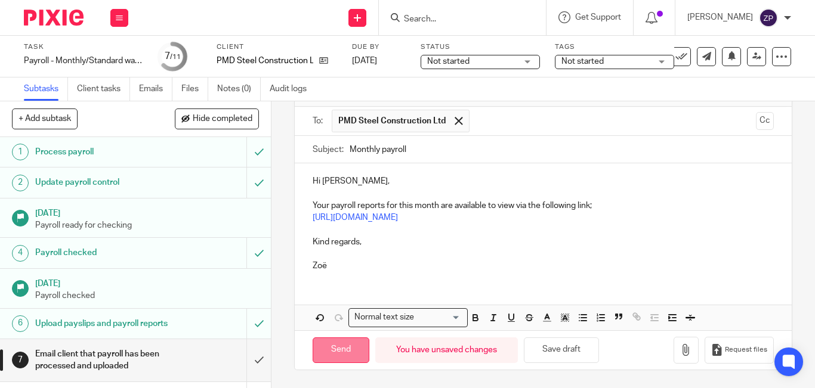
click at [322, 357] on input "Send" at bounding box center [341, 351] width 57 height 26
type input "Sent"
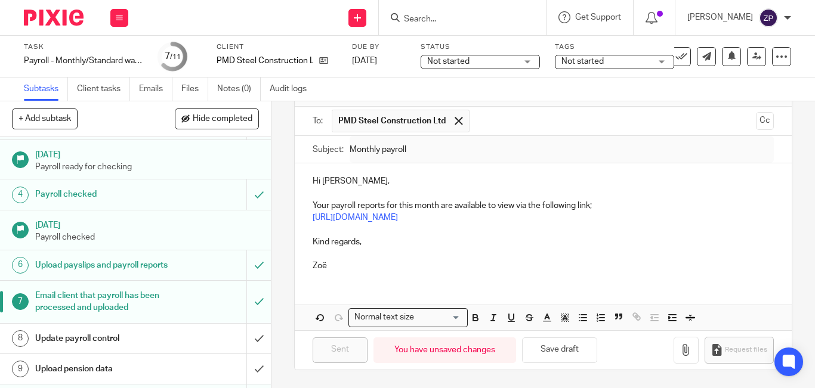
scroll to position [128, 0]
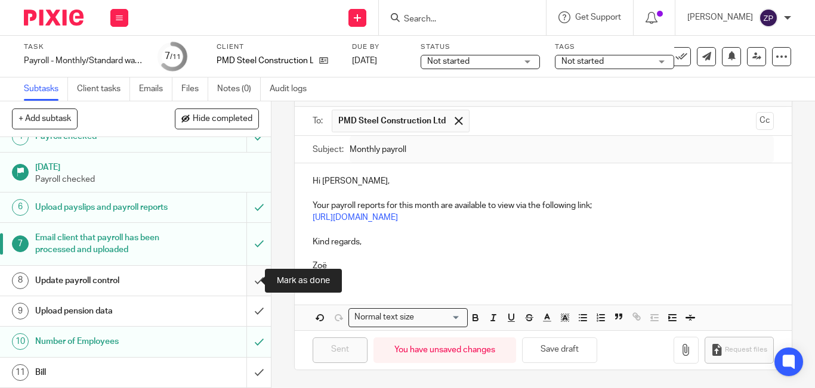
click at [251, 280] on input "submit" at bounding box center [135, 281] width 271 height 30
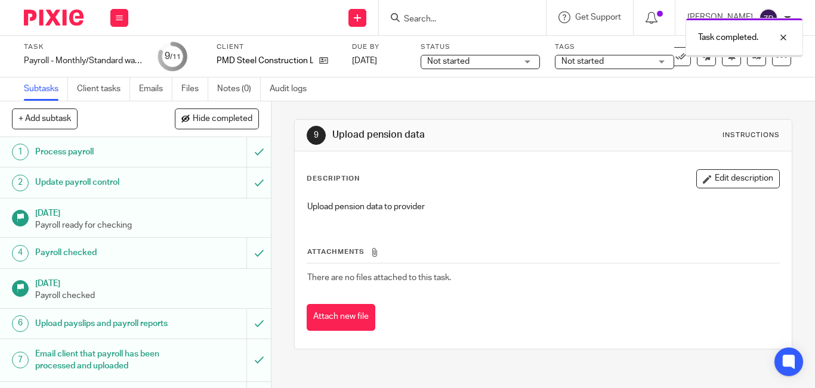
click at [611, 66] on span "Not started" at bounding box center [607, 61] width 90 height 13
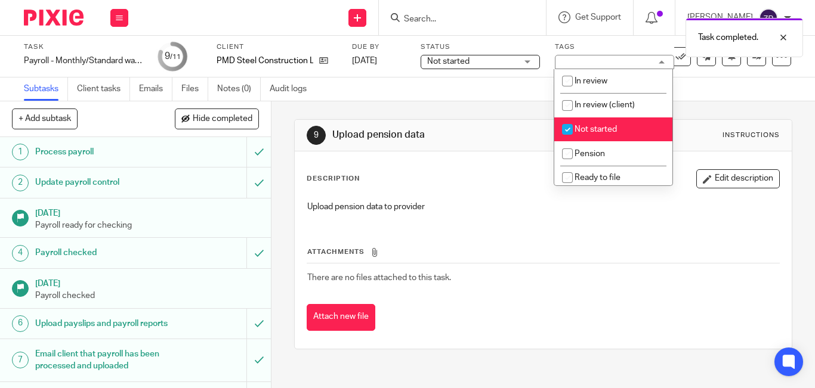
drag, startPoint x: 600, startPoint y: 135, endPoint x: 587, endPoint y: 157, distance: 25.2
click at [599, 135] on li "Not started" at bounding box center [613, 130] width 118 height 24
checkbox input "false"
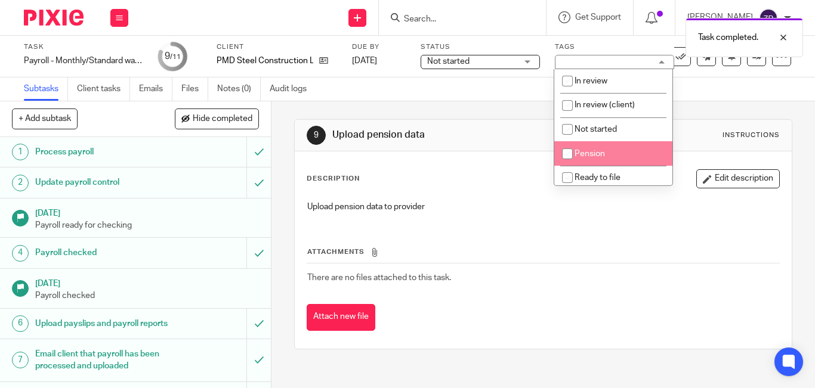
click at [585, 159] on li "Pension" at bounding box center [613, 153] width 118 height 24
checkbox input "true"
click at [69, 18] on img at bounding box center [54, 18] width 60 height 16
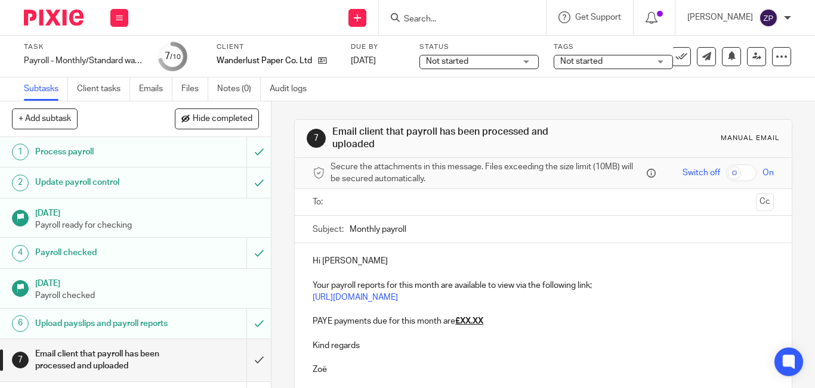
click at [356, 203] on input "text" at bounding box center [543, 203] width 416 height 14
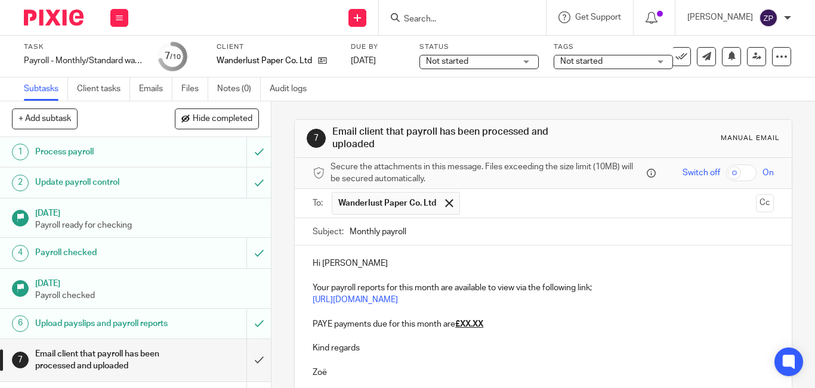
click at [379, 269] on p "Hi Lucy" at bounding box center [543, 264] width 461 height 12
drag, startPoint x: 488, startPoint y: 328, endPoint x: 300, endPoint y: 320, distance: 187.5
click at [300, 320] on div "Hi Lucy, Your payroll reports for this month are available to view via the foll…" at bounding box center [543, 317] width 497 height 142
click at [368, 326] on p "Kind regards" at bounding box center [543, 325] width 461 height 12
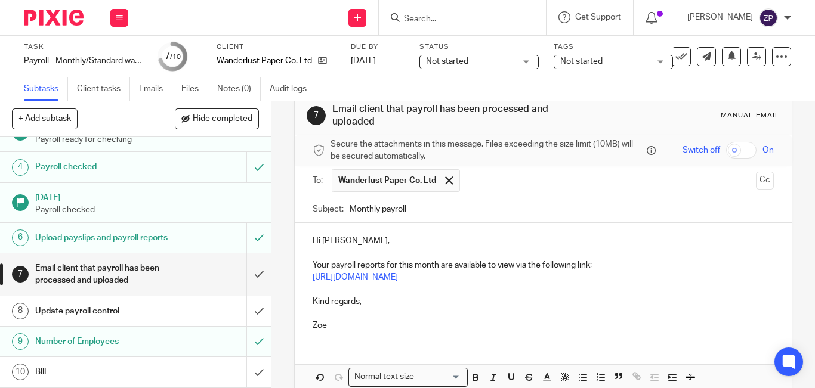
scroll to position [82, 0]
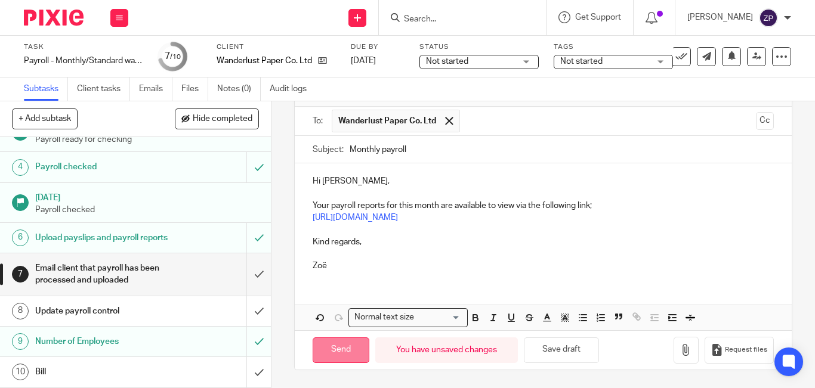
click at [333, 351] on input "Send" at bounding box center [341, 351] width 57 height 26
type input "Sent"
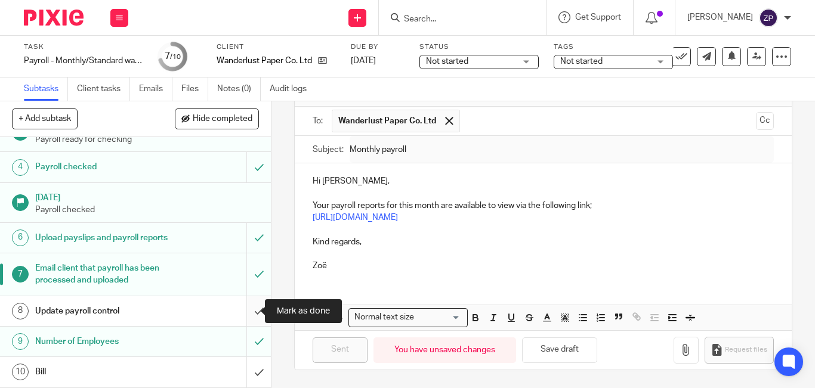
click at [249, 309] on input "submit" at bounding box center [135, 312] width 271 height 30
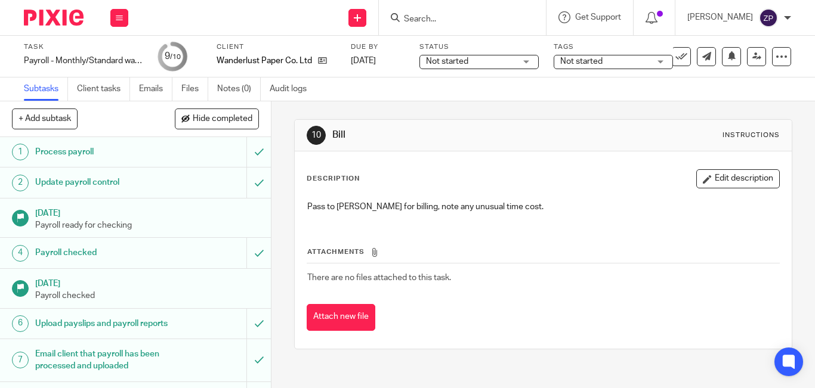
click at [587, 61] on span "Not started" at bounding box center [581, 61] width 42 height 8
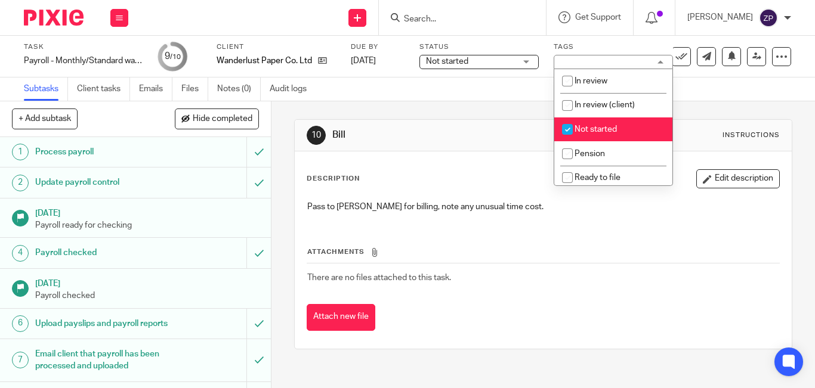
click at [585, 129] on span "Not started" at bounding box center [596, 129] width 42 height 8
checkbox input "false"
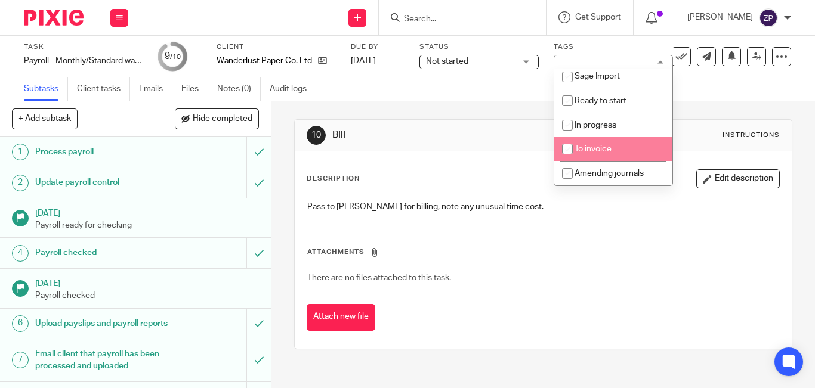
drag, startPoint x: 602, startPoint y: 147, endPoint x: 621, endPoint y: 141, distance: 19.8
click at [602, 147] on span "To invoice" at bounding box center [593, 149] width 37 height 8
checkbox input "true"
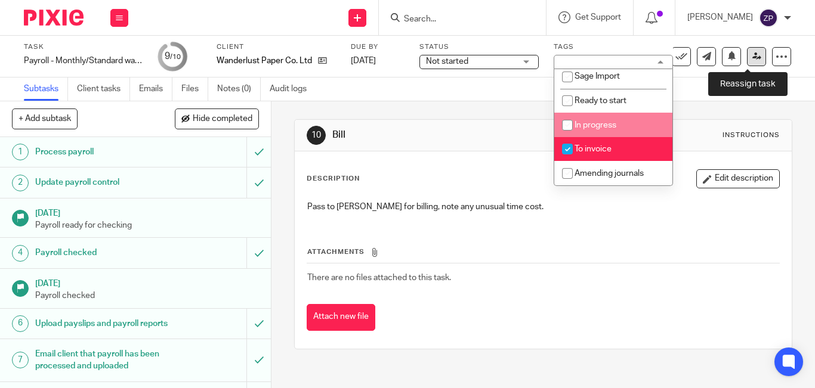
click at [747, 63] on link at bounding box center [756, 56] width 19 height 19
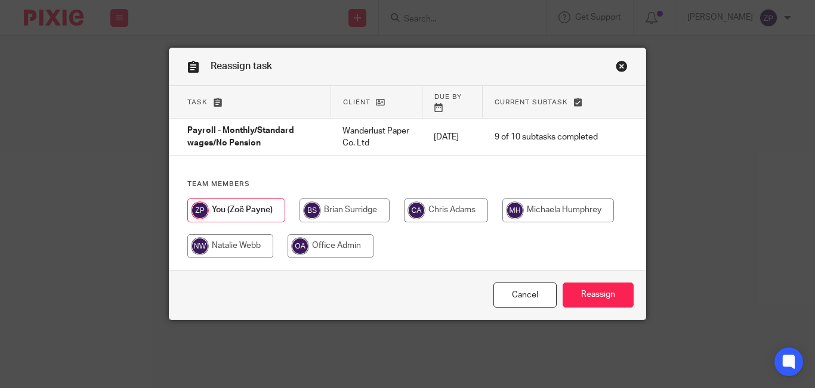
click at [336, 209] on input "radio" at bounding box center [345, 211] width 90 height 24
radio input "true"
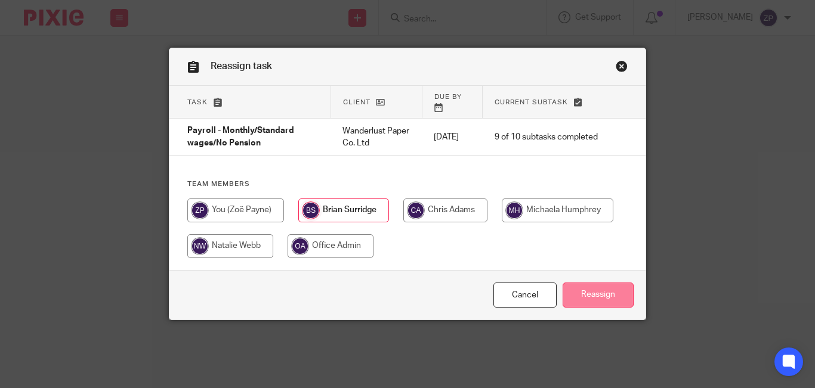
click at [581, 289] on input "Reassign" at bounding box center [598, 296] width 71 height 26
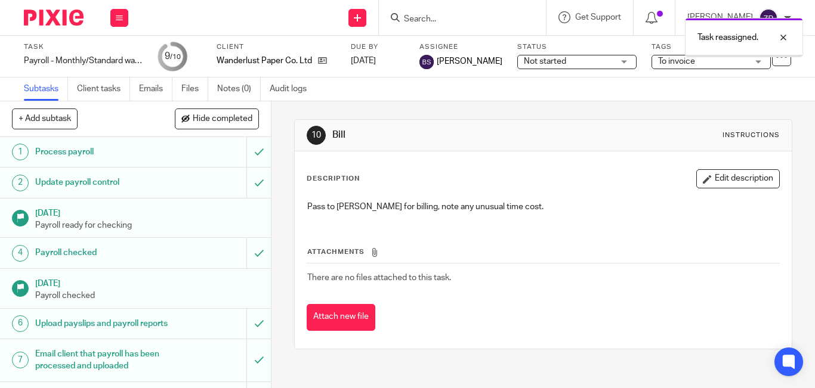
scroll to position [98, 0]
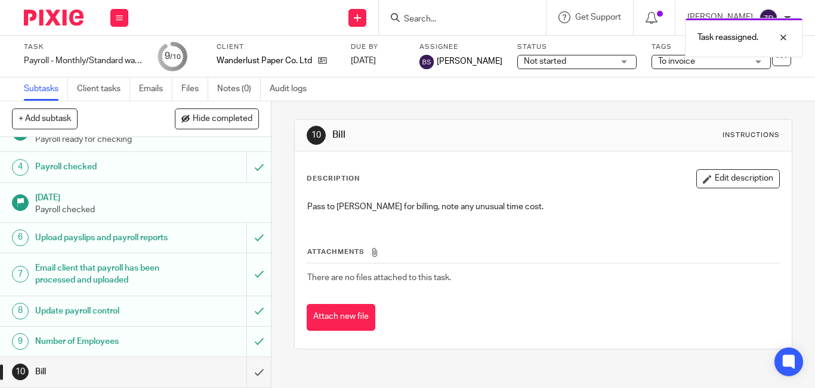
click at [61, 15] on img at bounding box center [54, 18] width 60 height 16
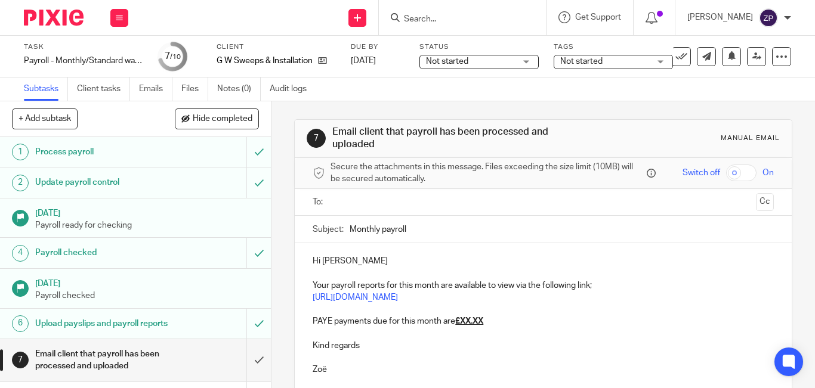
click at [512, 331] on p at bounding box center [543, 334] width 461 height 12
drag, startPoint x: 448, startPoint y: 322, endPoint x: 286, endPoint y: 325, distance: 162.3
click at [286, 325] on div "7 Email client that payroll has been processed and uploaded Manual email Secure…" at bounding box center [544, 244] width 544 height 287
click at [369, 325] on p "Kind regards" at bounding box center [543, 322] width 461 height 12
click at [367, 261] on p "Hi [PERSON_NAME]" at bounding box center [543, 261] width 461 height 12
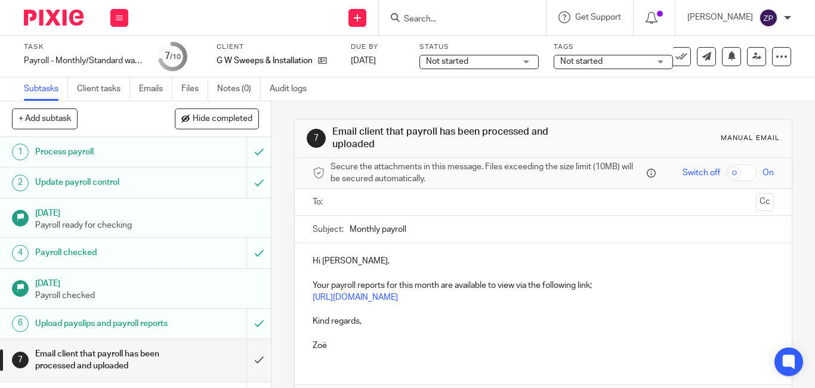
click at [401, 198] on input "text" at bounding box center [543, 203] width 416 height 14
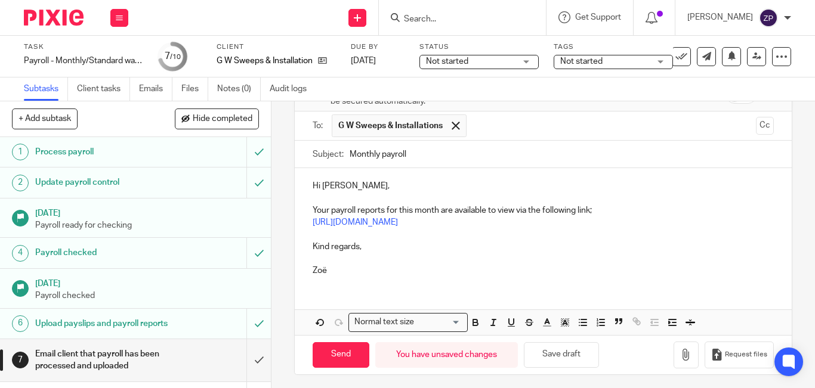
scroll to position [82, 0]
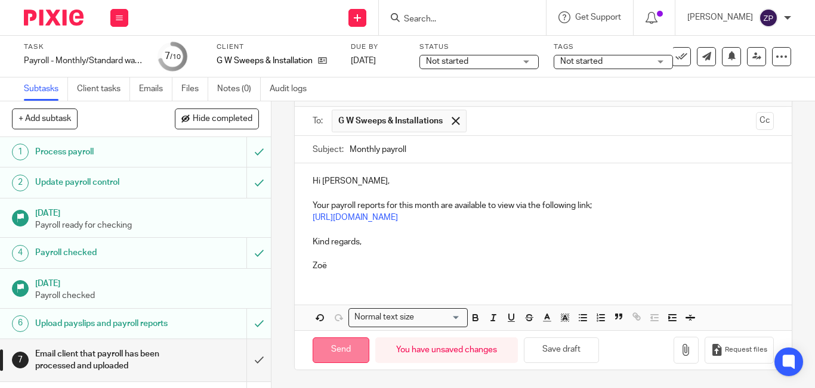
click at [350, 349] on input "Send" at bounding box center [341, 351] width 57 height 26
type input "Sent"
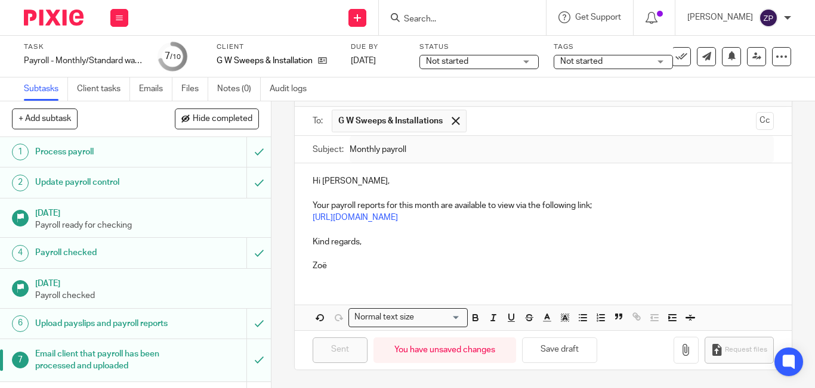
scroll to position [98, 0]
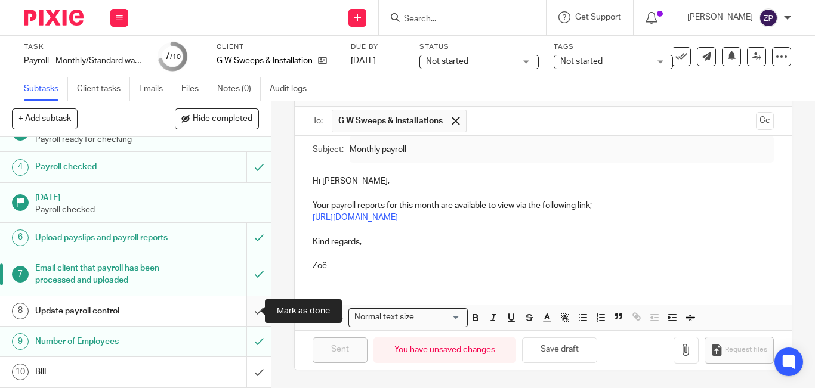
click at [245, 310] on input "submit" at bounding box center [135, 312] width 271 height 30
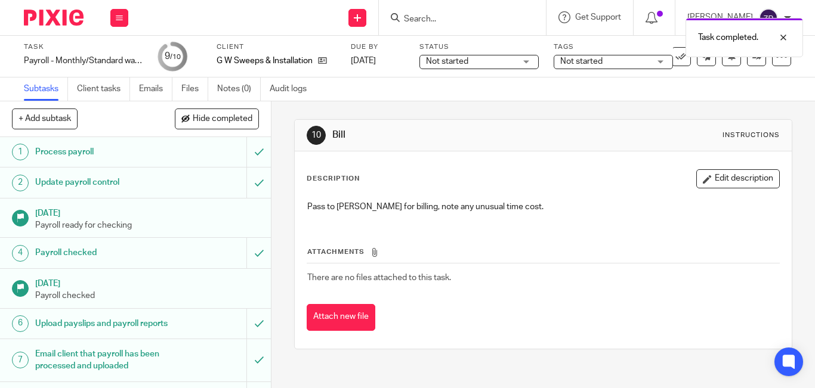
click at [648, 63] on span "Not started" at bounding box center [605, 61] width 90 height 13
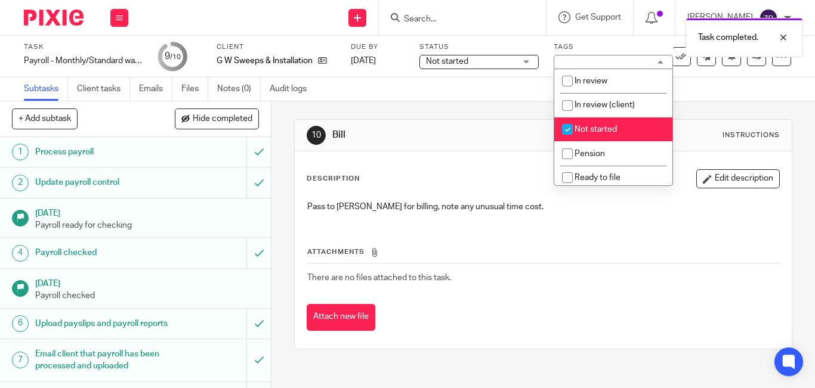
click at [580, 126] on span "Not started" at bounding box center [596, 129] width 42 height 8
checkbox input "false"
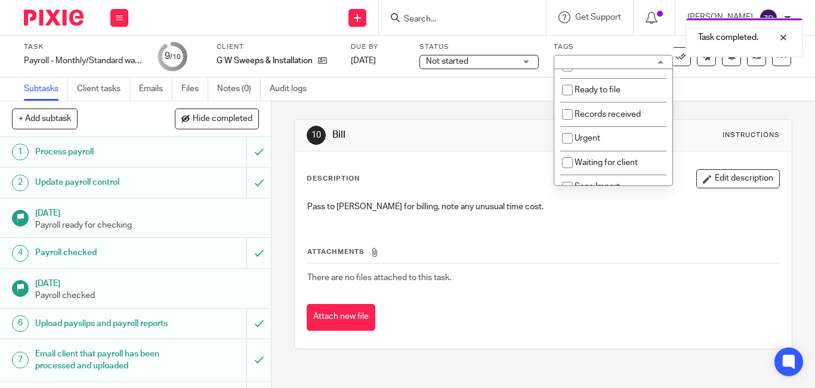
scroll to position [198, 0]
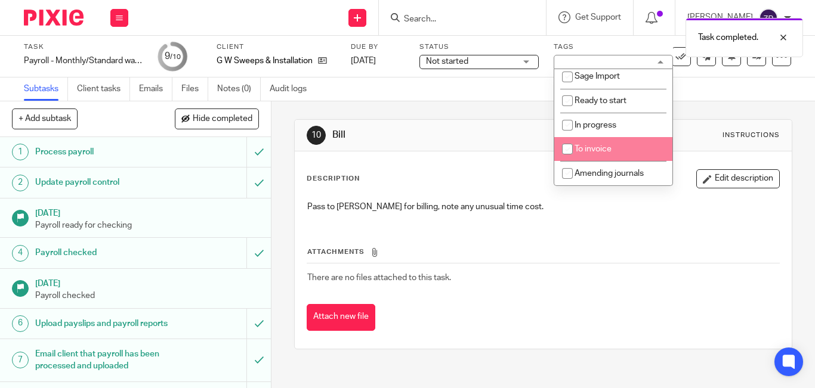
click at [588, 147] on span "To invoice" at bounding box center [593, 149] width 37 height 8
checkbox input "true"
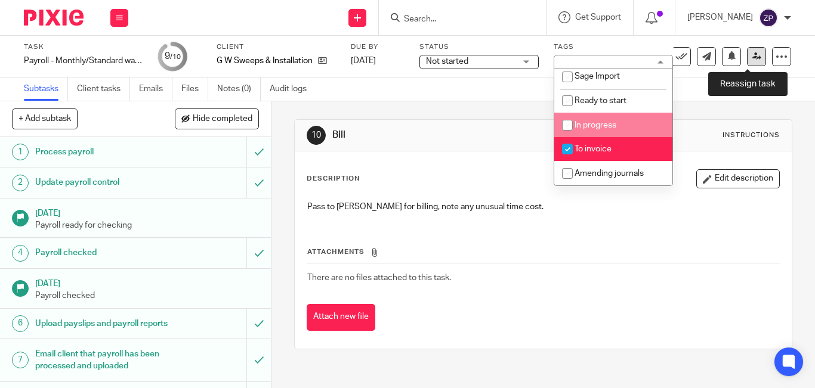
click at [752, 59] on icon at bounding box center [756, 56] width 9 height 9
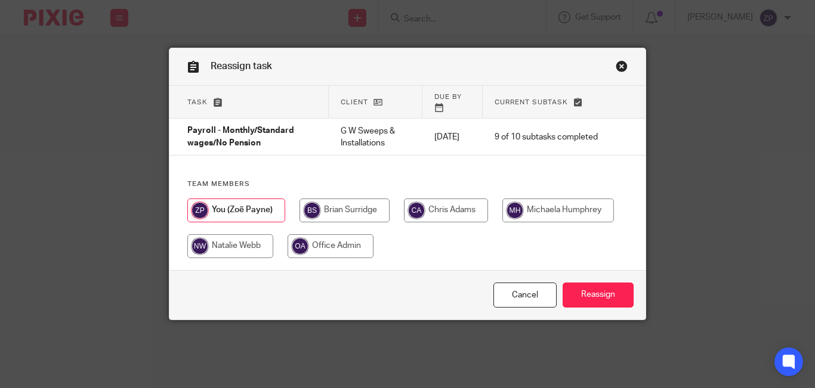
click at [354, 199] on input "radio" at bounding box center [345, 211] width 90 height 24
radio input "true"
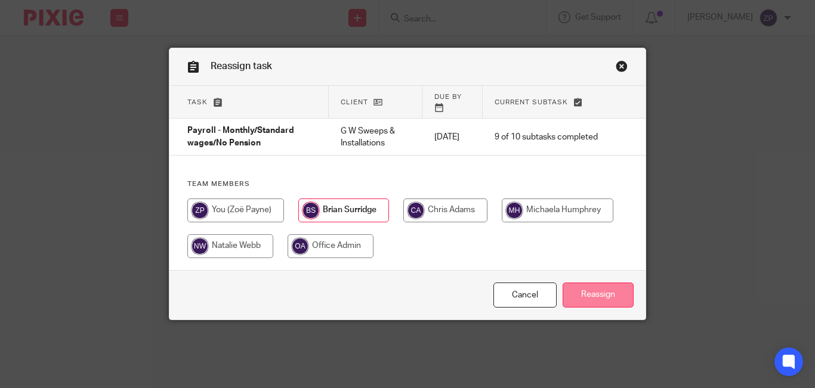
click at [609, 286] on input "Reassign" at bounding box center [598, 296] width 71 height 26
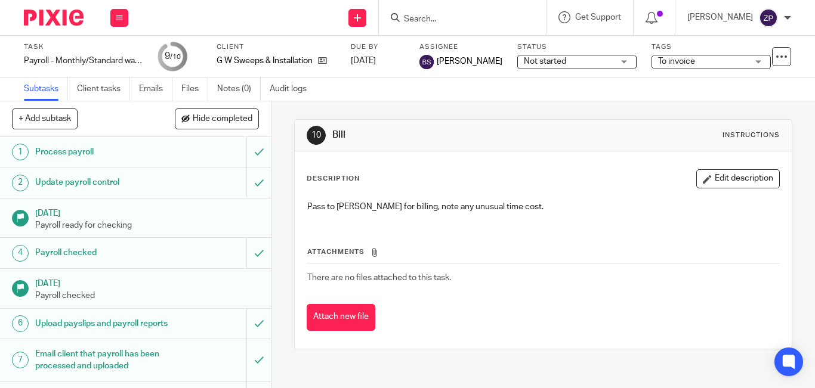
click at [66, 11] on img at bounding box center [54, 18] width 60 height 16
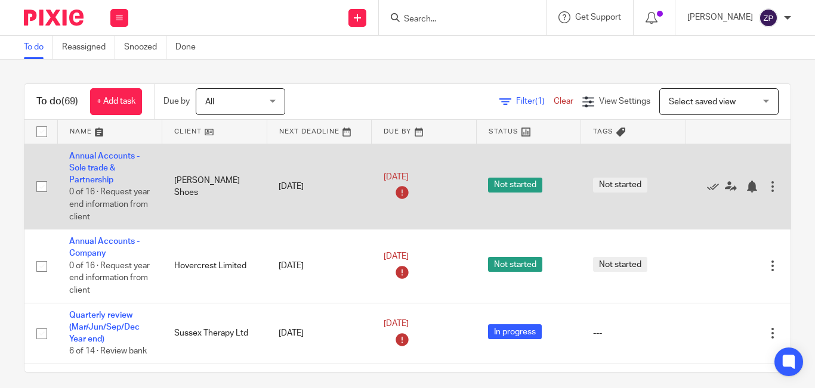
scroll to position [1997, 0]
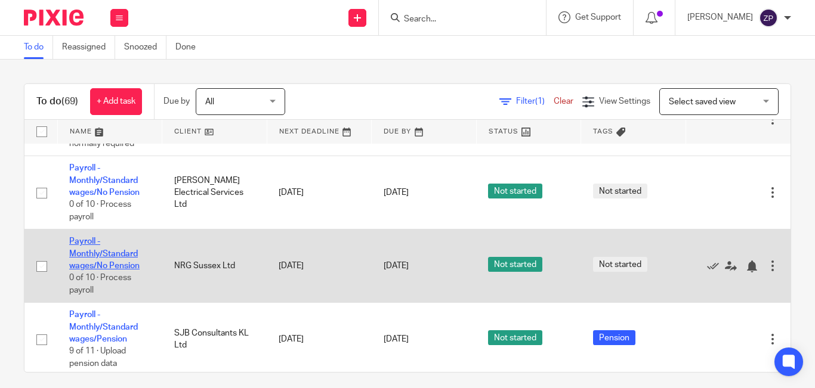
click at [97, 238] on link "Payroll - Monthly/Standard wages/No Pension" at bounding box center [104, 254] width 70 height 33
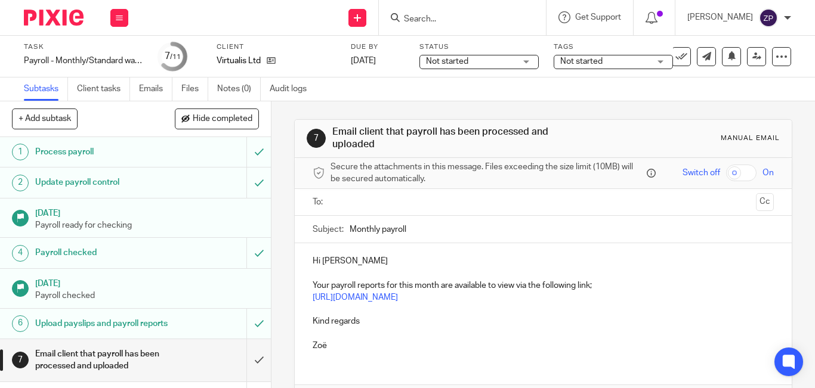
click at [357, 211] on ul at bounding box center [544, 203] width 424 height 20
click at [355, 209] on input "text" at bounding box center [543, 203] width 416 height 14
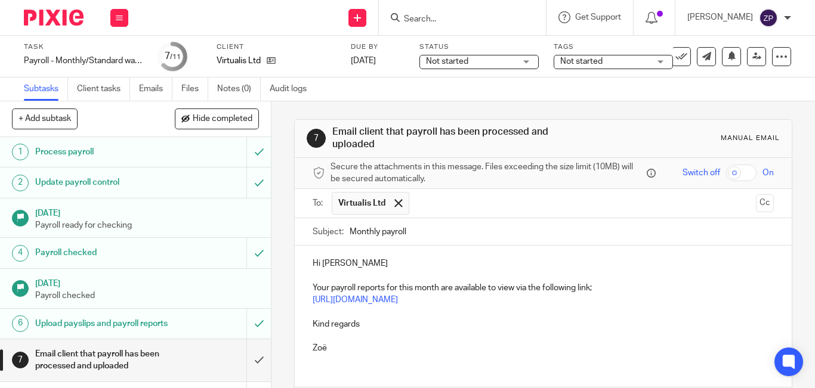
click at [365, 265] on p "Hi Adam" at bounding box center [543, 264] width 461 height 12
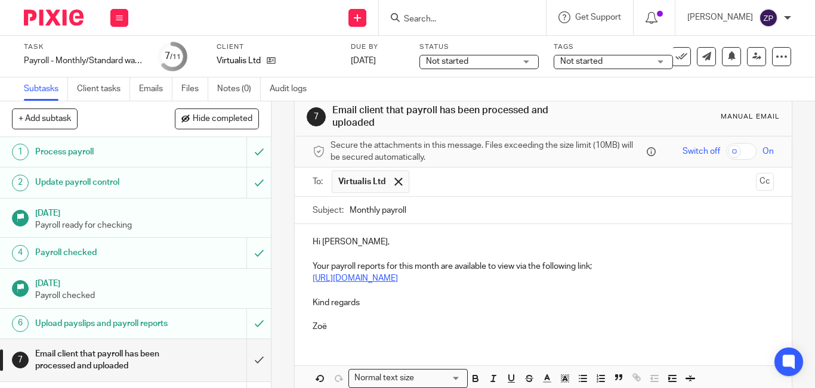
scroll to position [60, 0]
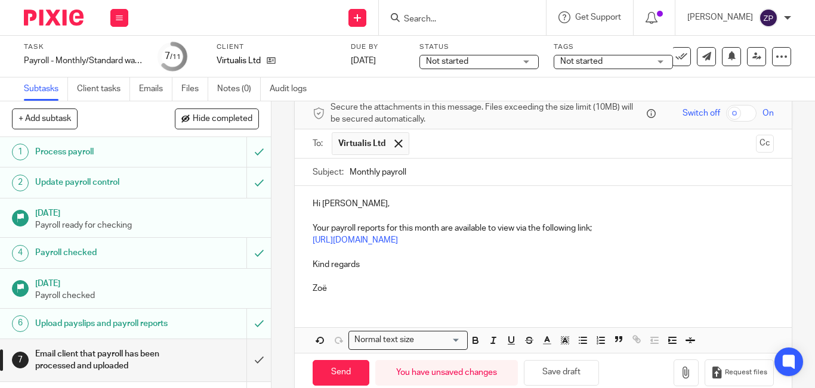
click at [309, 267] on div "Hi Adam, Your payroll reports for this month are available to view via the foll…" at bounding box center [543, 245] width 497 height 118
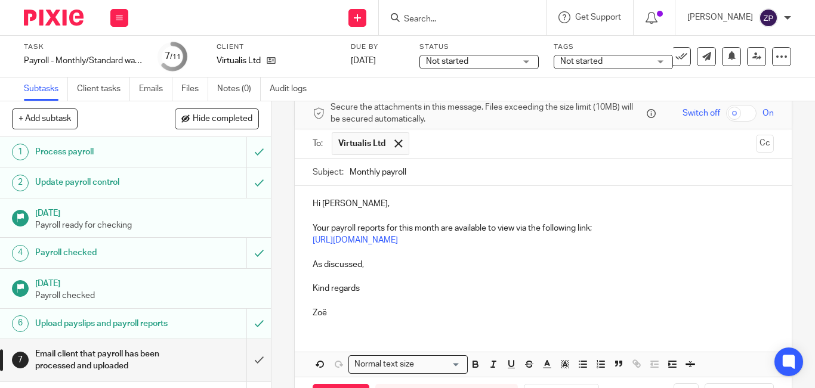
click at [383, 271] on p at bounding box center [543, 277] width 461 height 12
click at [376, 262] on p "As discussed," at bounding box center [543, 265] width 461 height 12
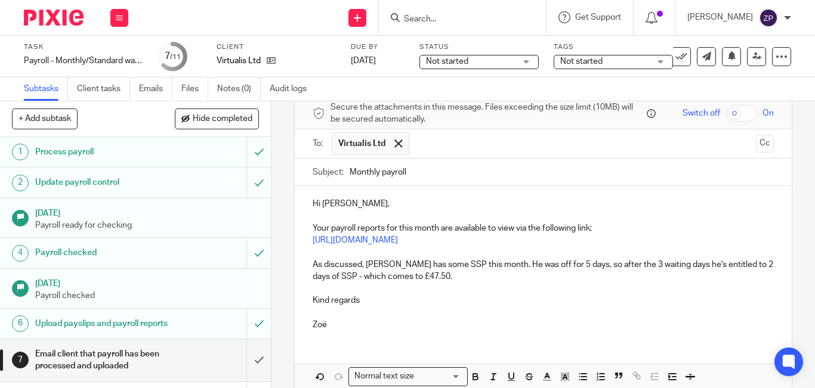
click at [374, 306] on p "Kind regards" at bounding box center [543, 301] width 461 height 12
click at [440, 275] on p "As discussed, Jake has some SSP this month. He was off for 5 days, so after the…" at bounding box center [543, 271] width 461 height 24
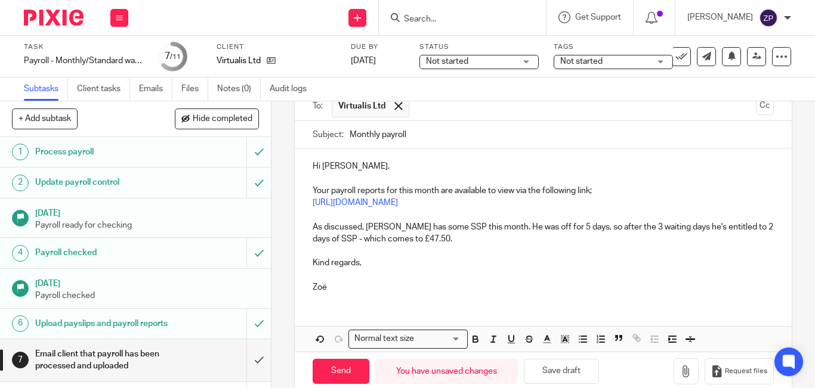
scroll to position [118, 0]
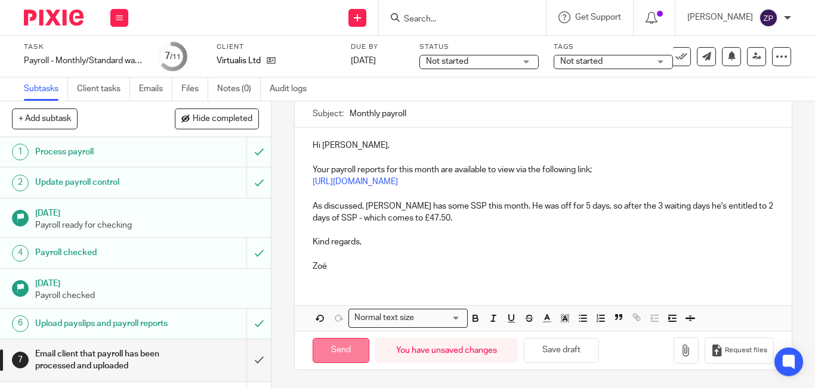
click at [348, 352] on input "Send" at bounding box center [341, 351] width 57 height 26
type input "Sent"
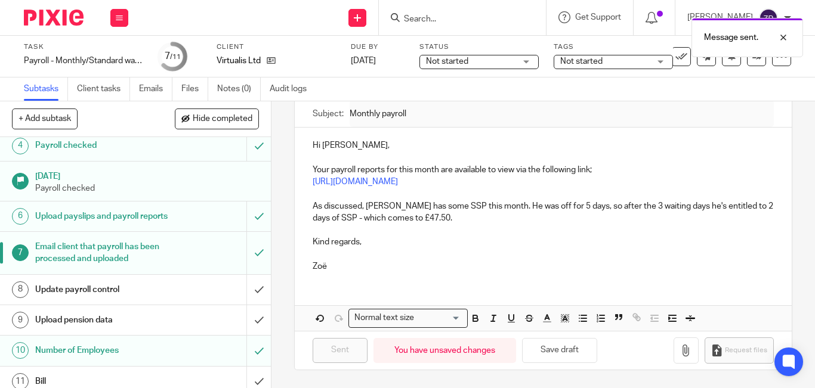
scroll to position [128, 0]
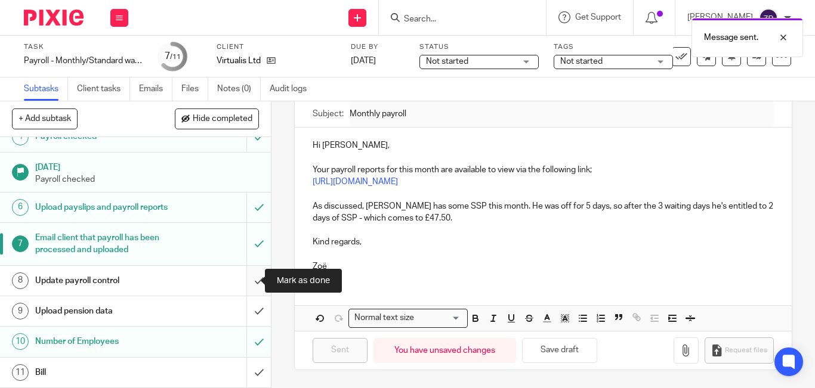
click at [252, 278] on input "submit" at bounding box center [135, 281] width 271 height 30
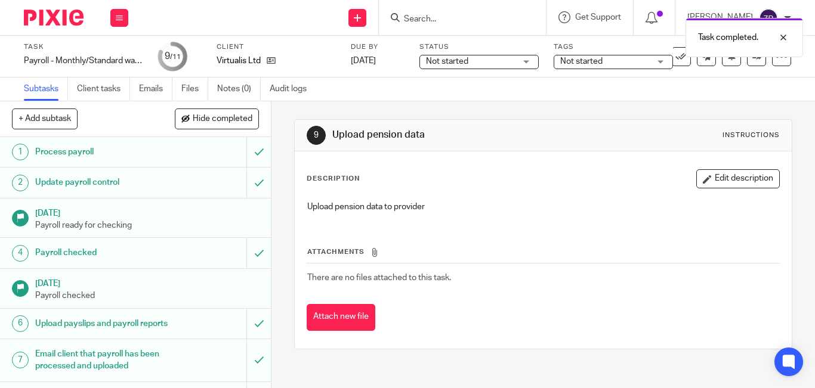
click at [615, 58] on span "Not started" at bounding box center [605, 61] width 90 height 13
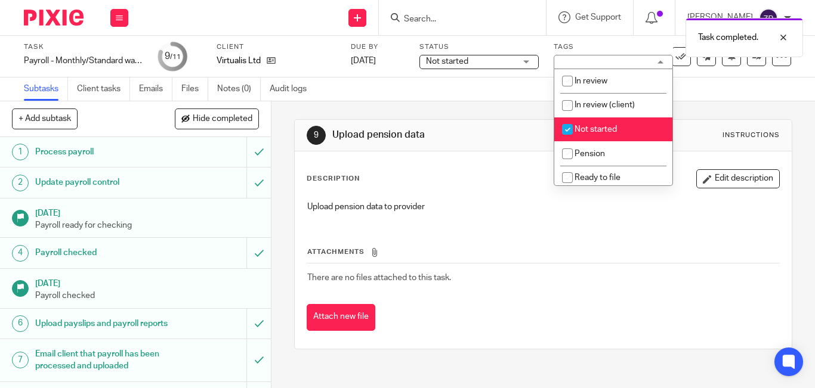
click at [591, 123] on li "Not started" at bounding box center [613, 130] width 118 height 24
checkbox input "false"
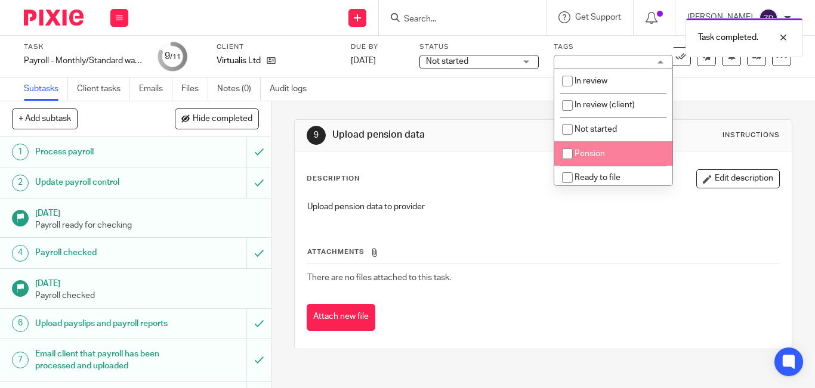
click at [591, 149] on li "Pension" at bounding box center [613, 153] width 118 height 24
checkbox input "true"
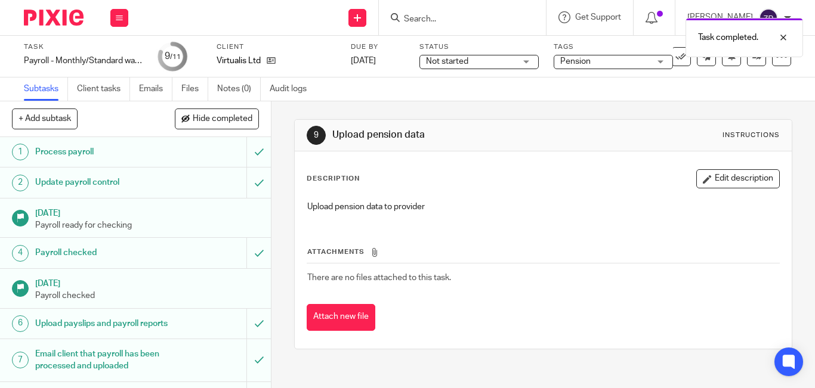
click at [50, 15] on img at bounding box center [54, 18] width 60 height 16
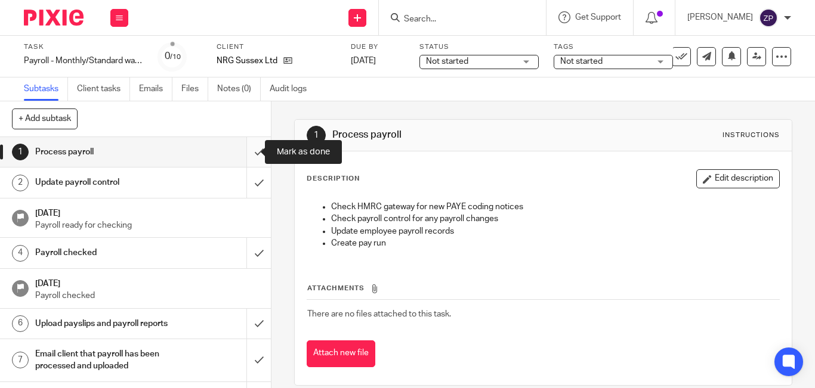
click at [248, 153] on input "submit" at bounding box center [135, 152] width 271 height 30
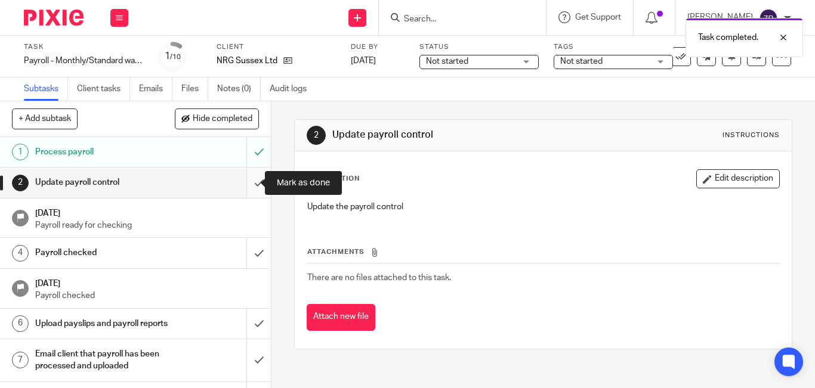
click at [249, 186] on input "submit" at bounding box center [135, 183] width 271 height 30
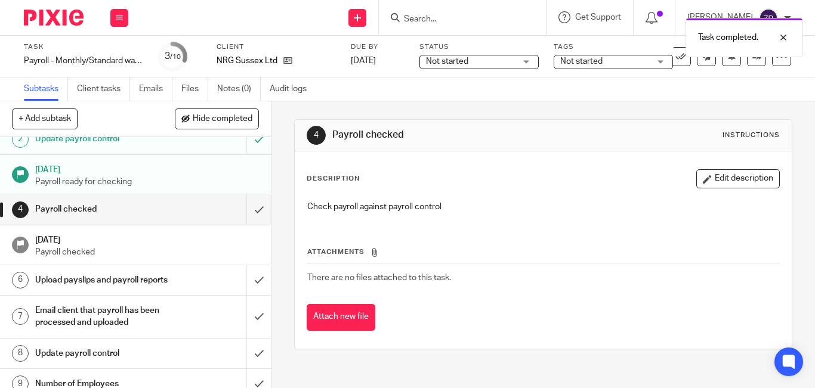
scroll to position [98, 0]
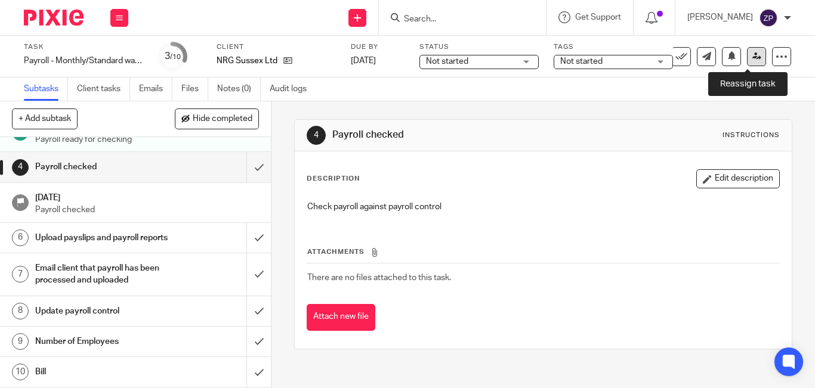
click at [747, 61] on link at bounding box center [756, 56] width 19 height 19
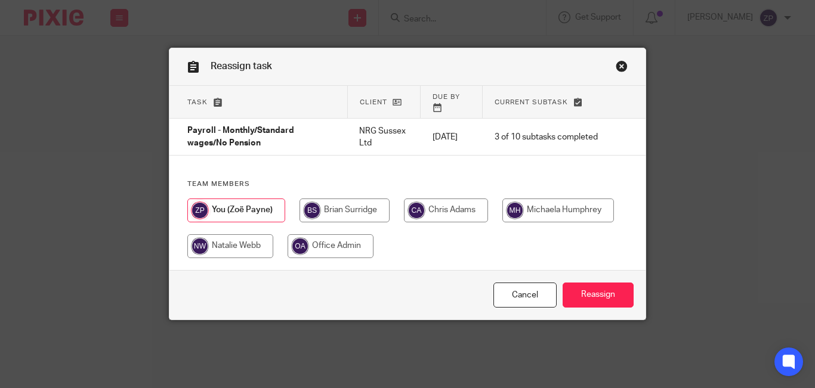
click at [418, 208] on input "radio" at bounding box center [446, 211] width 84 height 24
radio input "true"
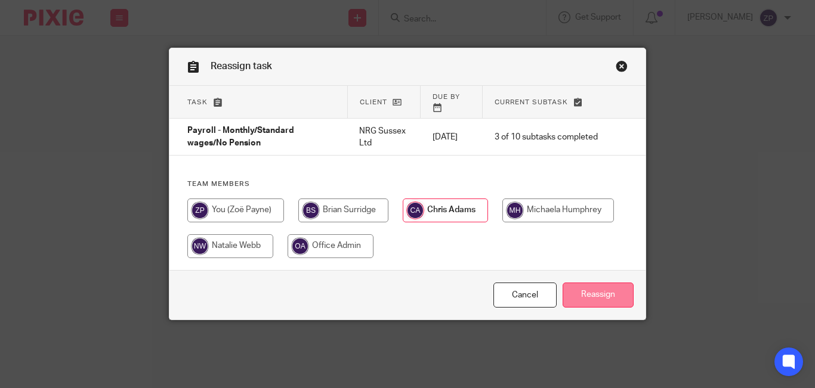
click at [602, 286] on input "Reassign" at bounding box center [598, 296] width 71 height 26
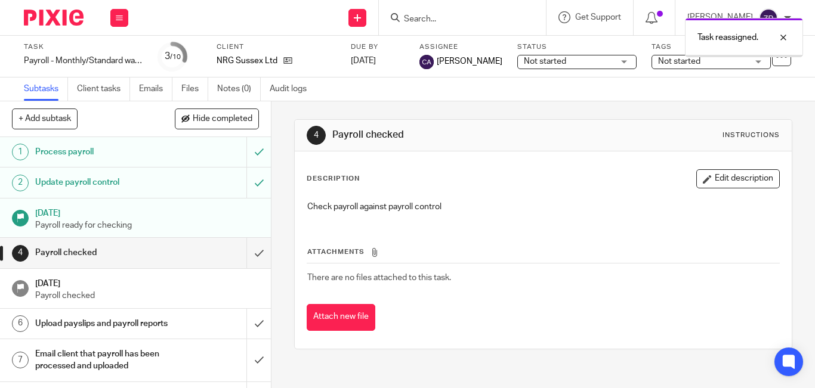
scroll to position [98, 0]
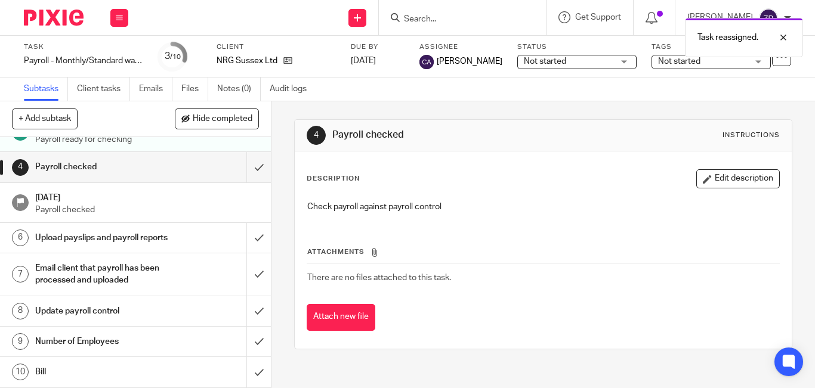
click at [125, 348] on h1 "Number of Employees" at bounding box center [101, 342] width 133 height 18
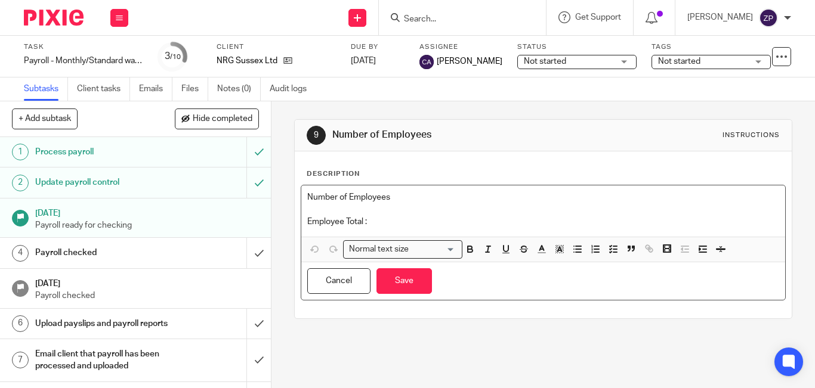
click at [391, 235] on div "Number of Employees Employee Total :" at bounding box center [543, 211] width 484 height 51
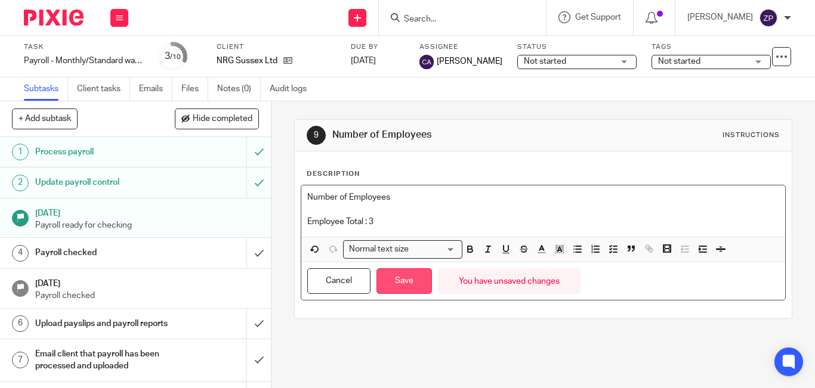
click at [388, 275] on button "Save" at bounding box center [404, 282] width 55 height 26
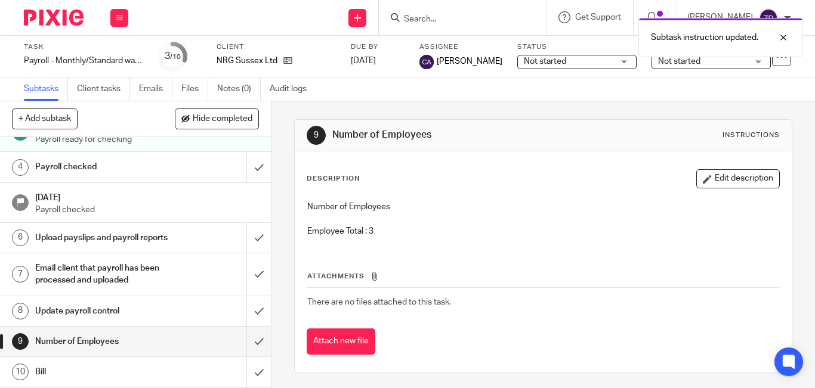
scroll to position [98, 0]
click at [249, 344] on input "submit" at bounding box center [135, 342] width 271 height 30
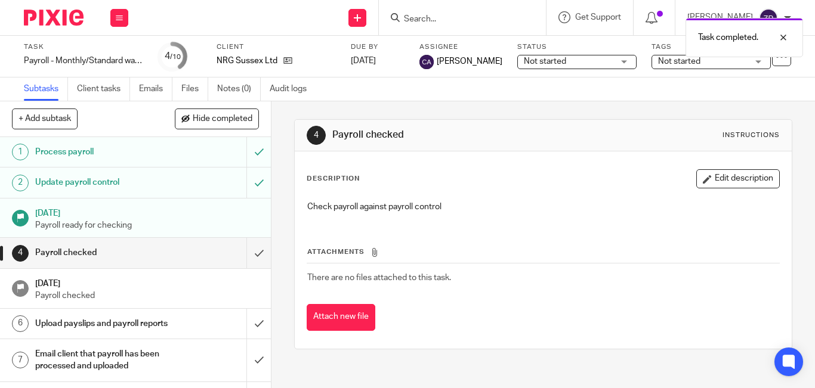
click at [60, 18] on img at bounding box center [54, 18] width 60 height 16
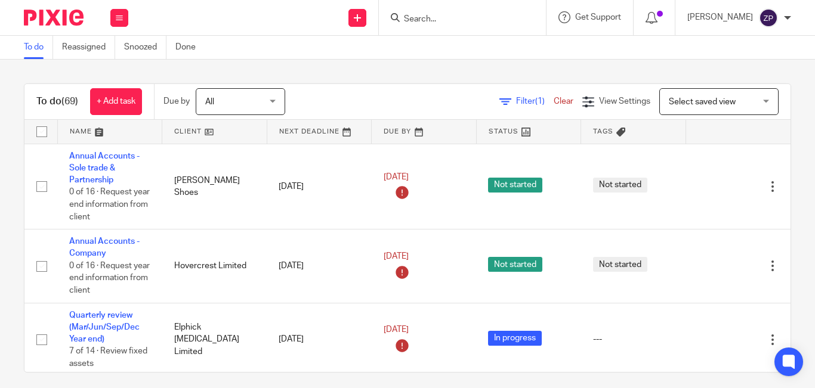
click at [64, 7] on div at bounding box center [49, 17] width 98 height 35
click at [63, 16] on img at bounding box center [54, 18] width 60 height 16
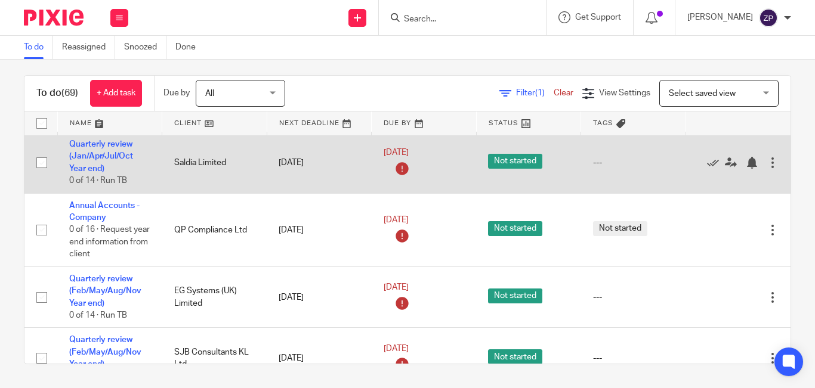
scroll to position [1134, 0]
